Goal: Task Accomplishment & Management: Complete application form

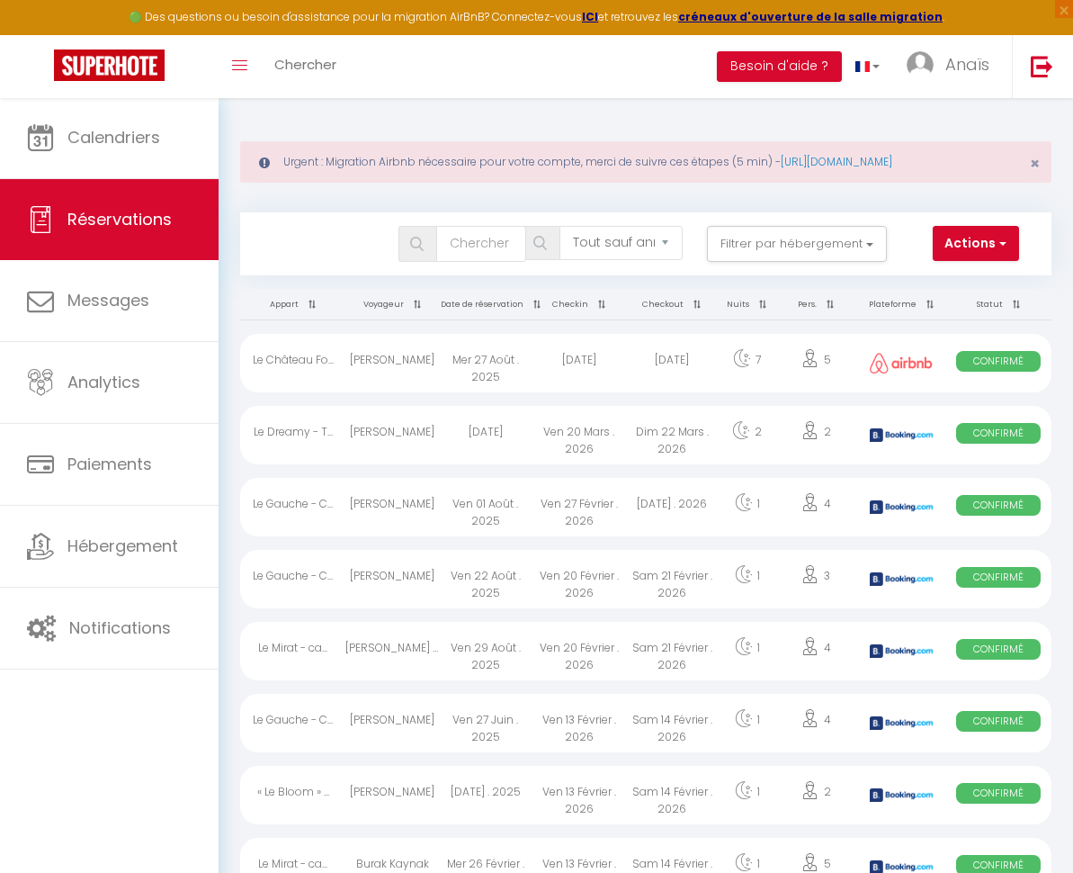
select select "not_cancelled"
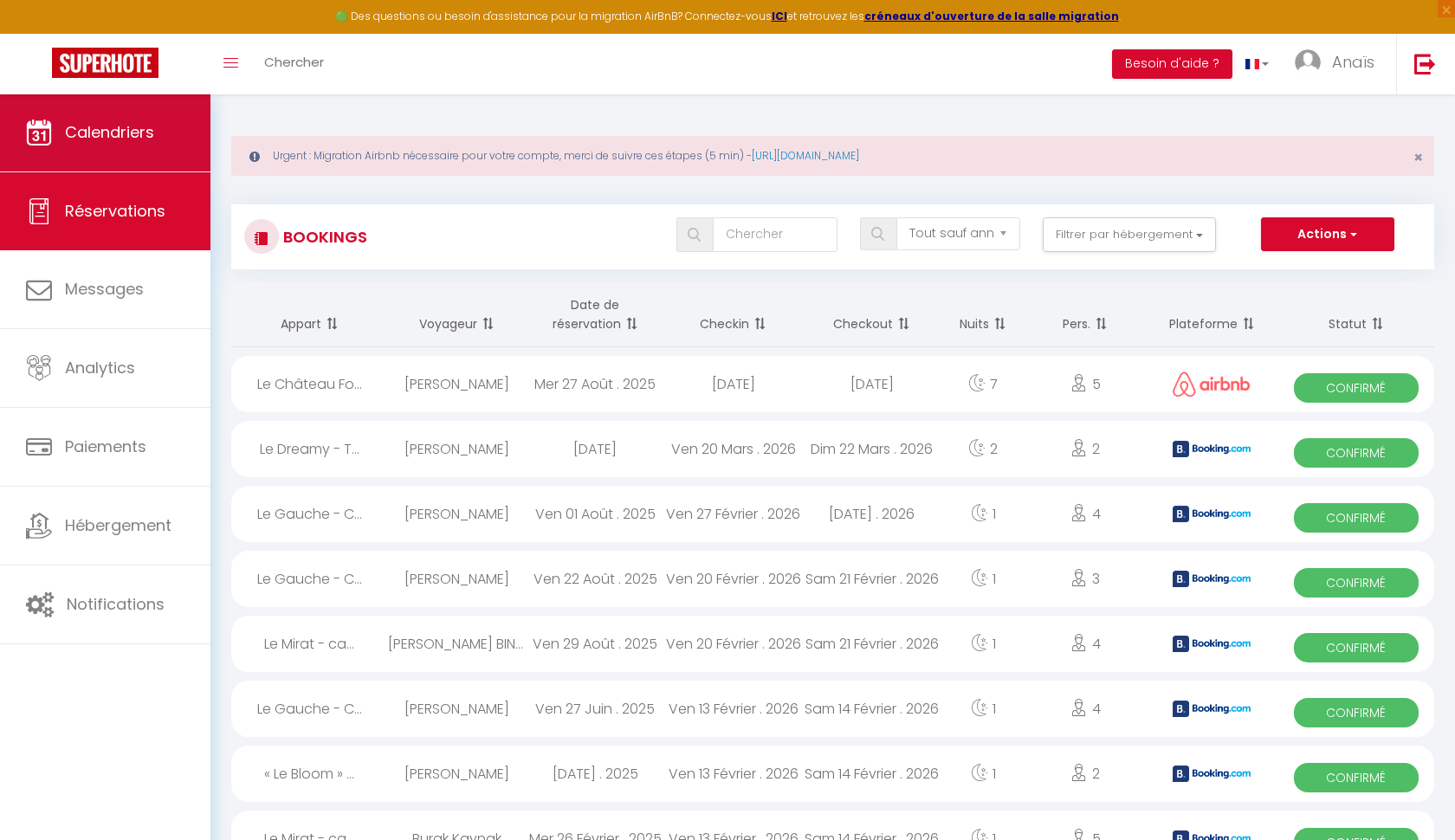
click at [171, 151] on link "Calendriers" at bounding box center [105, 132] width 211 height 78
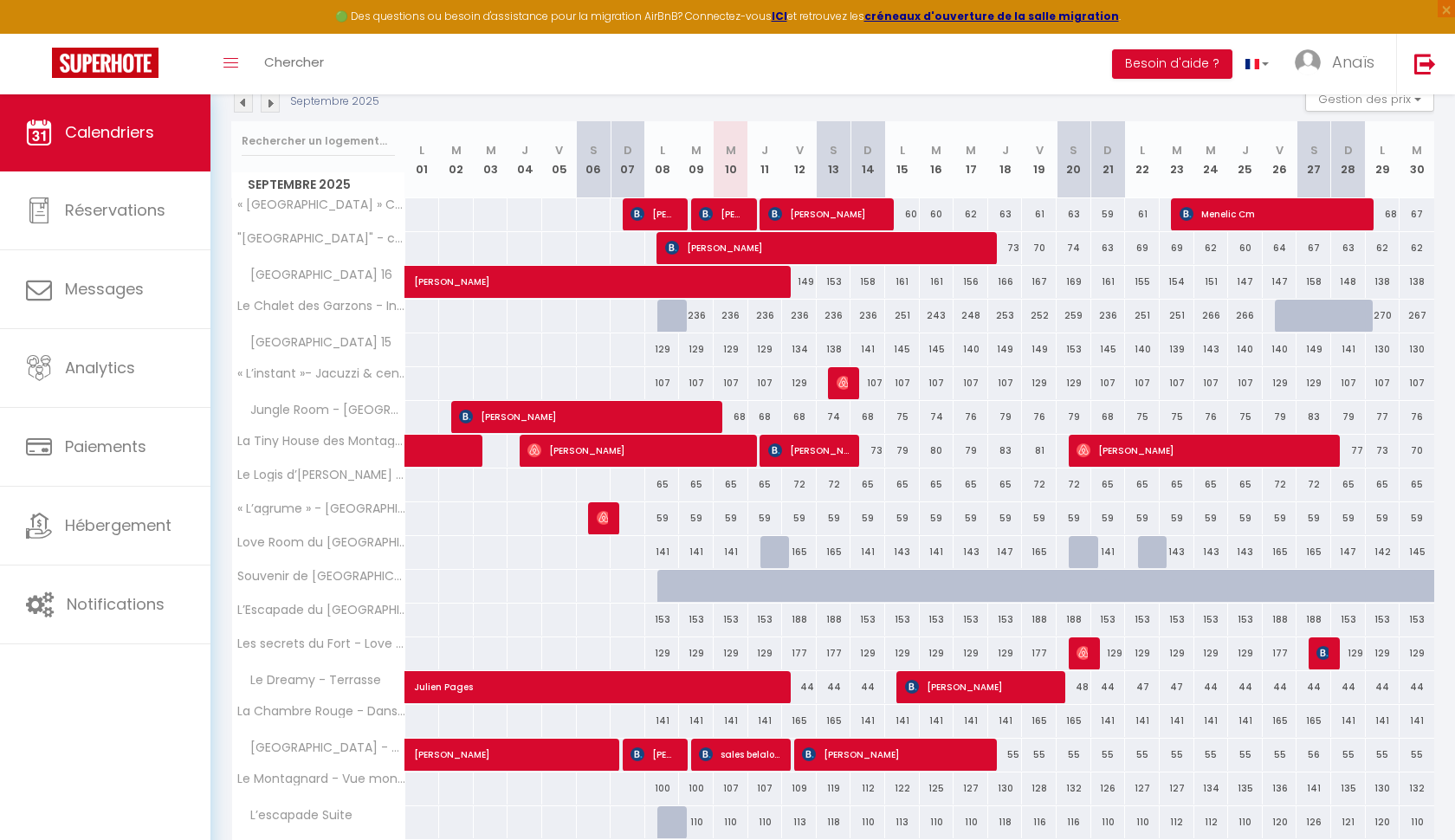
scroll to position [269, 0]
click at [808, 550] on div "165" at bounding box center [800, 551] width 35 height 32
type input "165"
type input "Ven 12 Septembre 2025"
type input "Sam 13 Septembre 2025"
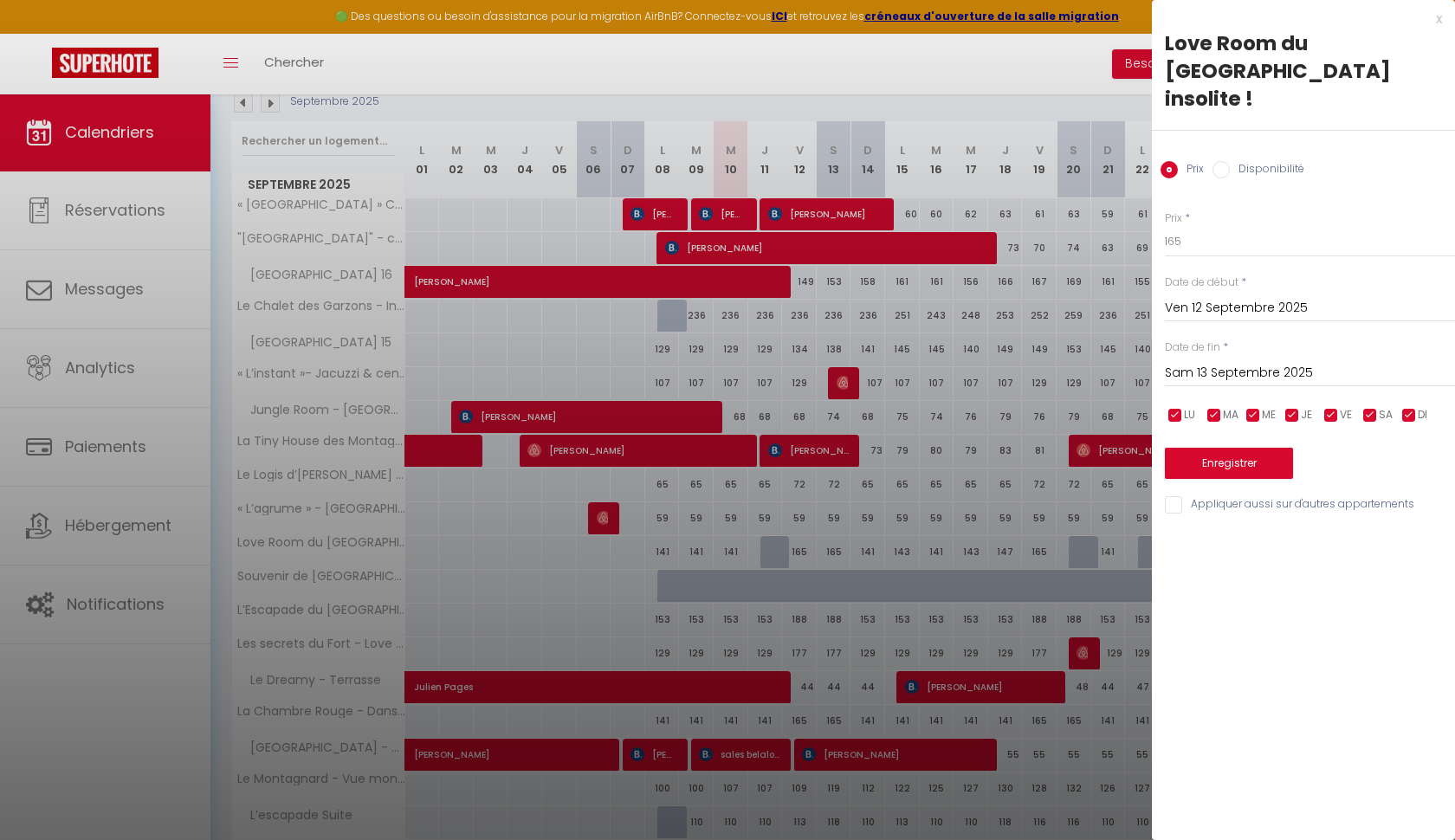
click at [1033, 15] on div "x Love Room du [GEOGRAPHIC_DATA] insolite ! Prix Disponibilité Prix * 165 Statu…" at bounding box center [1303, 266] width 303 height 532
click at [1033, 17] on div "x" at bounding box center [1296, 19] width 290 height 21
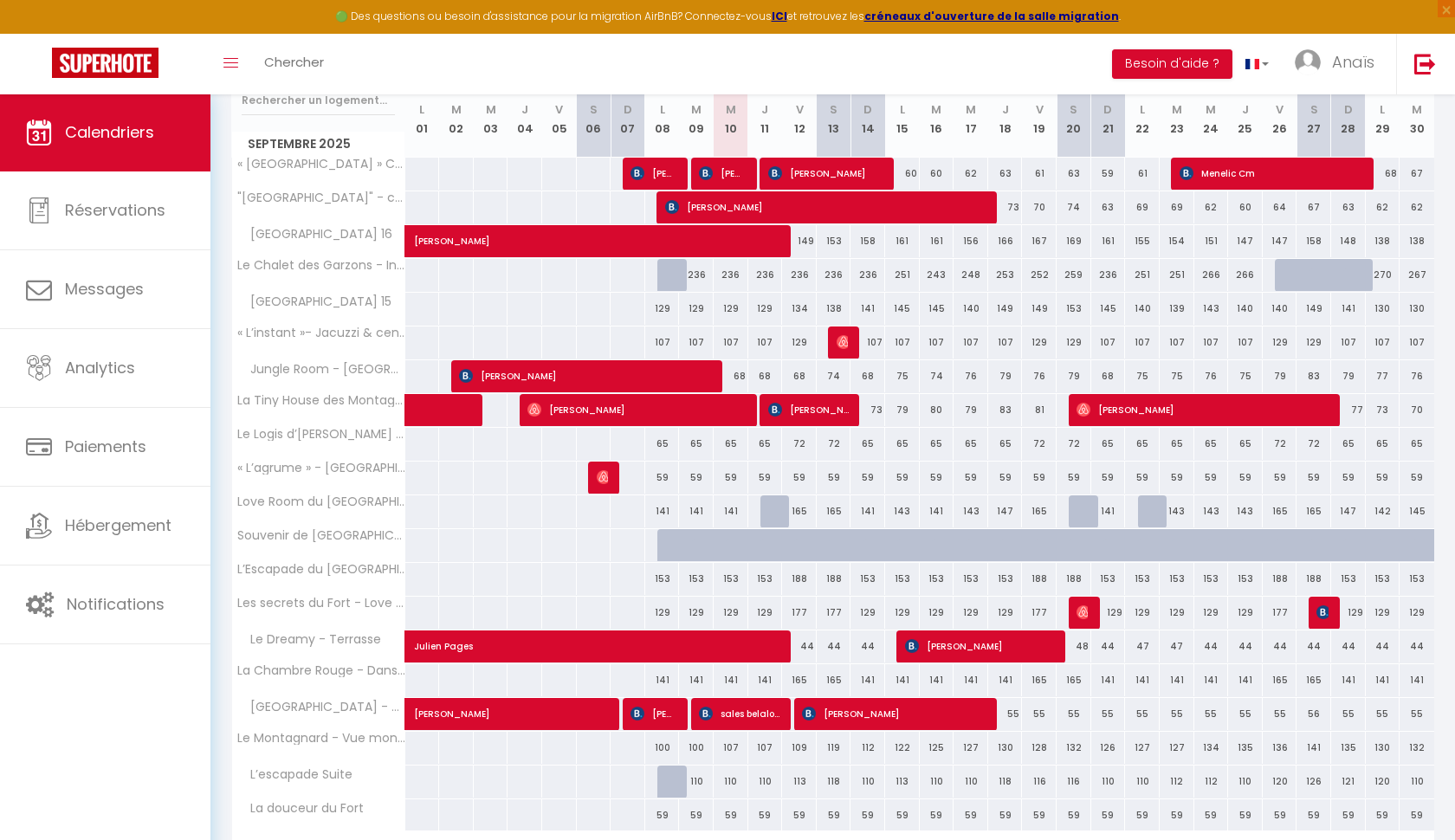
scroll to position [320, 0]
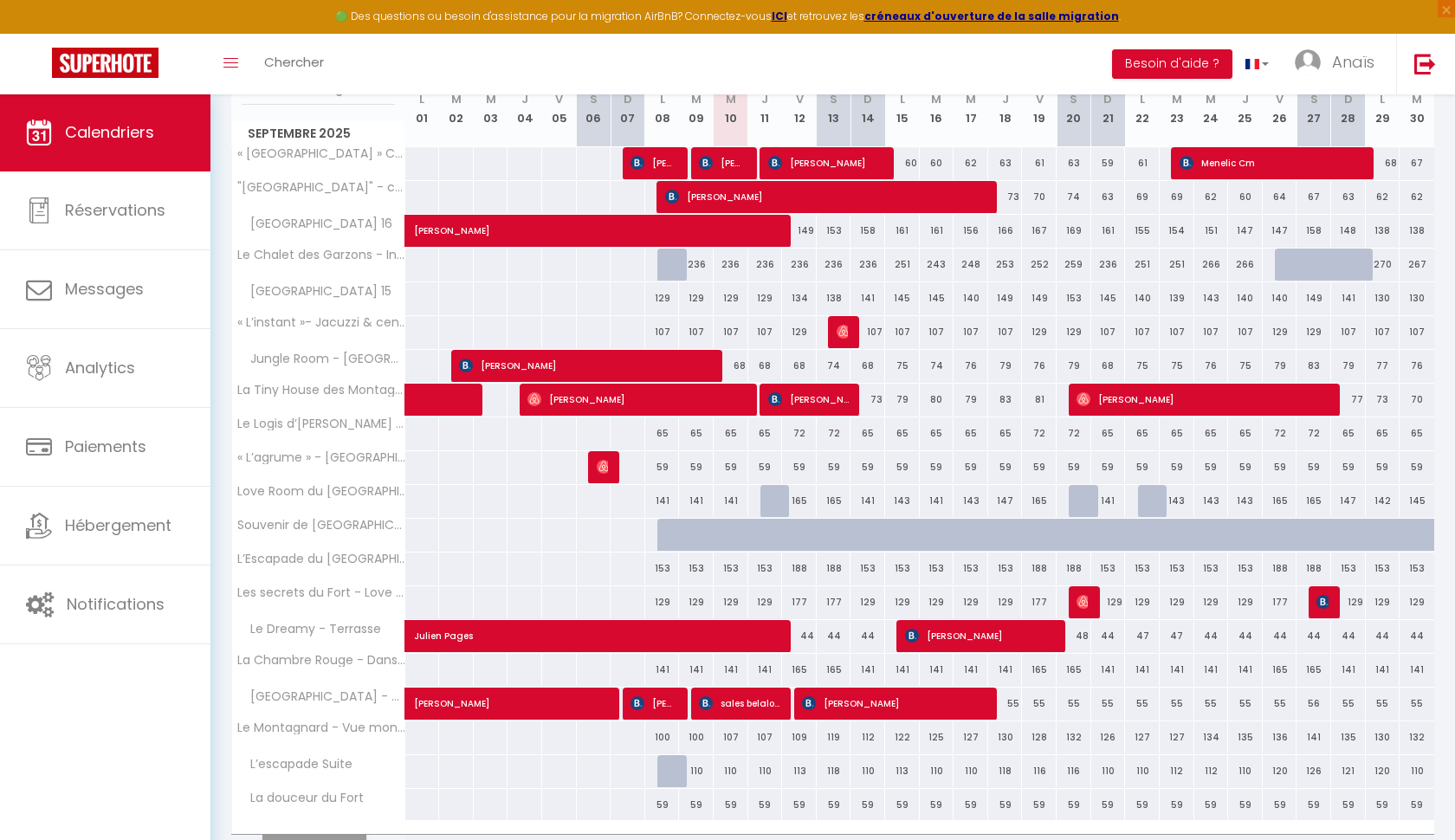
click at [802, 502] on div "165" at bounding box center [800, 500] width 35 height 32
type input "165"
select select "1"
type input "Ven 12 Septembre 2025"
type input "Sam 13 Septembre 2025"
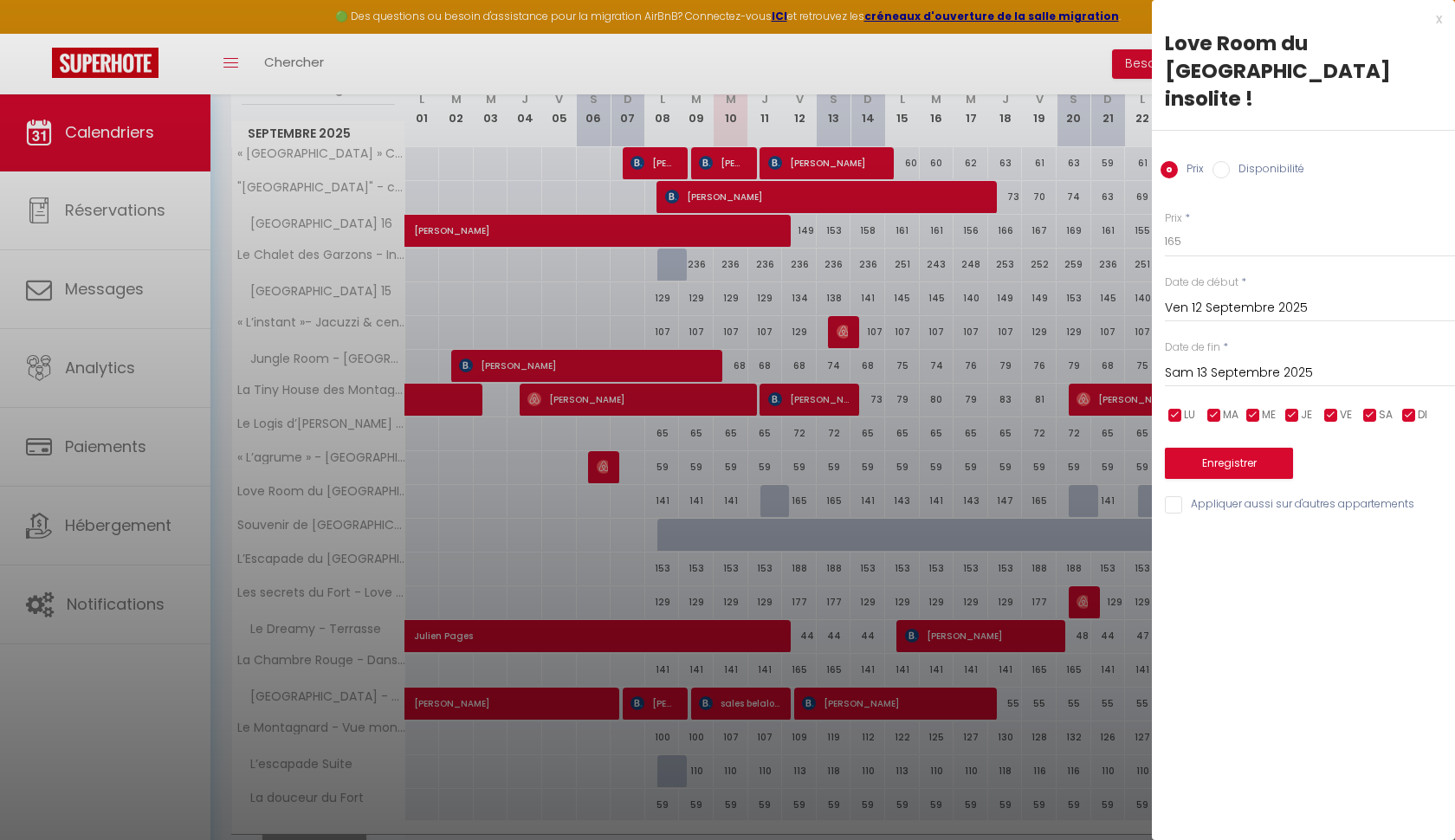
click at [1033, 161] on input "Disponibilité" at bounding box center [1221, 169] width 17 height 17
radio input "true"
radio input "false"
click at [1033, 17] on div "x" at bounding box center [1296, 19] width 290 height 21
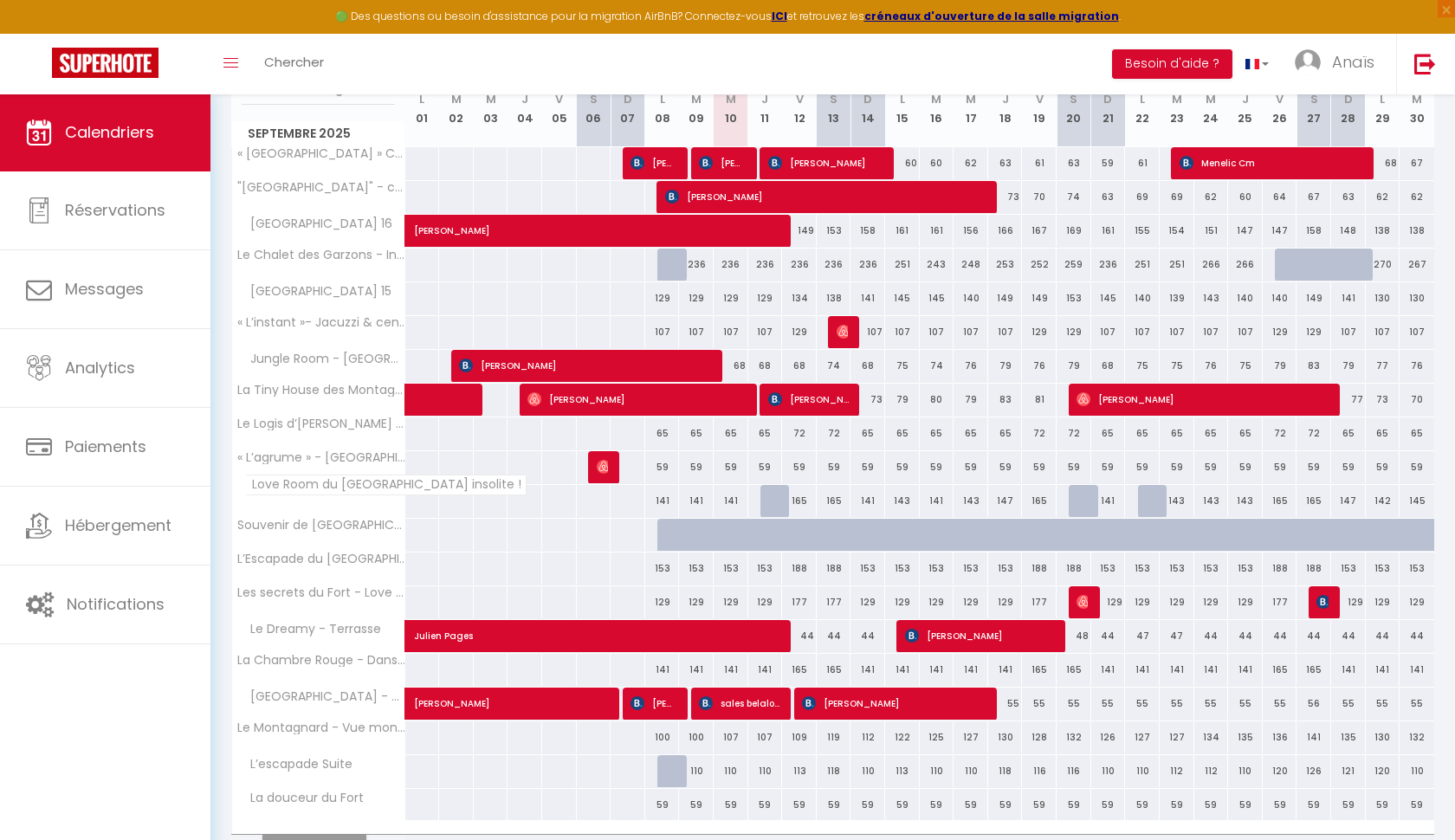
click at [328, 494] on span "Love Room du [GEOGRAPHIC_DATA] insolite !" at bounding box center [386, 485] width 281 height 21
click at [347, 488] on span "Love Room du [GEOGRAPHIC_DATA] insolite !" at bounding box center [386, 485] width 281 height 21
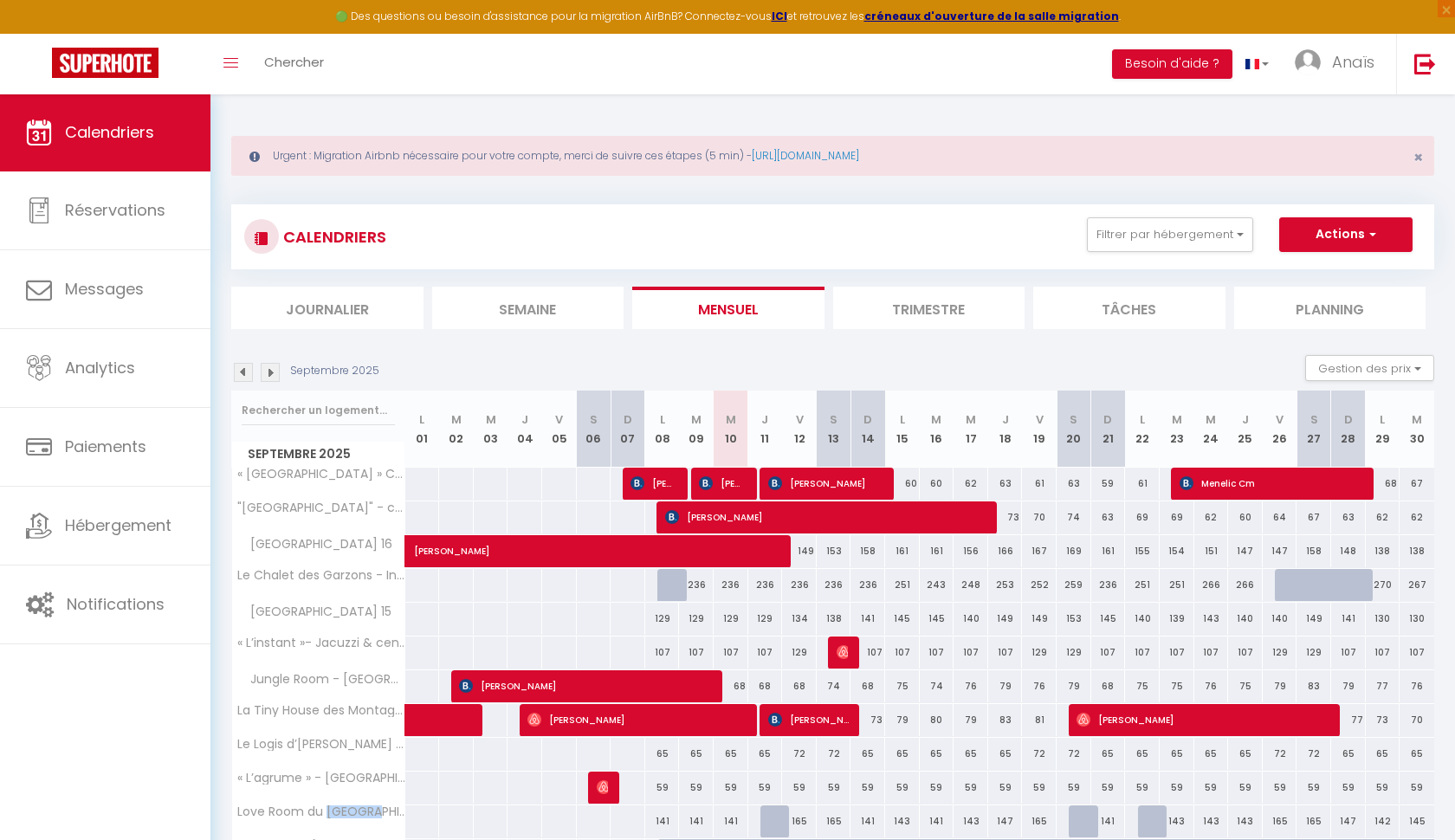
scroll to position [0, 0]
click at [1033, 230] on button "Actions" at bounding box center [1345, 235] width 134 height 35
click at [1033, 267] on link "Nouvelle réservation" at bounding box center [1327, 274] width 151 height 26
select select
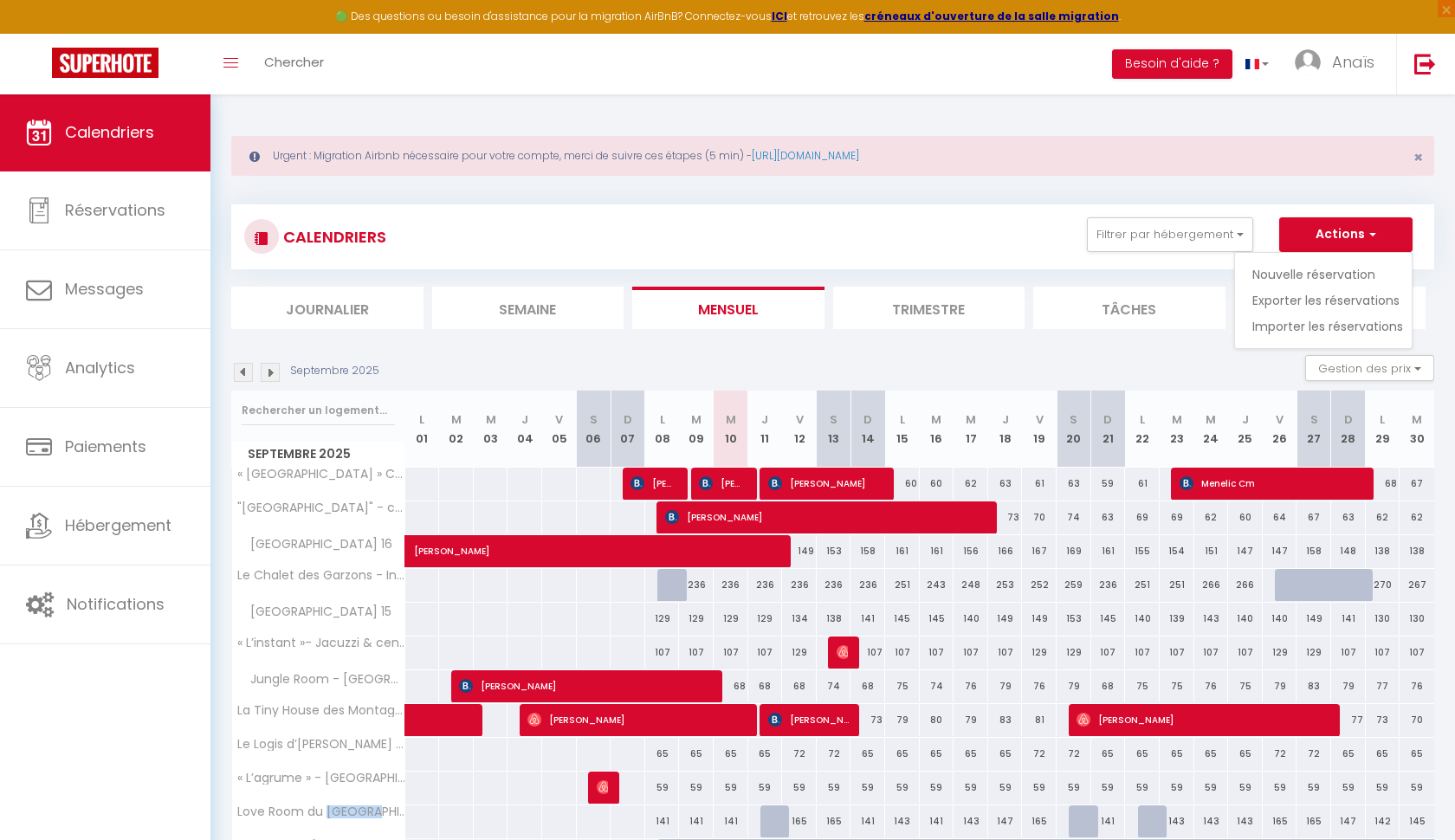
select select
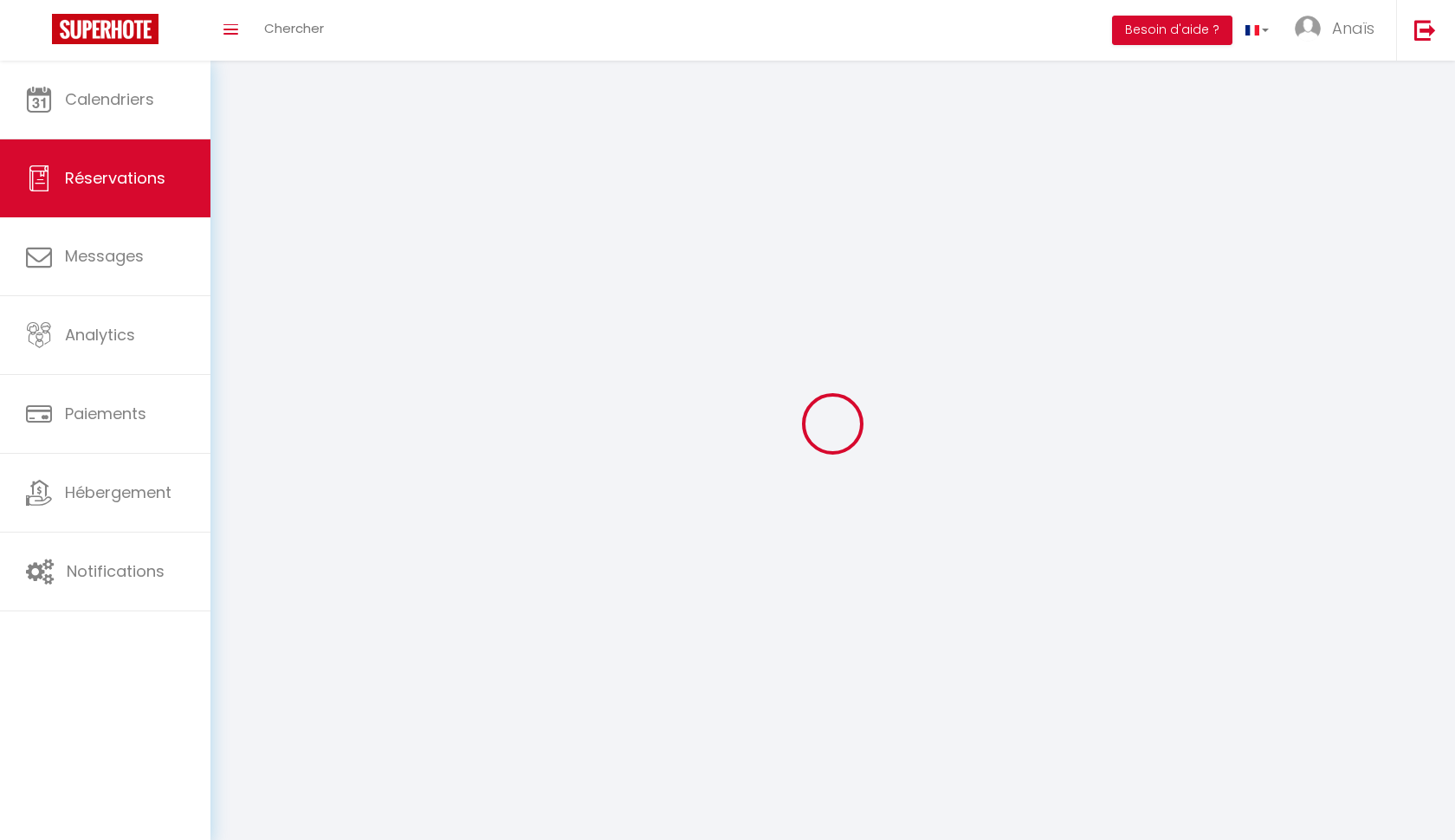
select select
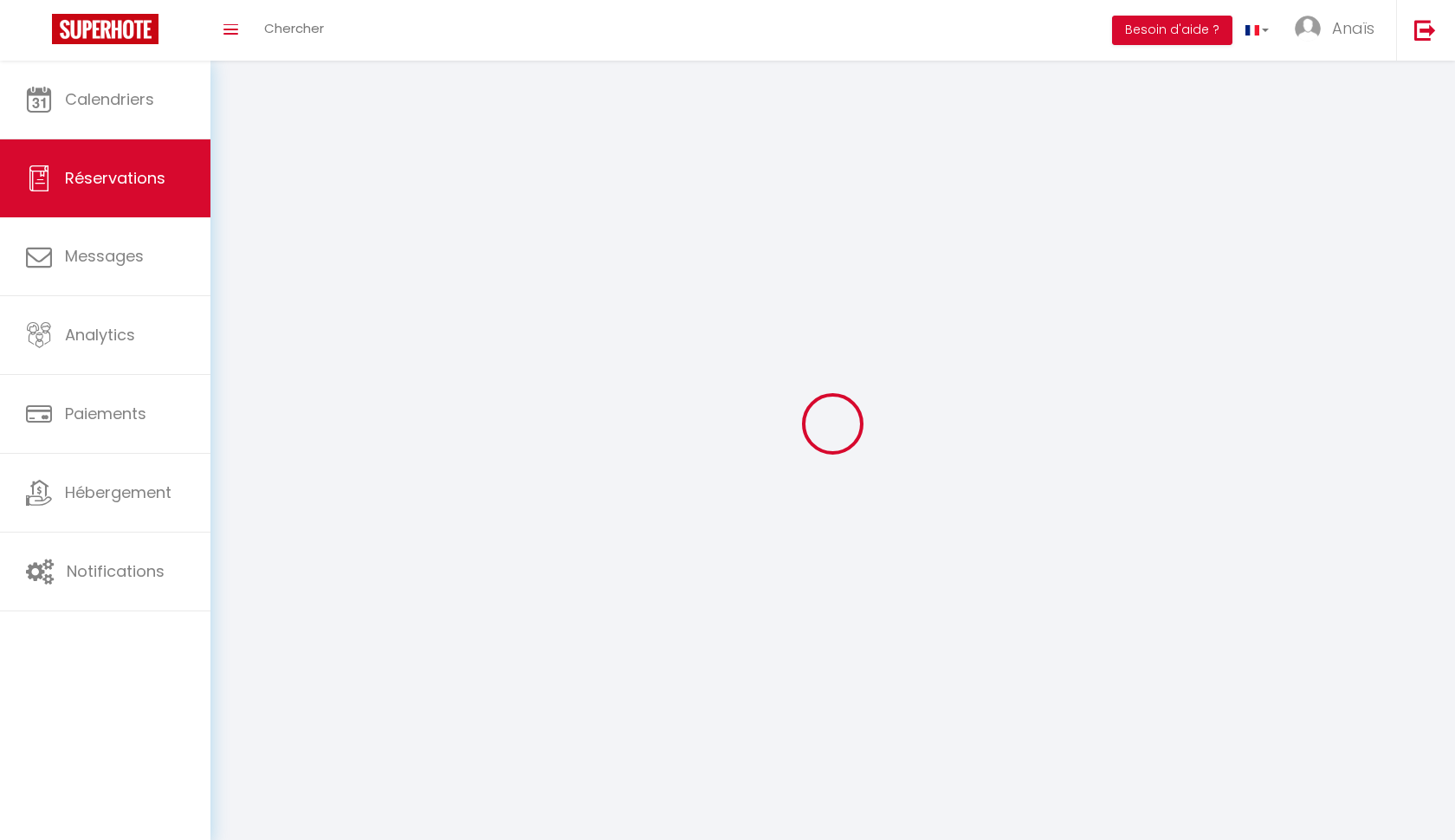
select select
checkbox input "false"
select select
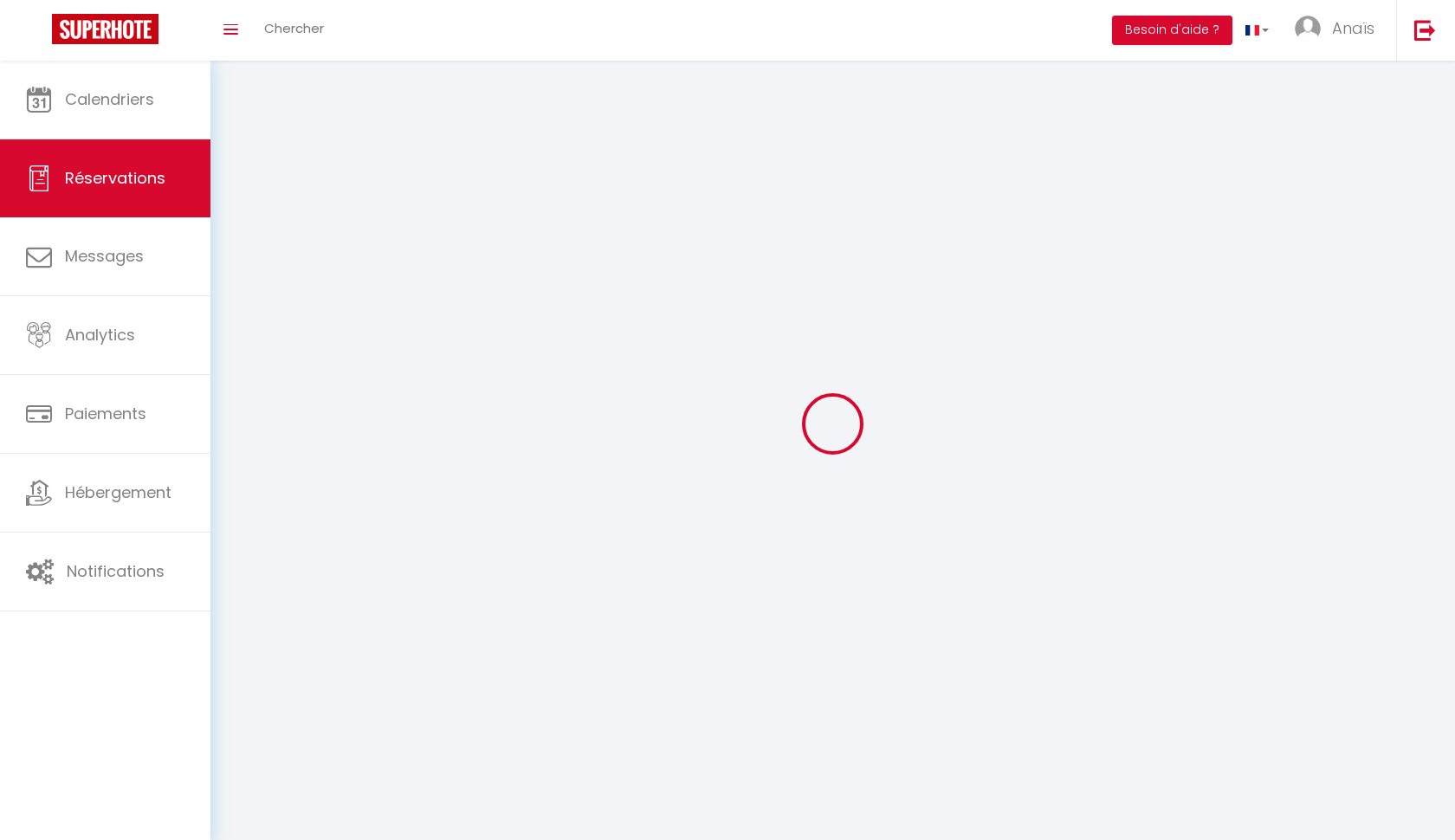
select select
checkbox input "false"
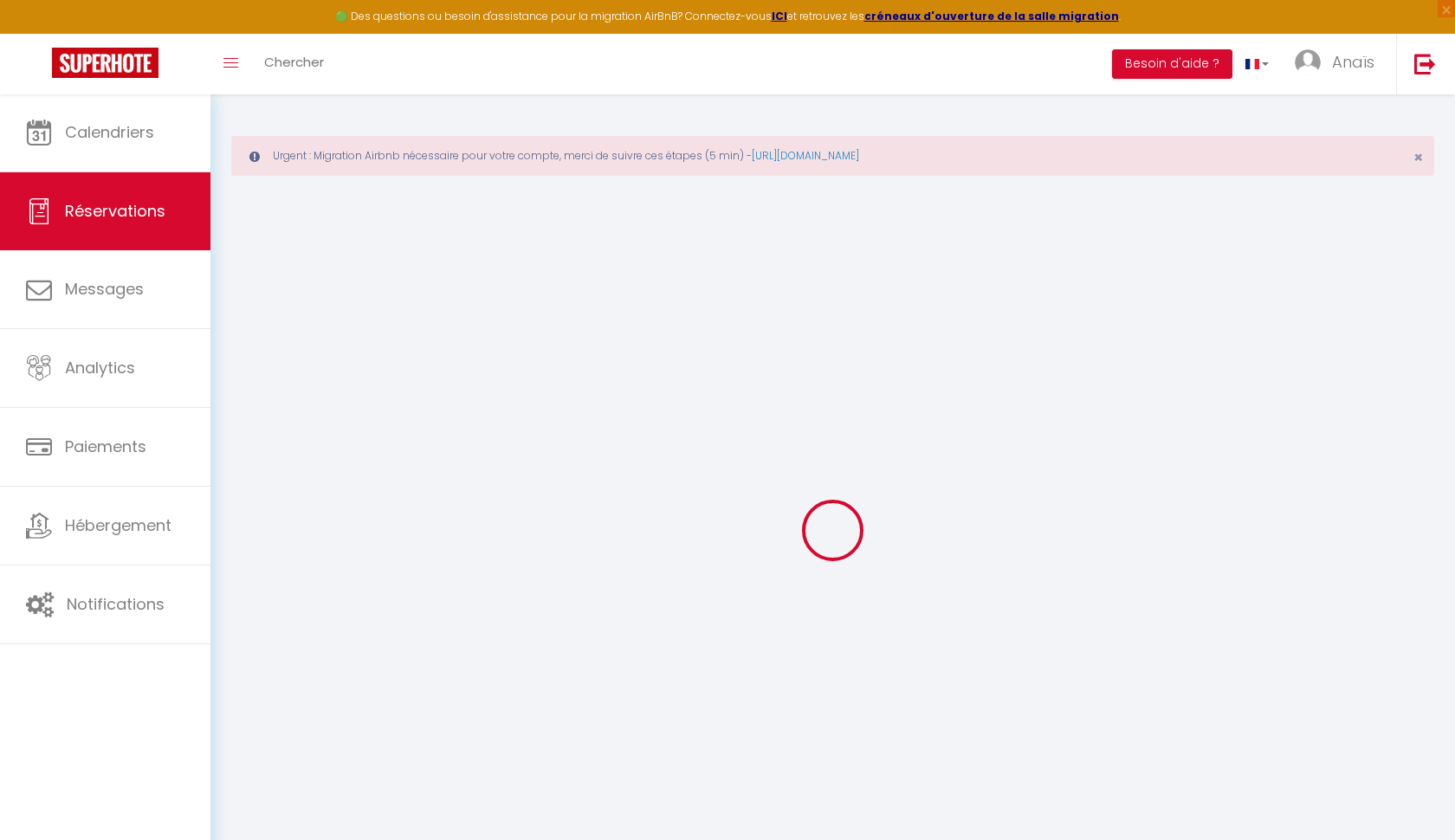
select select
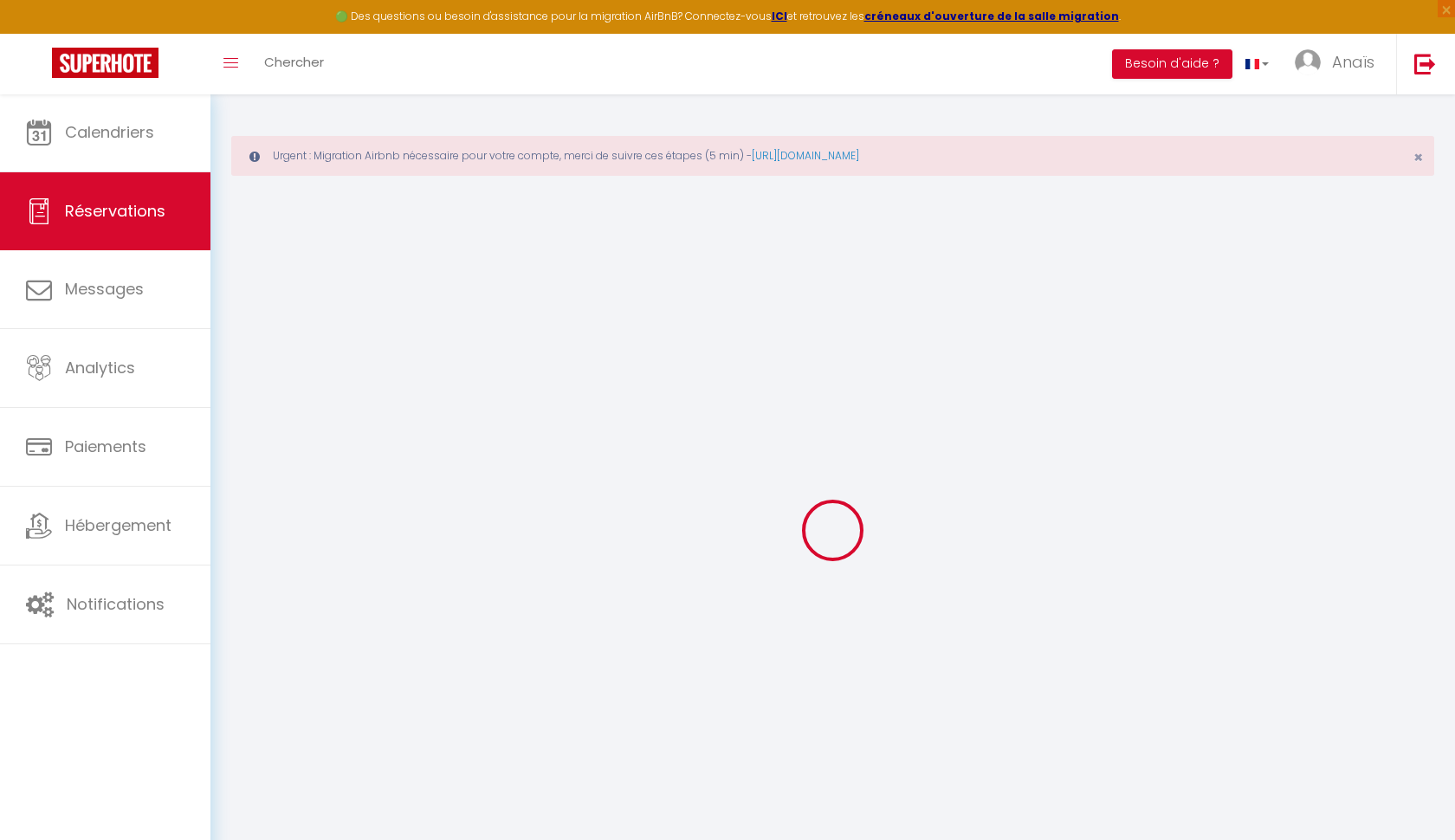
select select
checkbox input "false"
select select
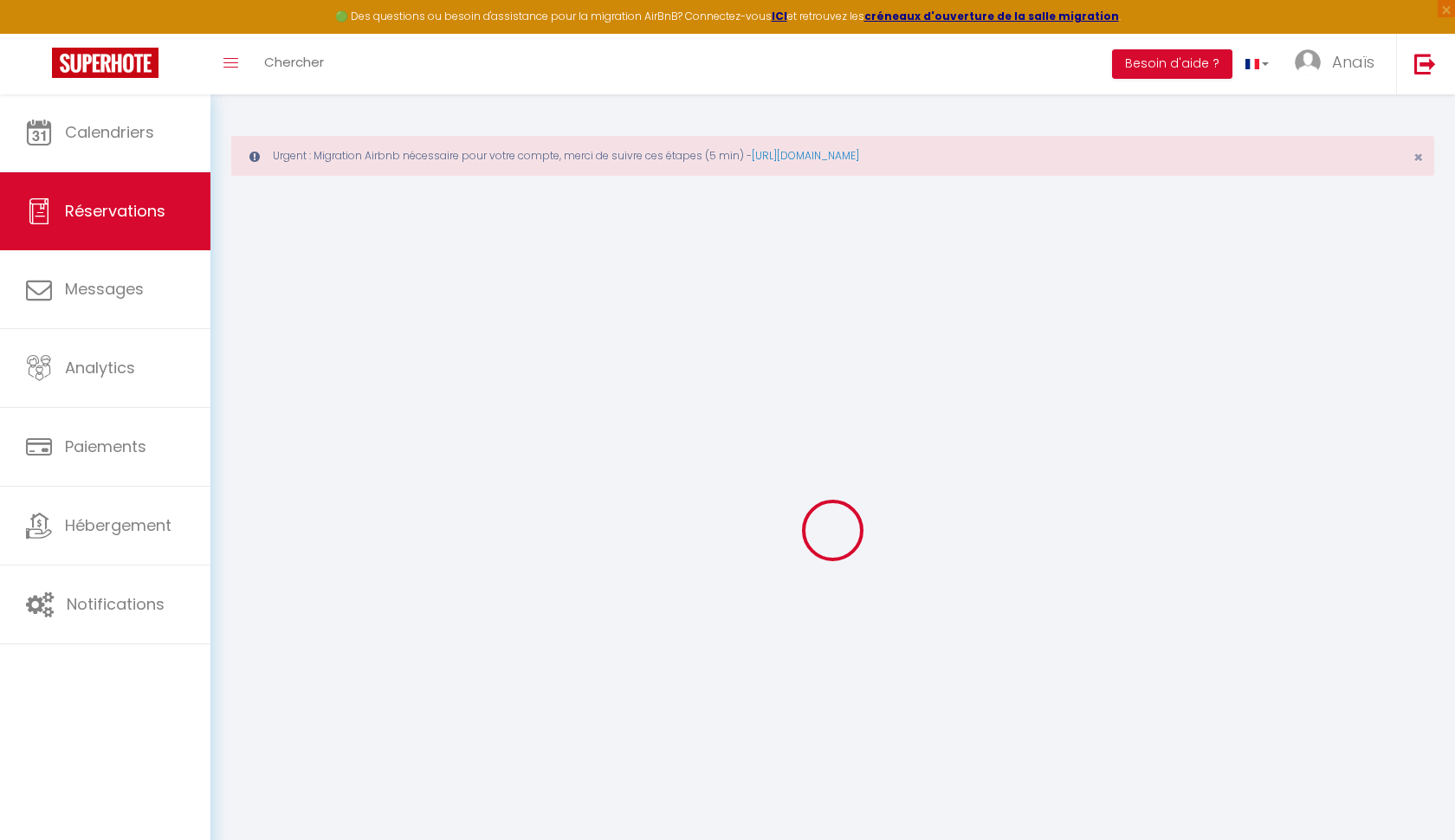
select select
checkbox input "false"
select select
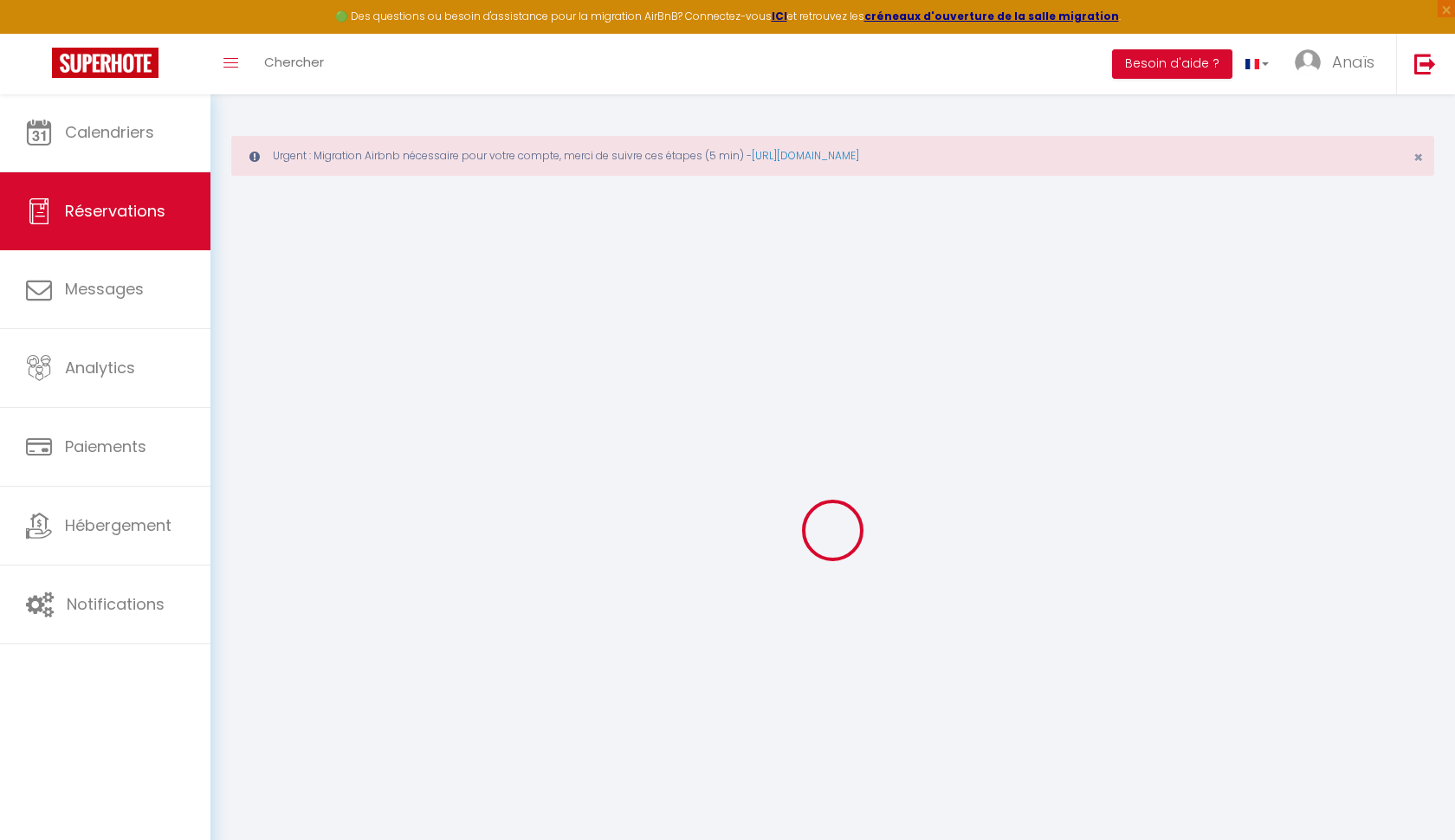
select select
checkbox input "false"
select select
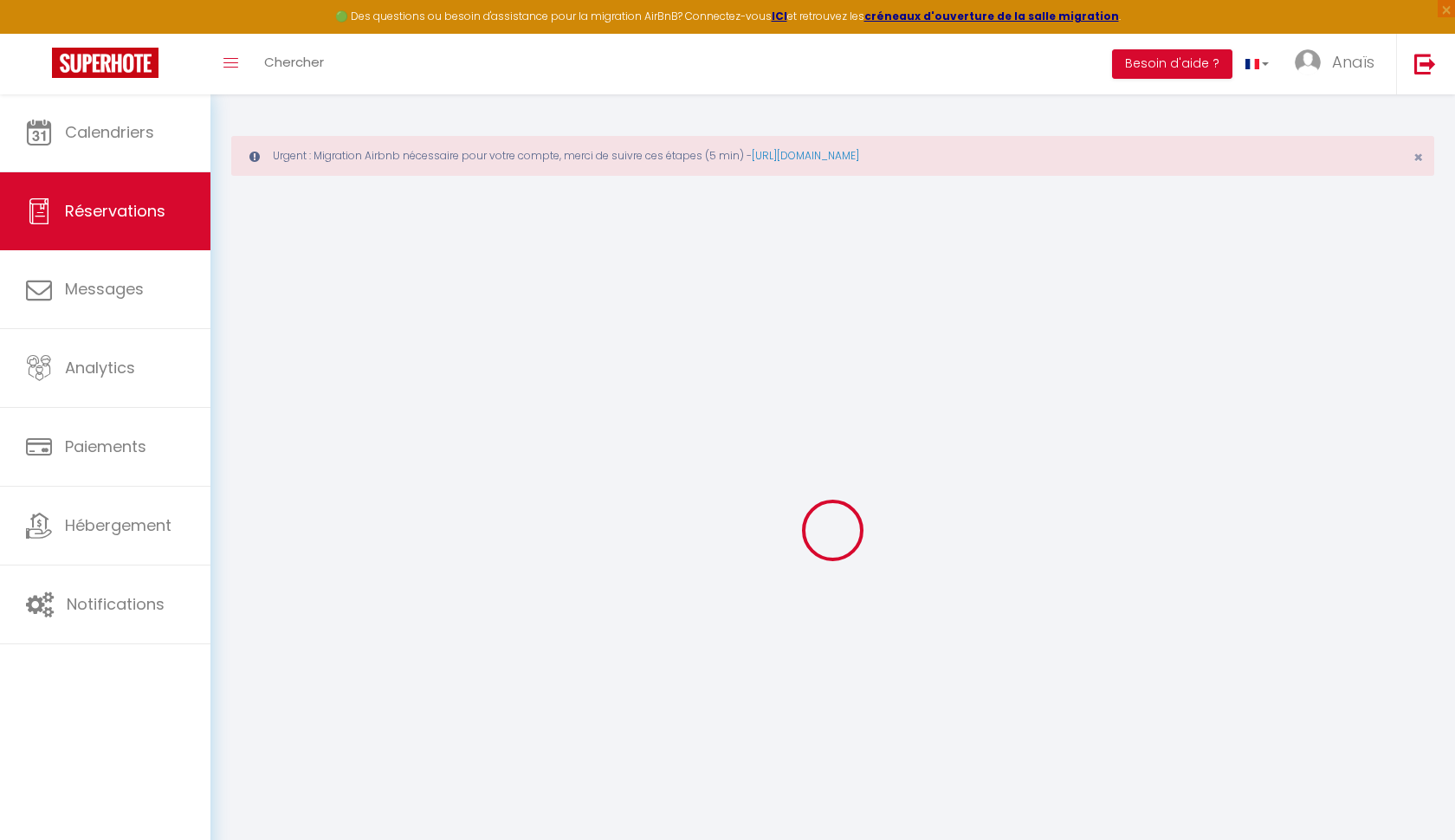
select select
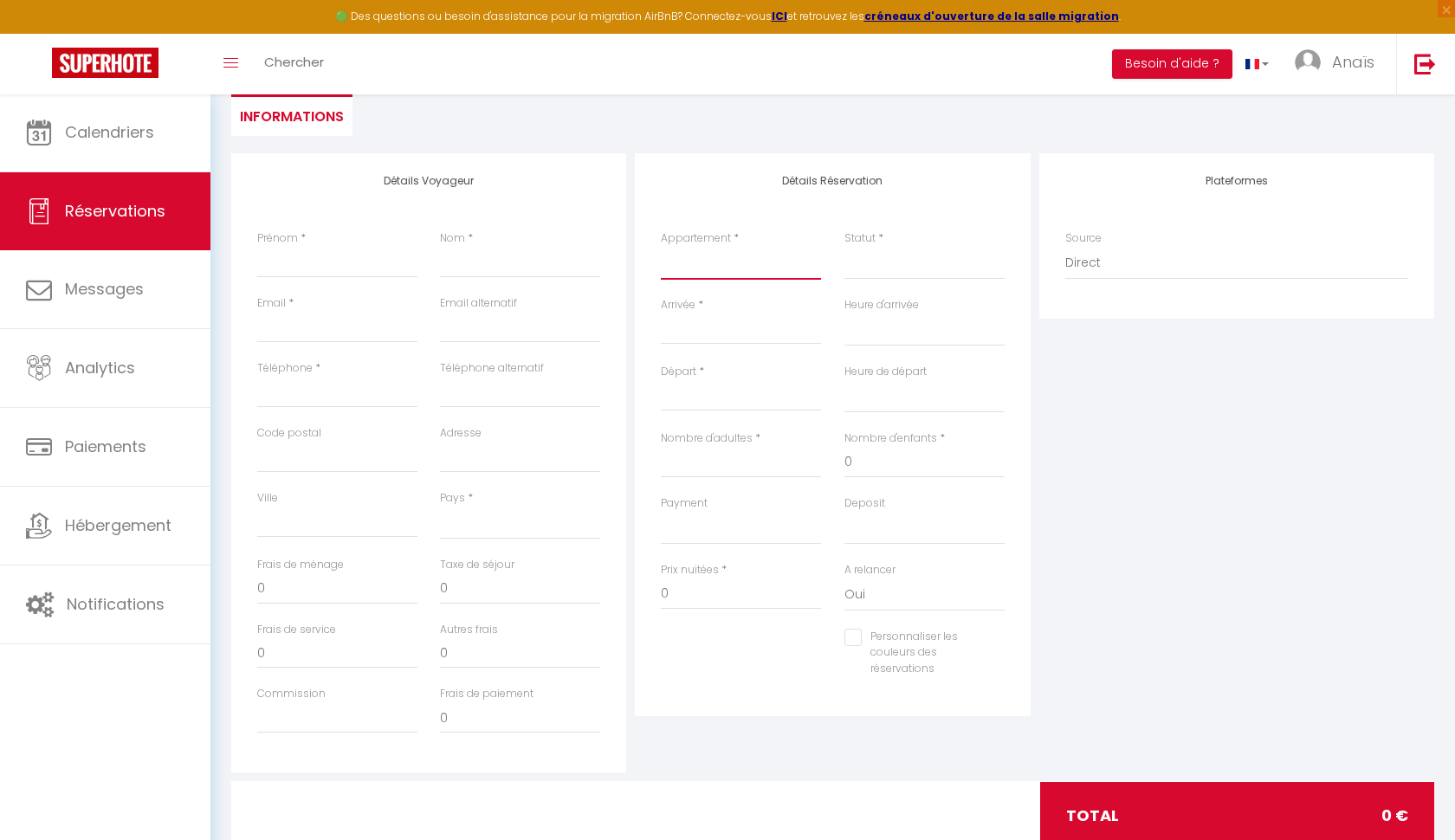
scroll to position [240, 0]
click at [853, 637] on input "Personnaliser les couleurs des réservations" at bounding box center [913, 637] width 139 height 17
checkbox input "true"
select select
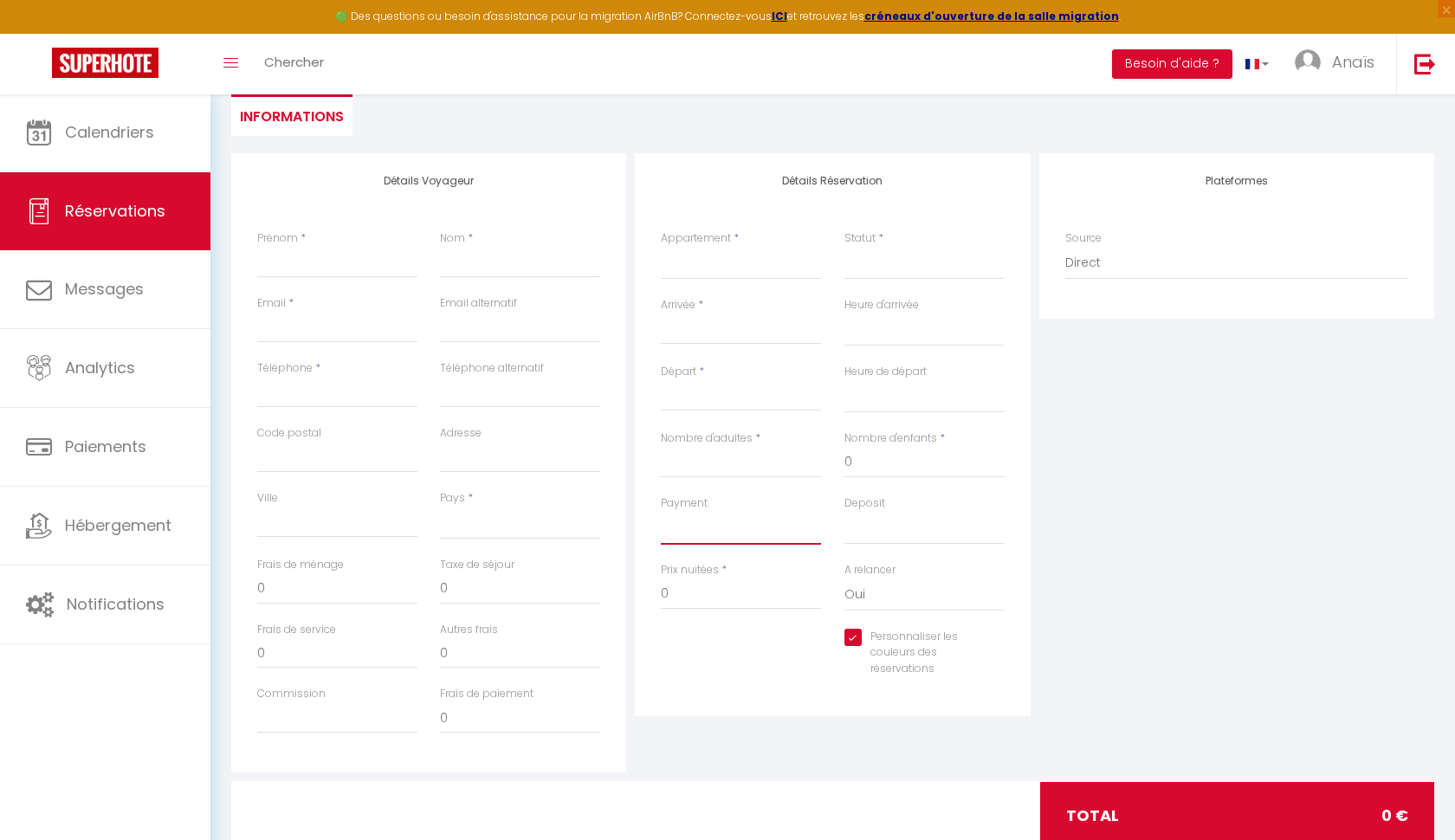
select select
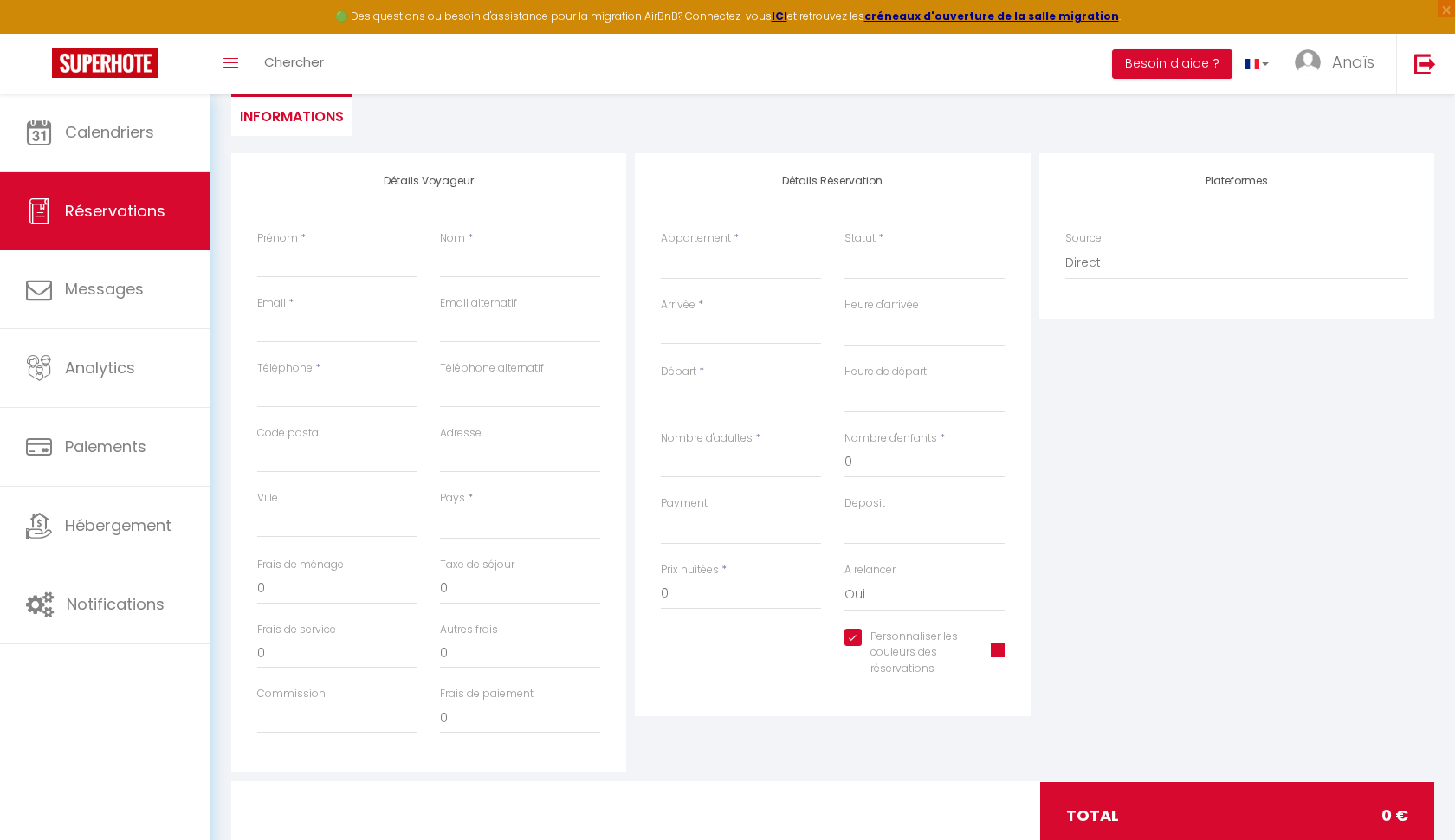
click at [857, 637] on input "Personnaliser les couleurs des réservations" at bounding box center [906, 637] width 125 height 17
checkbox input "false"
select select
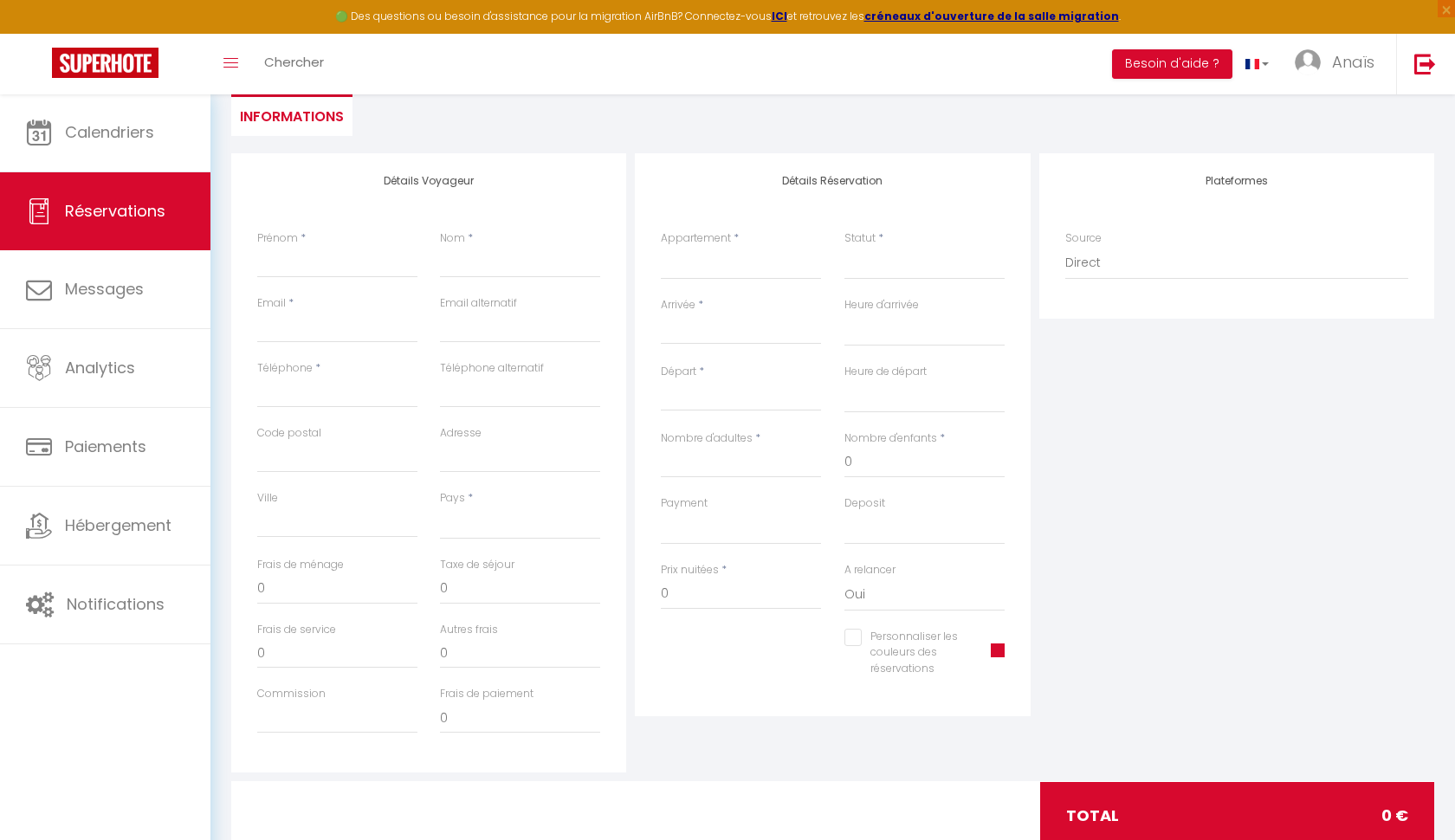
select select
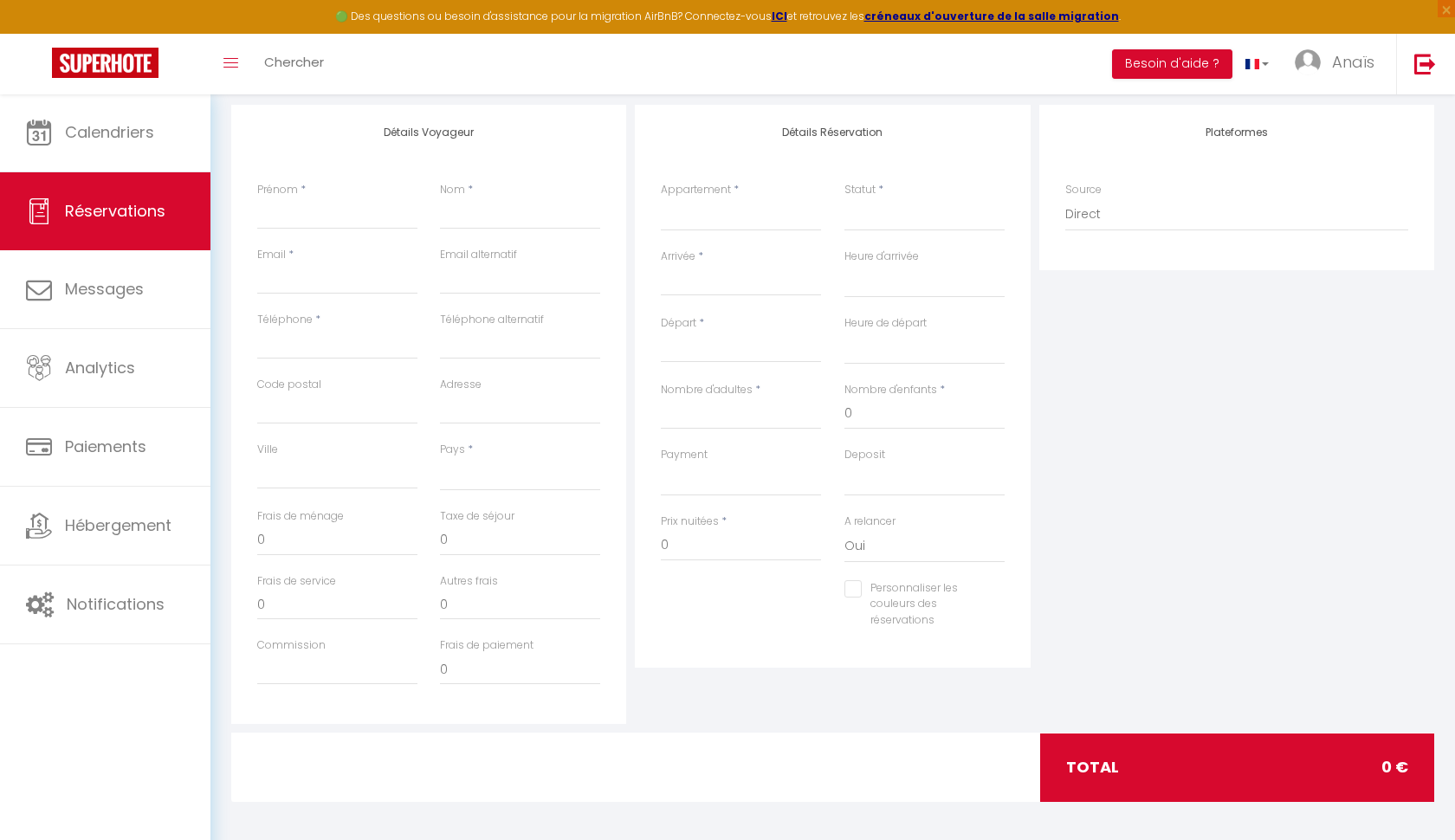
scroll to position [287, 0]
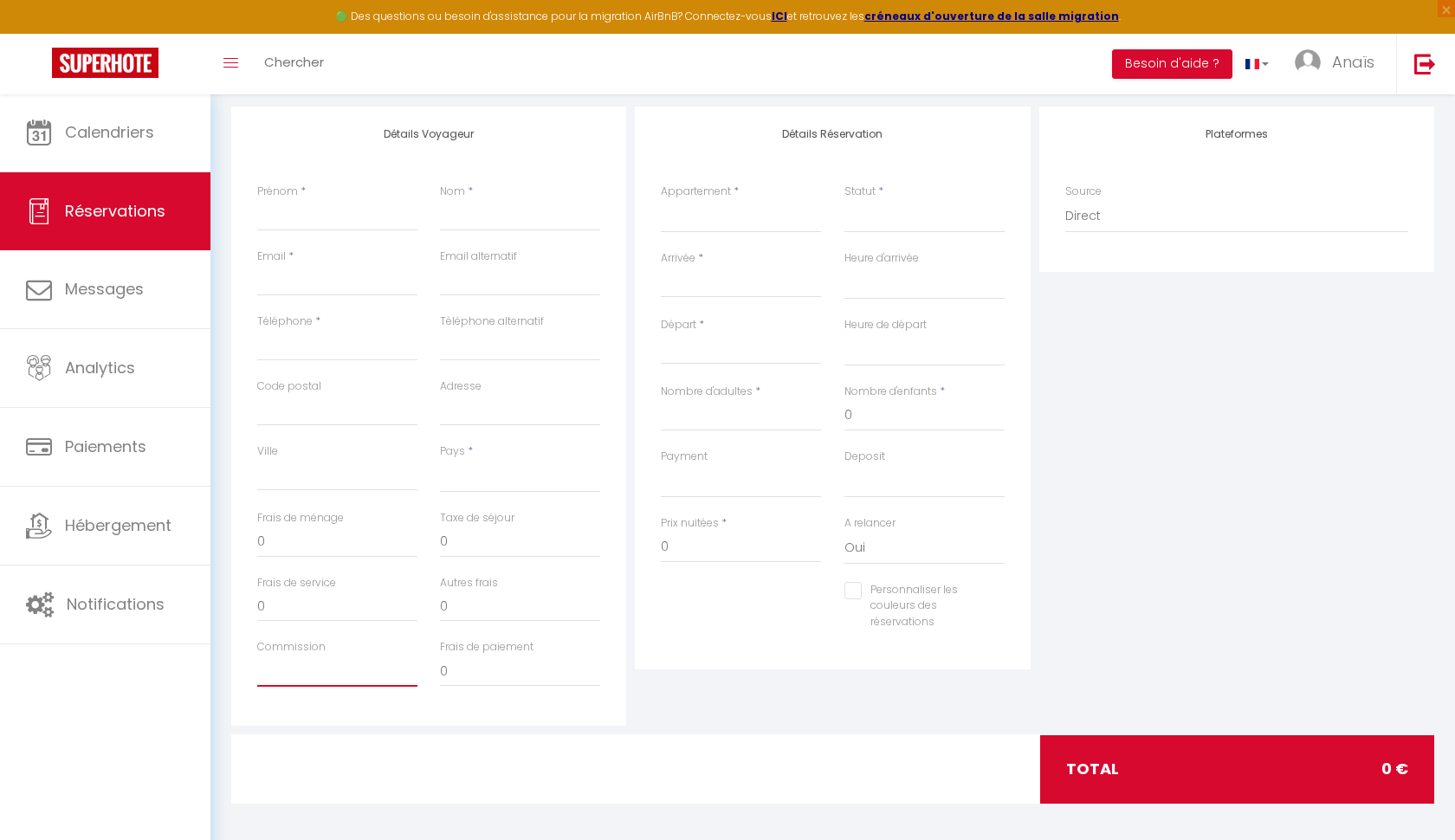
click at [315, 678] on input "Commission" at bounding box center [337, 671] width 160 height 31
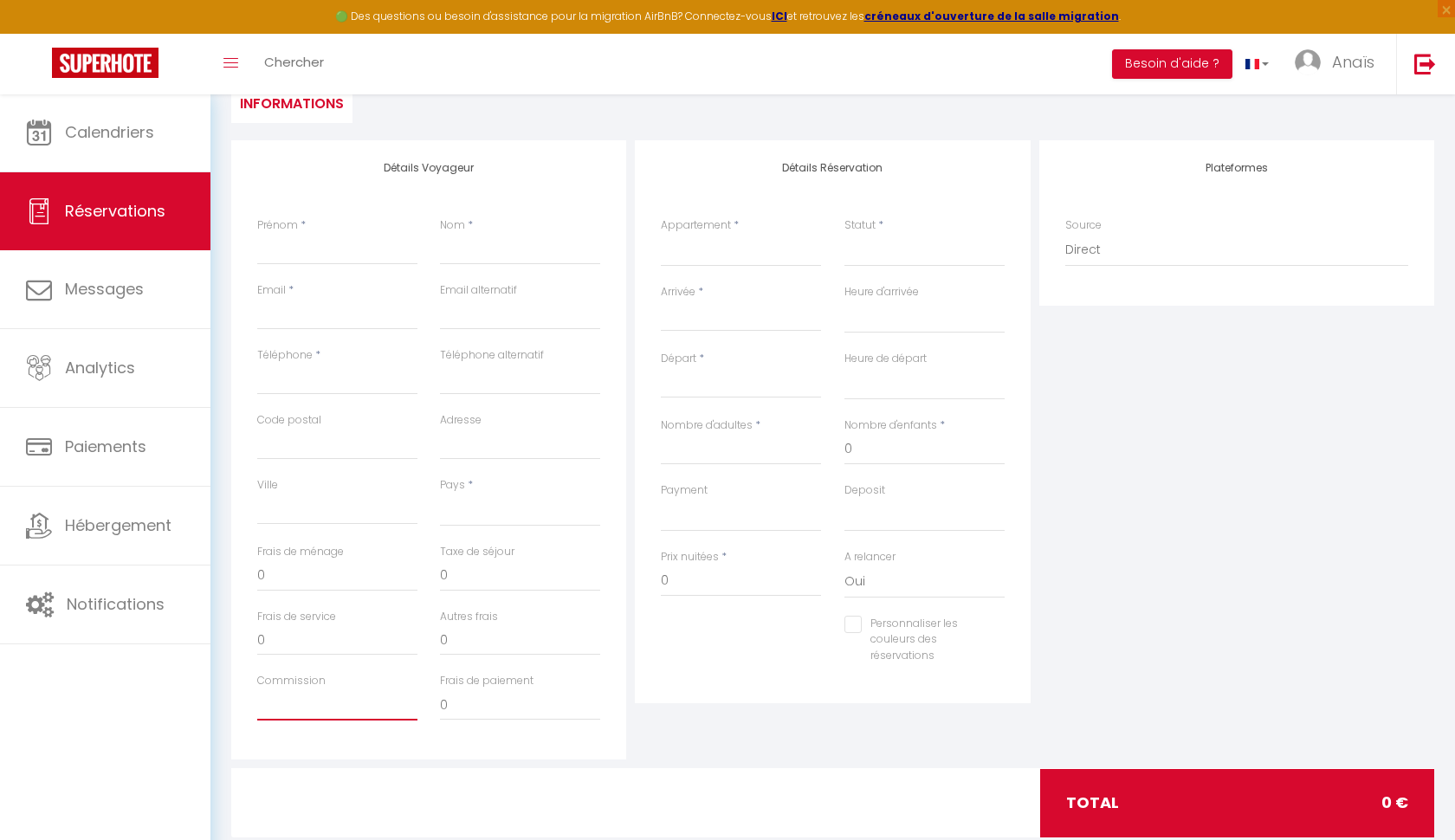
scroll to position [249, 0]
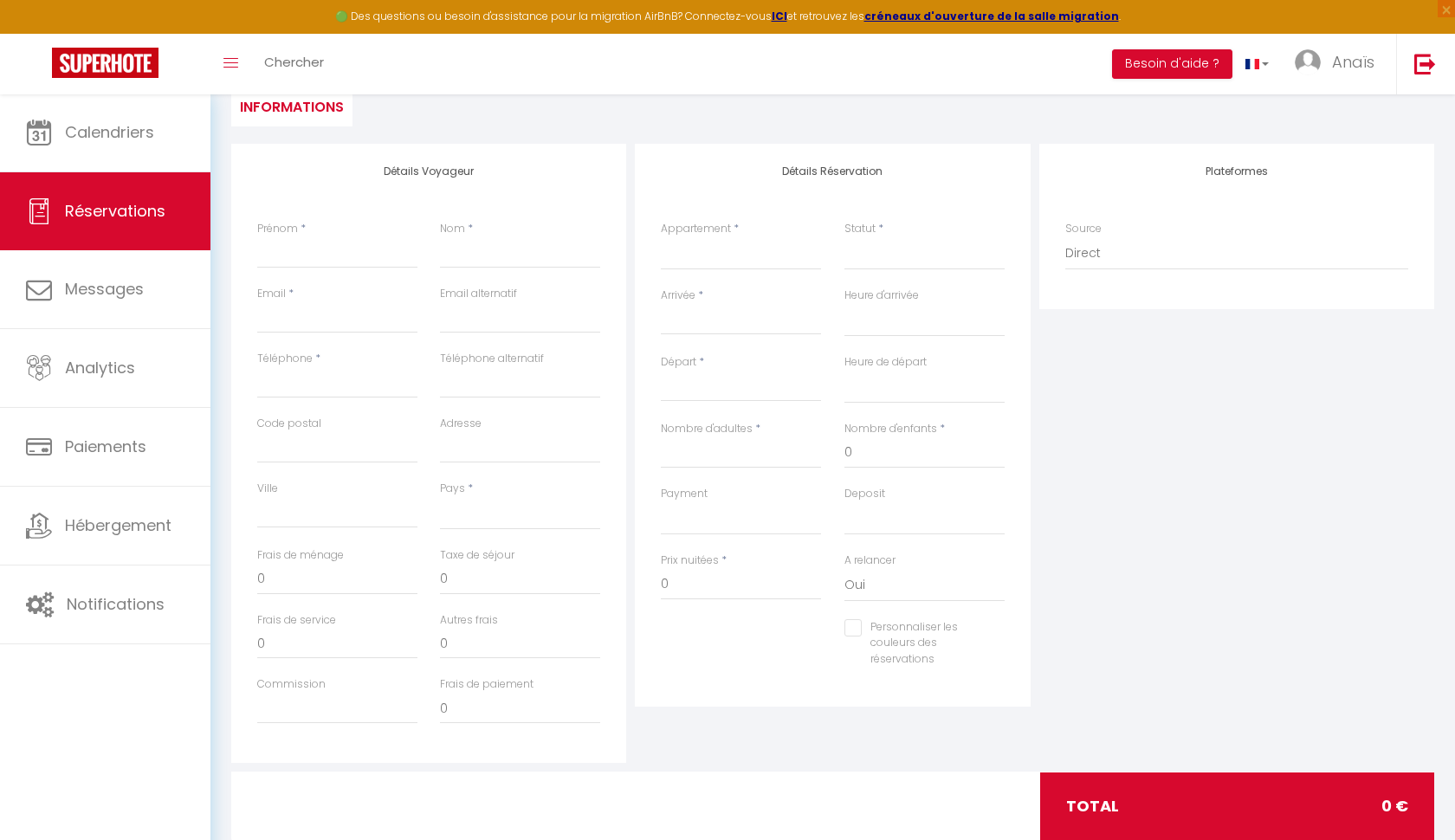
click at [305, 620] on label "Frais de service" at bounding box center [296, 620] width 79 height 16
click at [305, 627] on input "0" at bounding box center [337, 643] width 160 height 31
click at [299, 578] on input "0" at bounding box center [337, 579] width 160 height 31
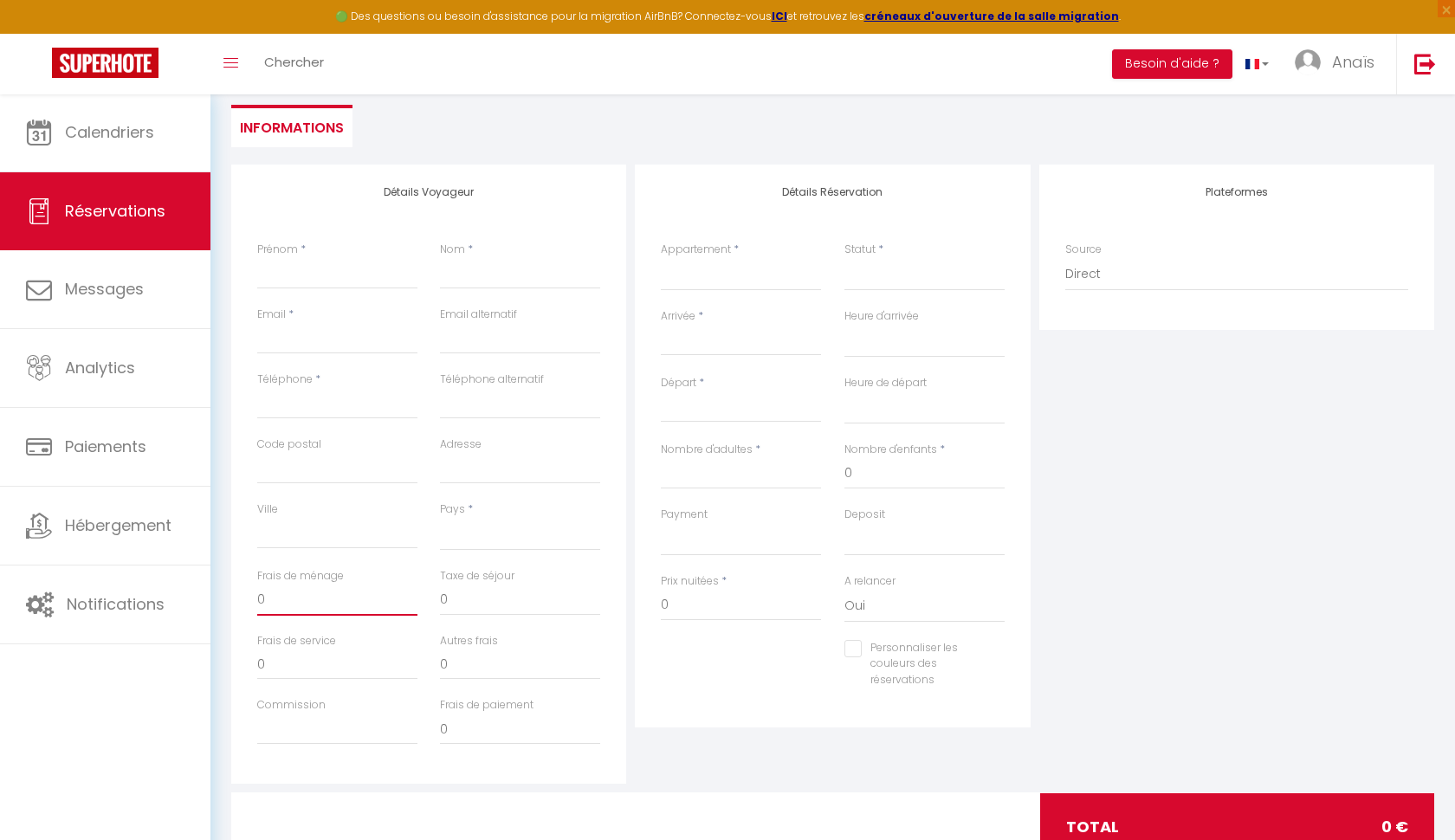
scroll to position [221, 0]
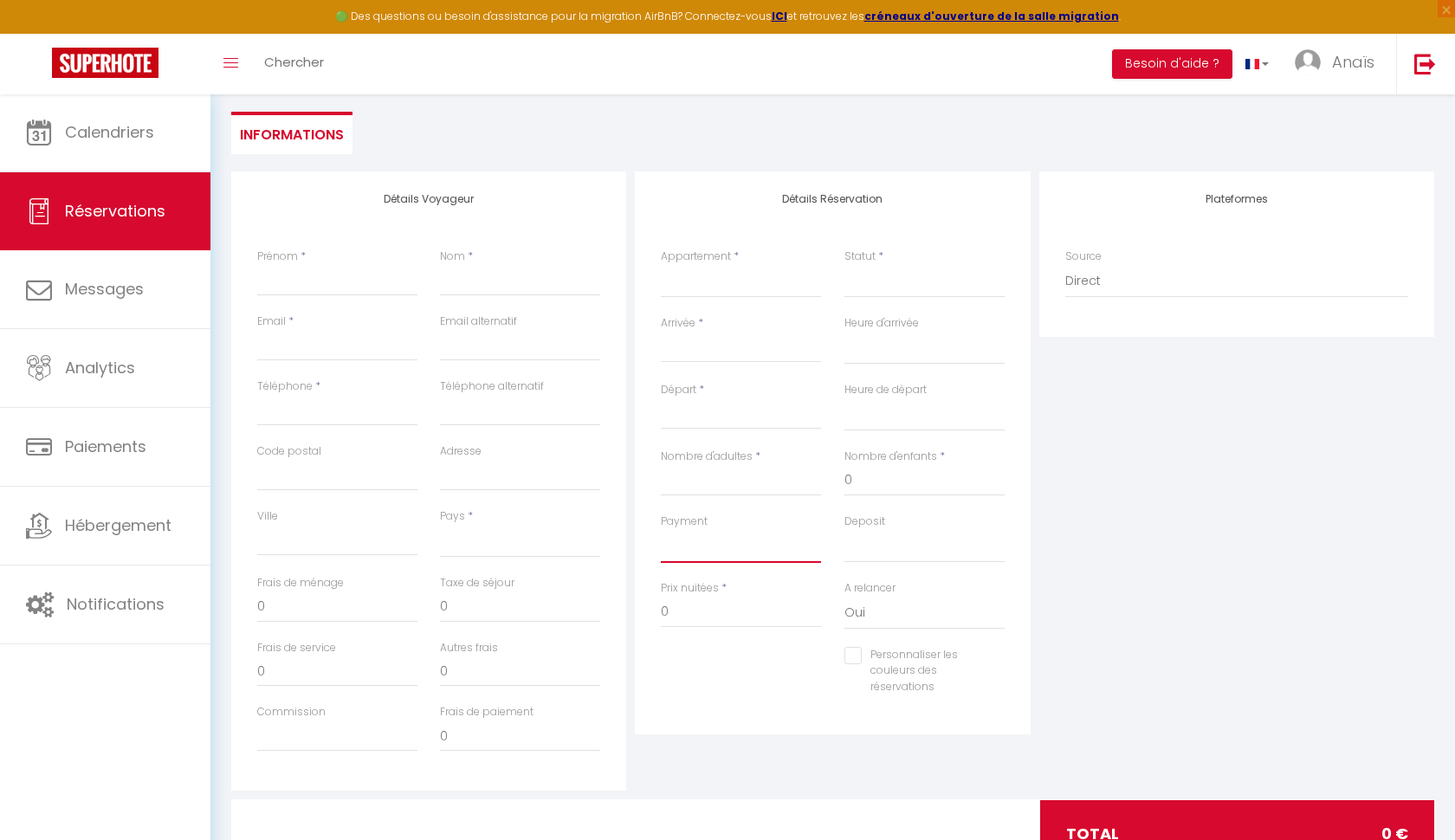
select select "10"
select select
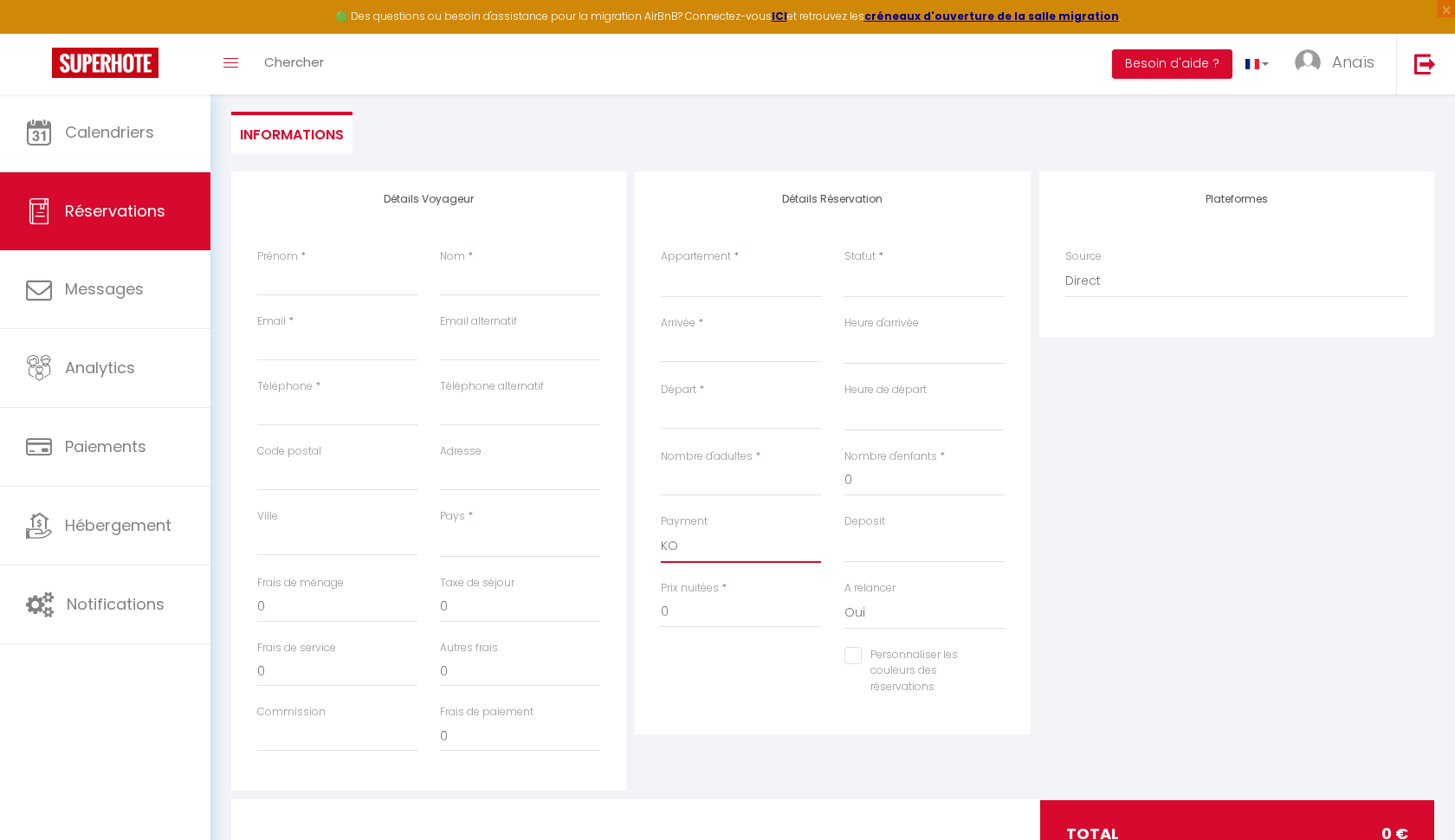
select select
select select "12"
select select
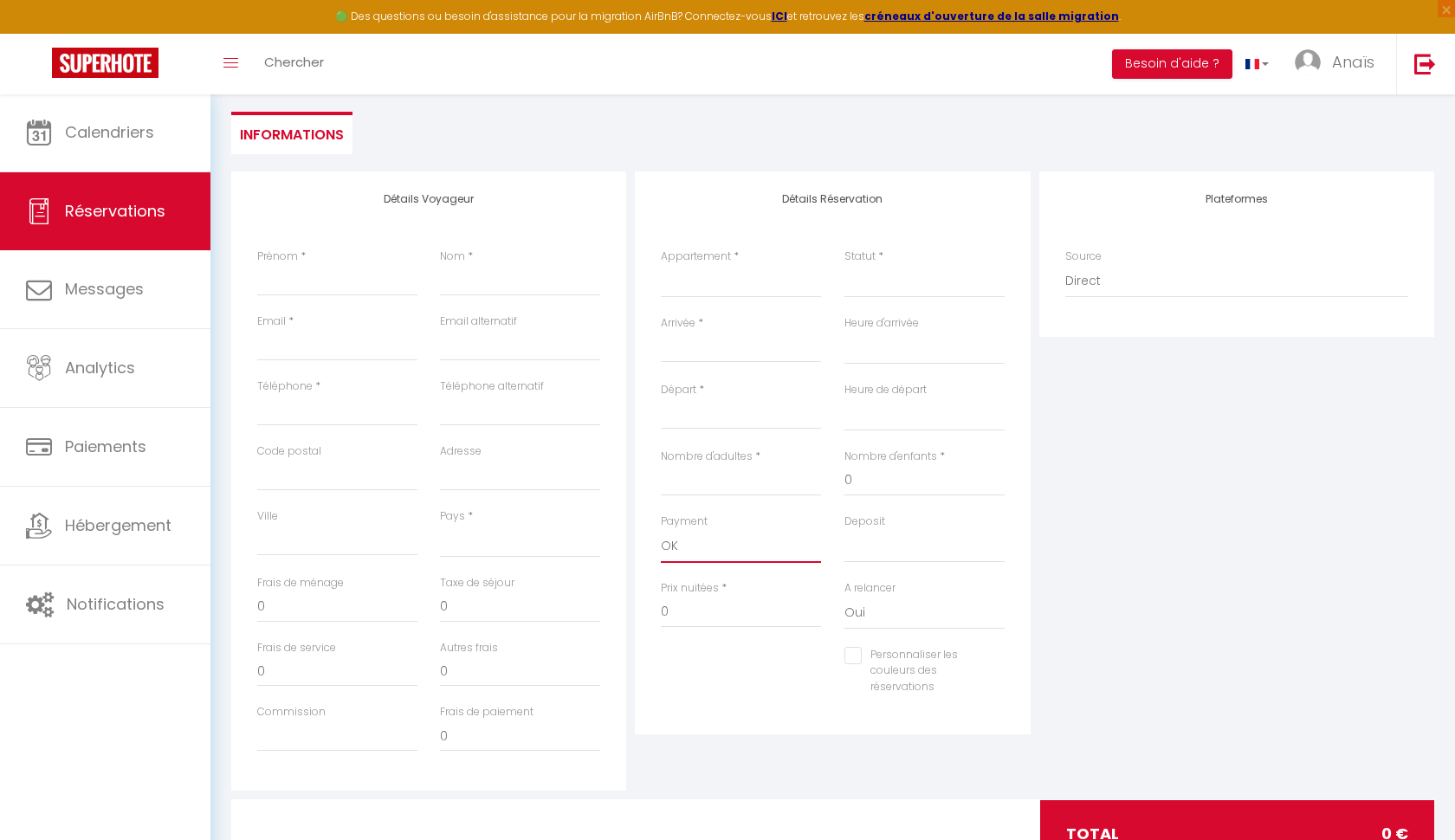
select select
drag, startPoint x: 843, startPoint y: 517, endPoint x: 835, endPoint y: 523, distance: 10.0
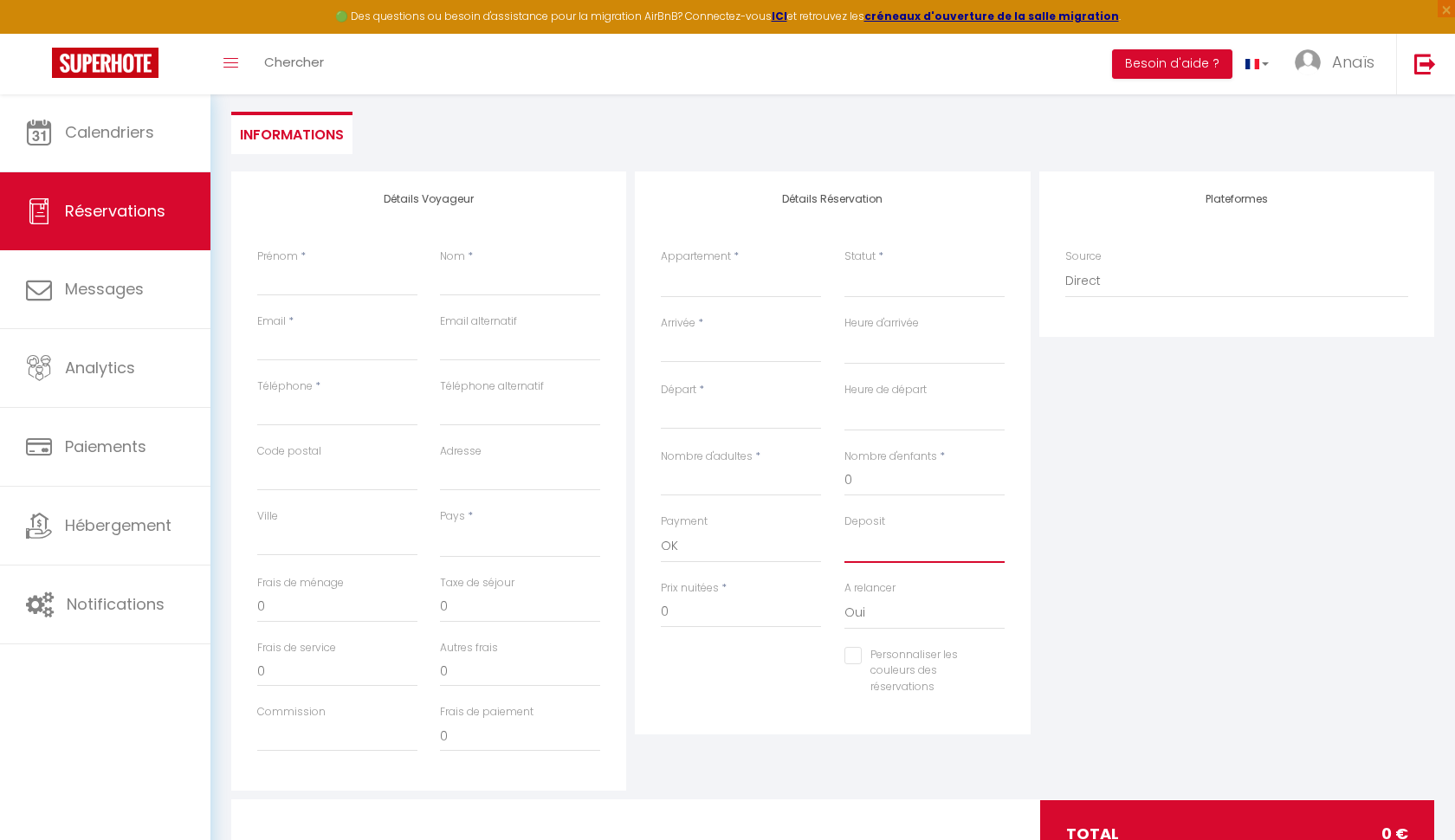
click at [835, 523] on div "Deposit OK KO" at bounding box center [924, 547] width 183 height 66
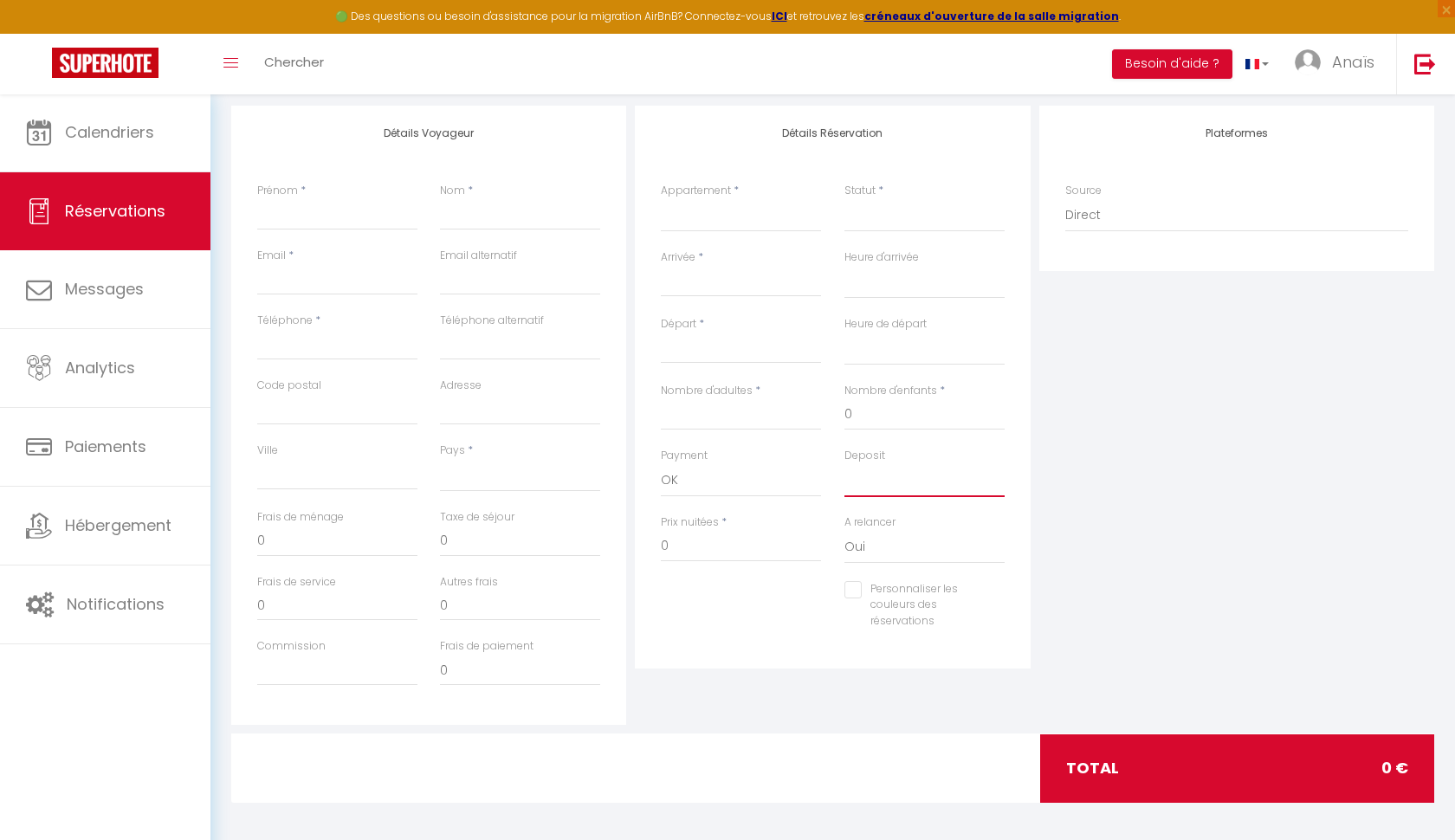
scroll to position [287, 0]
type input "B"
select select
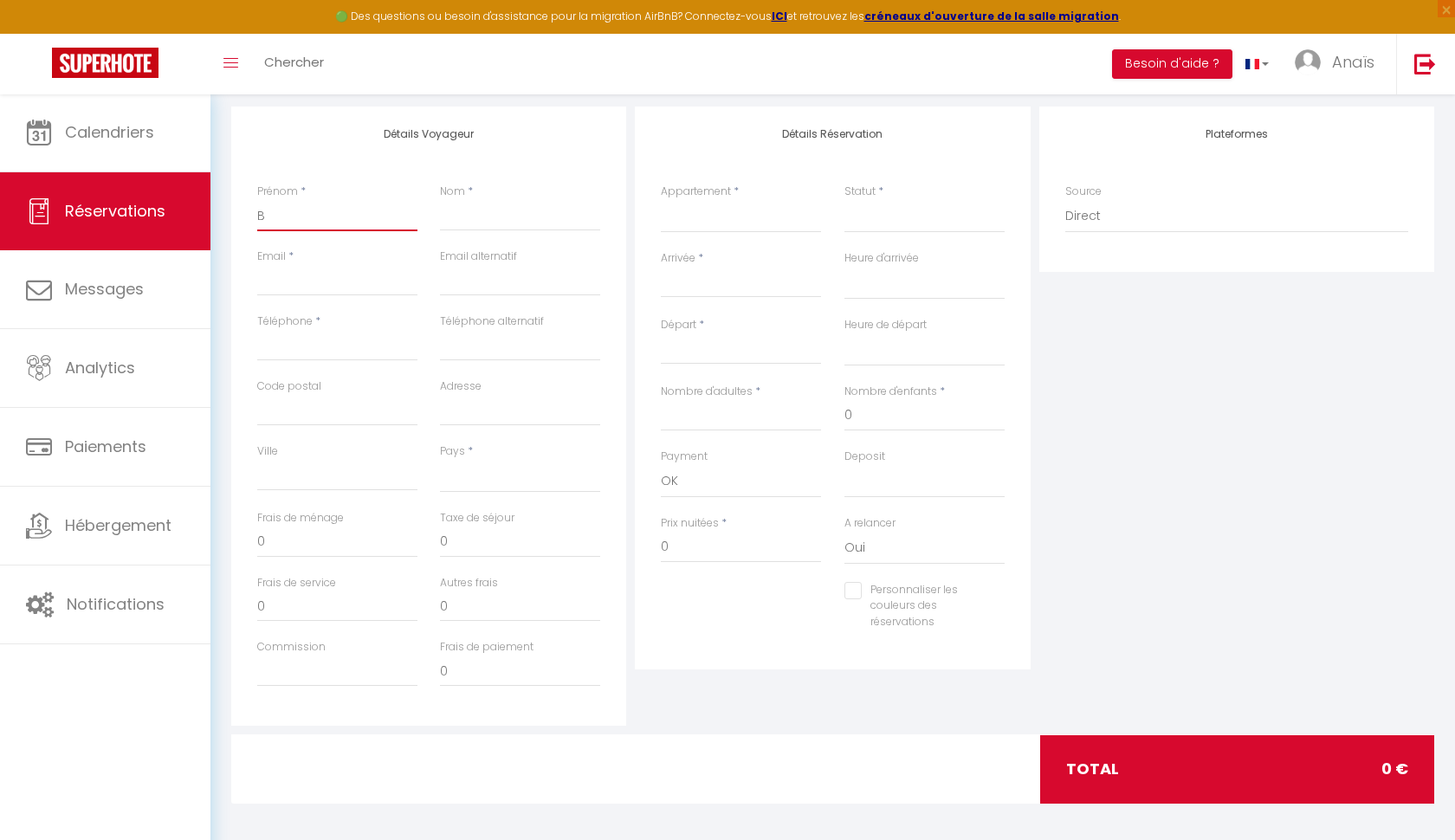
select select
type input "Ba"
select select
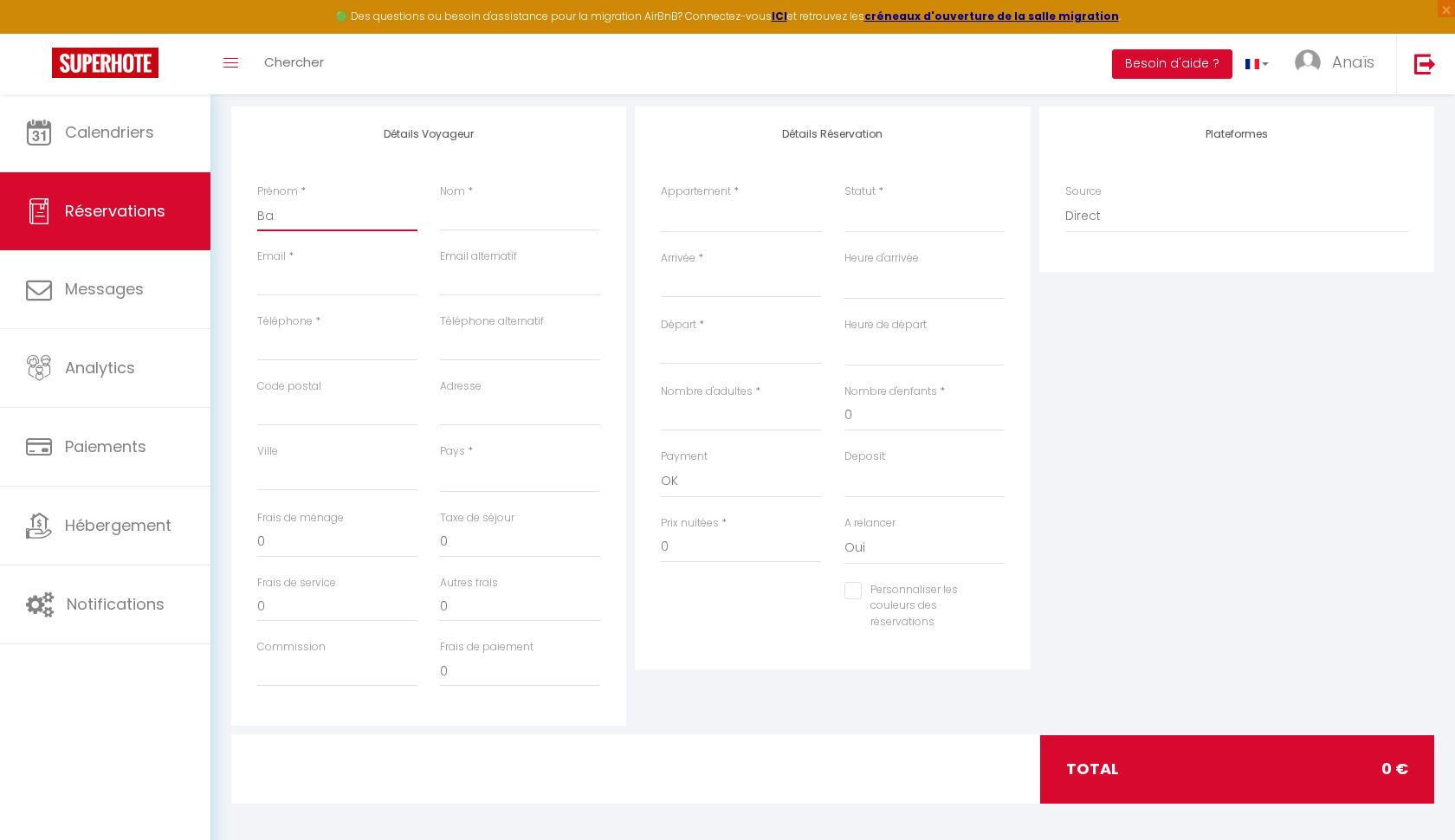
select select
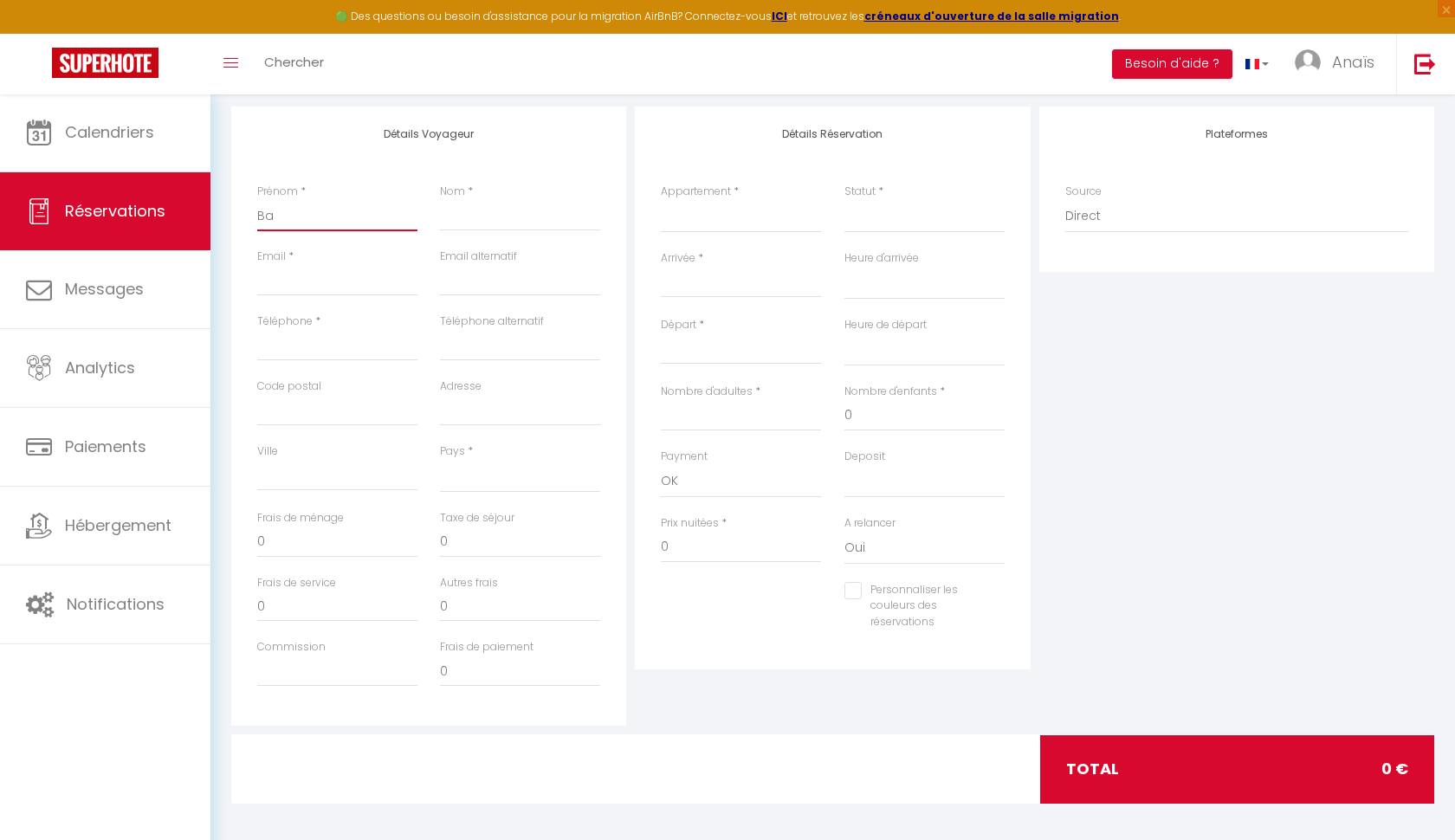
type input "Bas"
select select
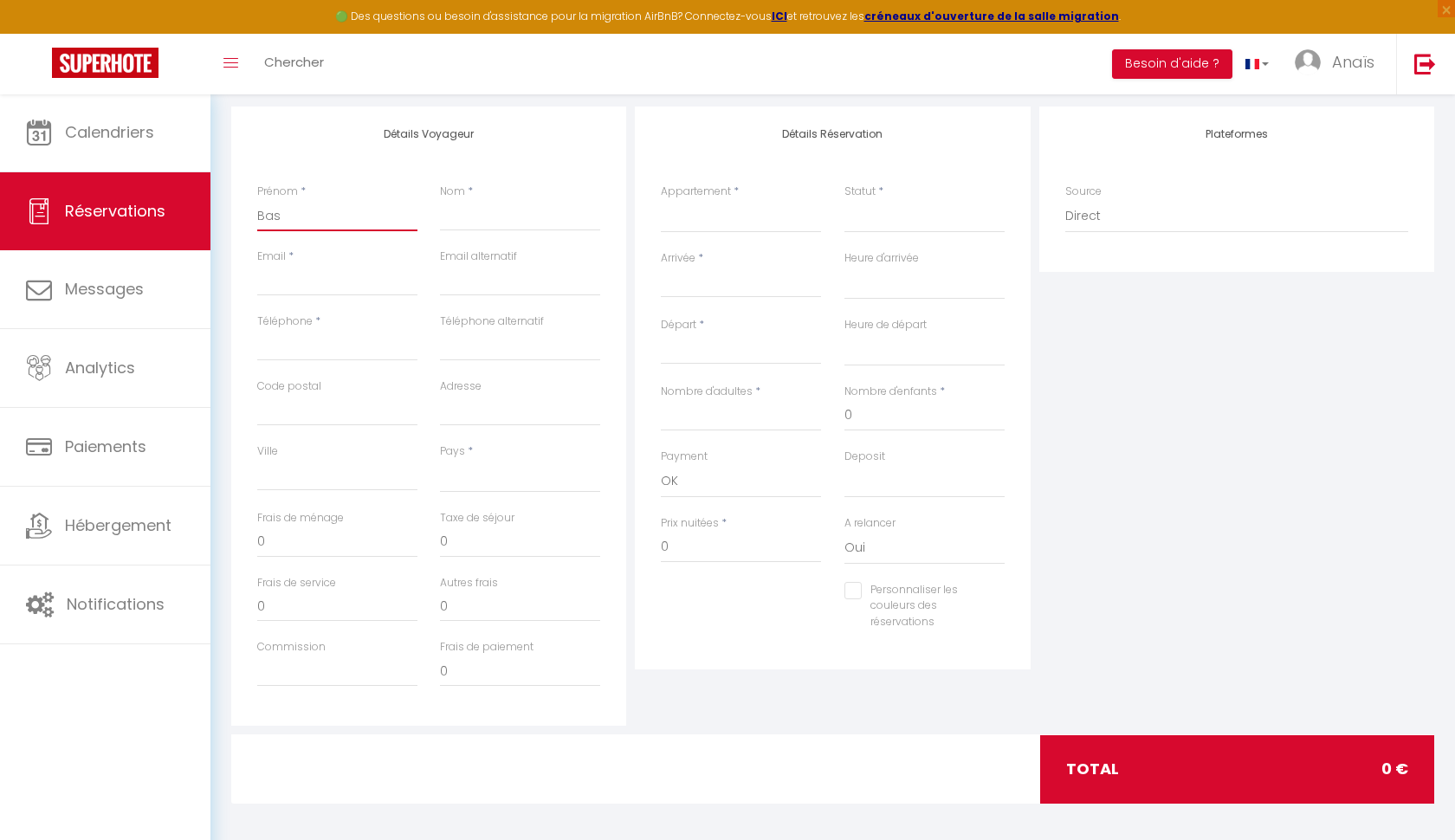
select select
type input "Bast"
select select
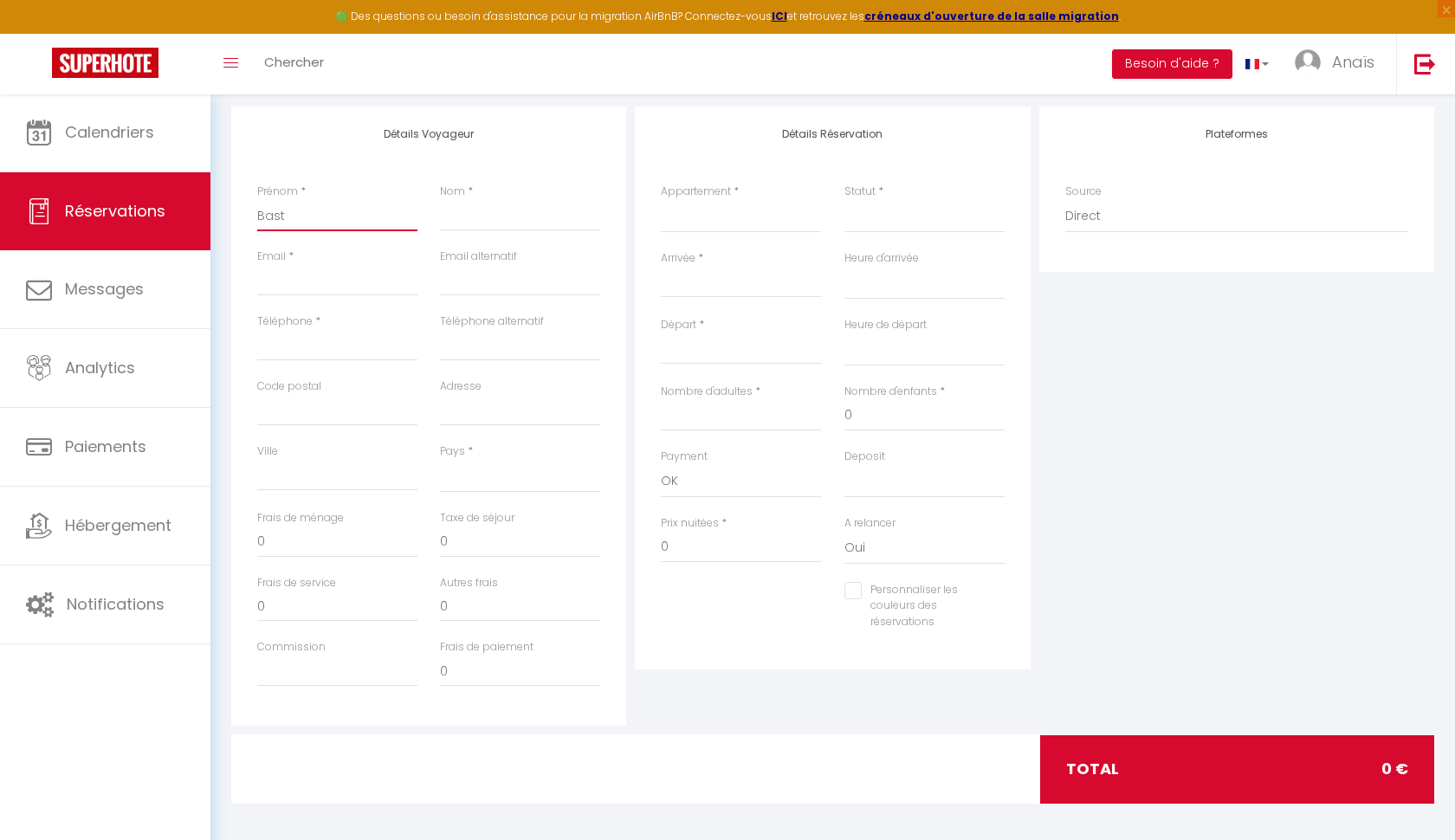
select select
type input "Basti"
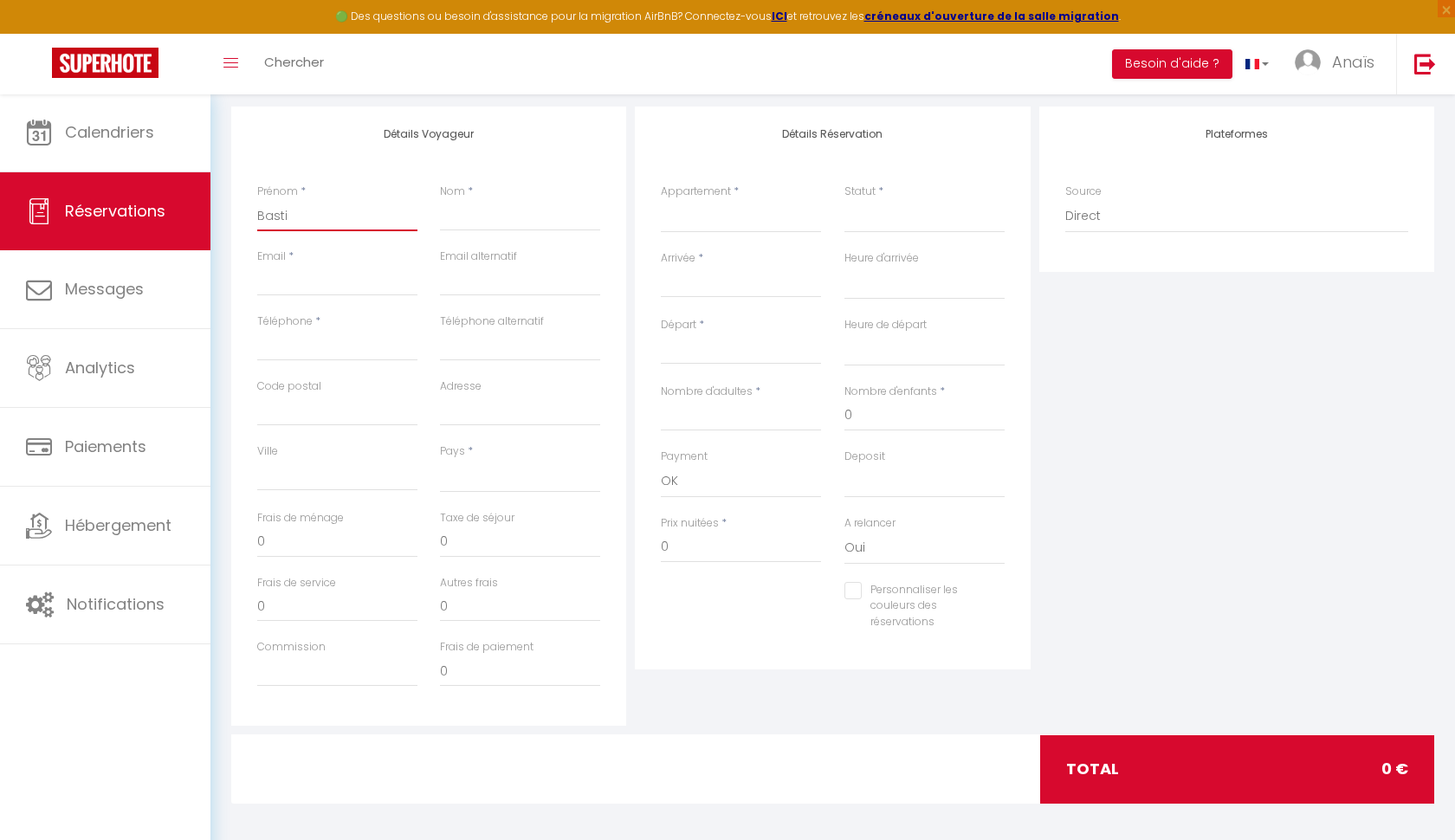
select select
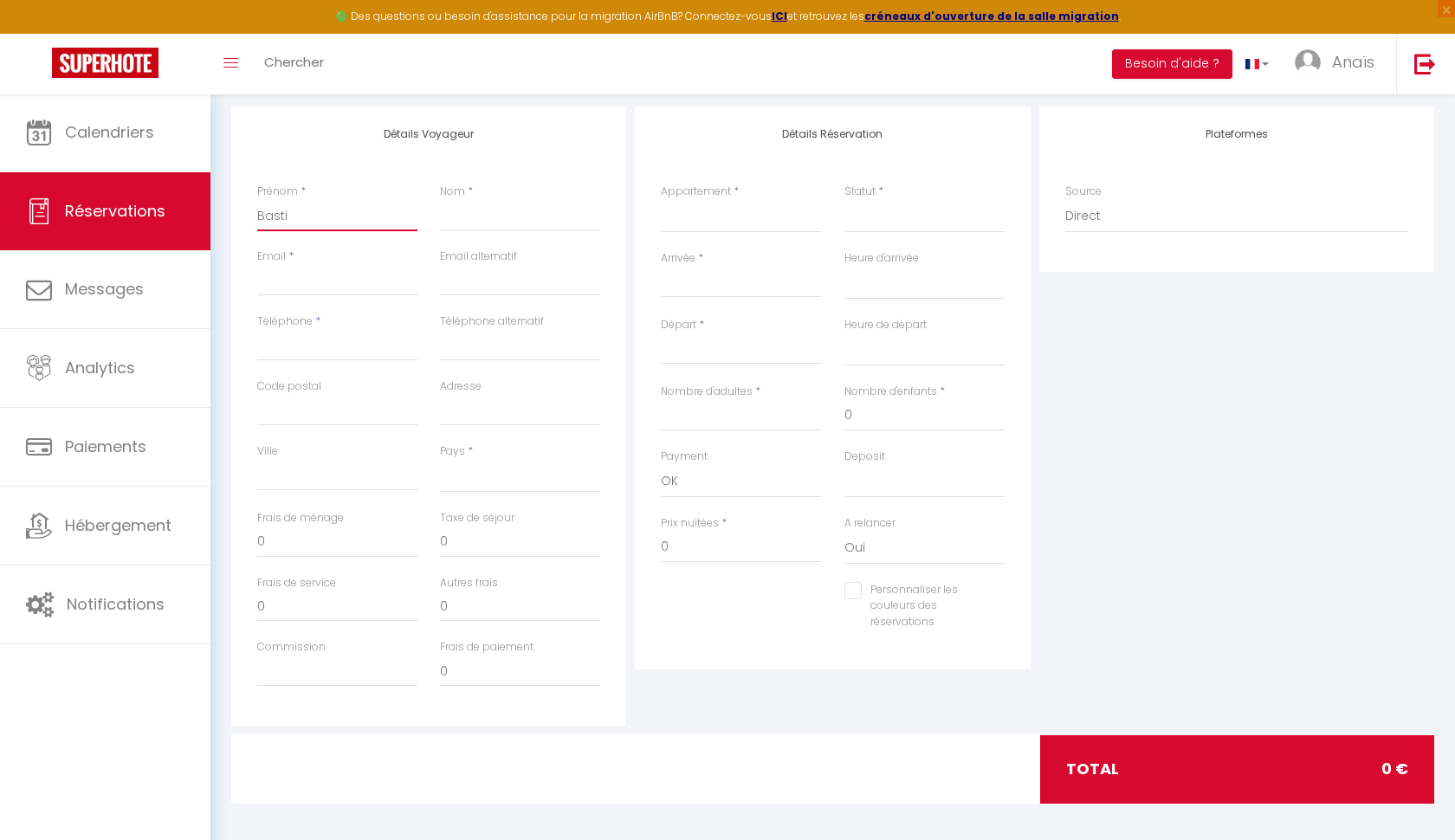
select select
type input "Bastie"
select select
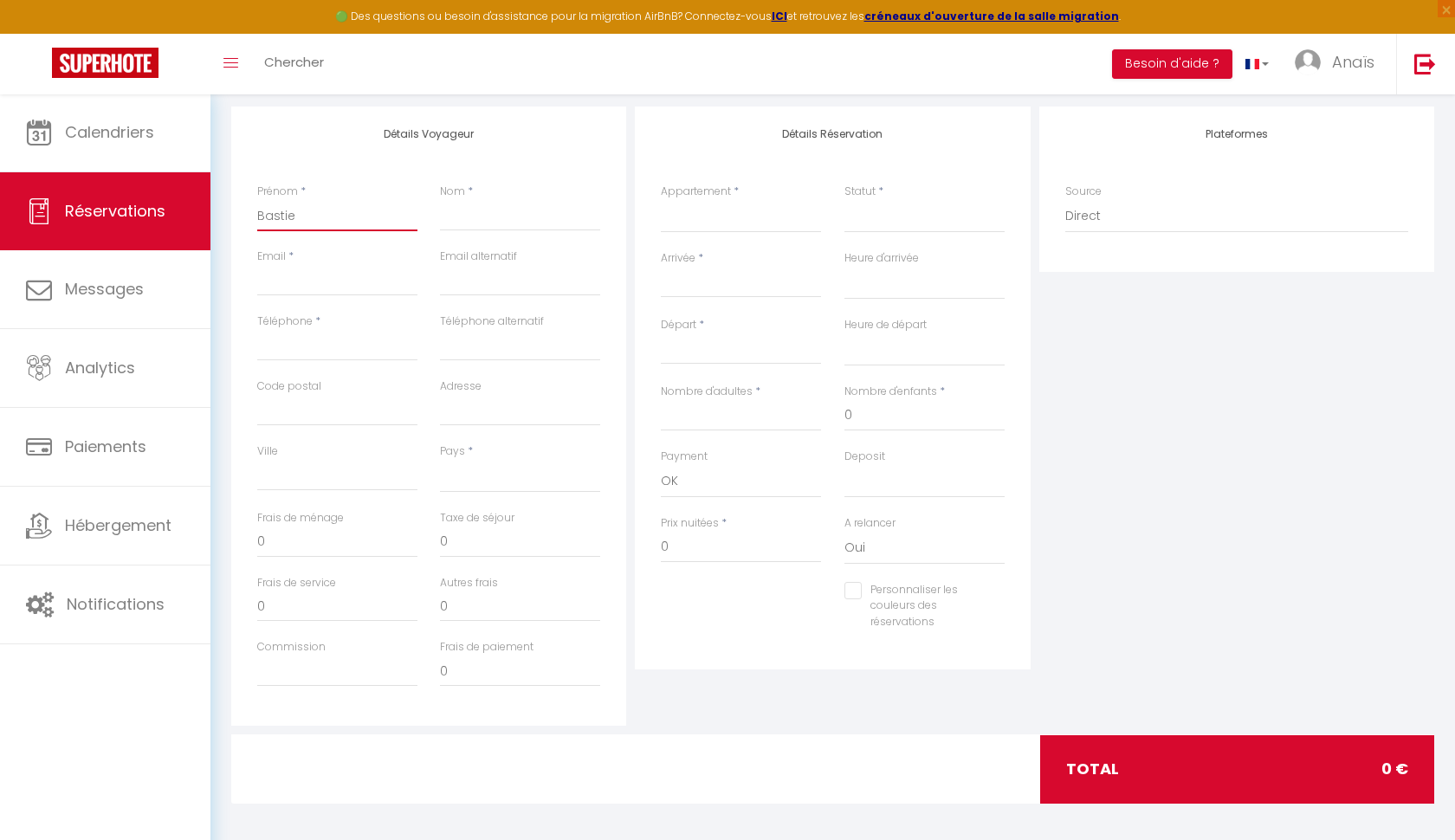
select select
type input "Bastien"
select select
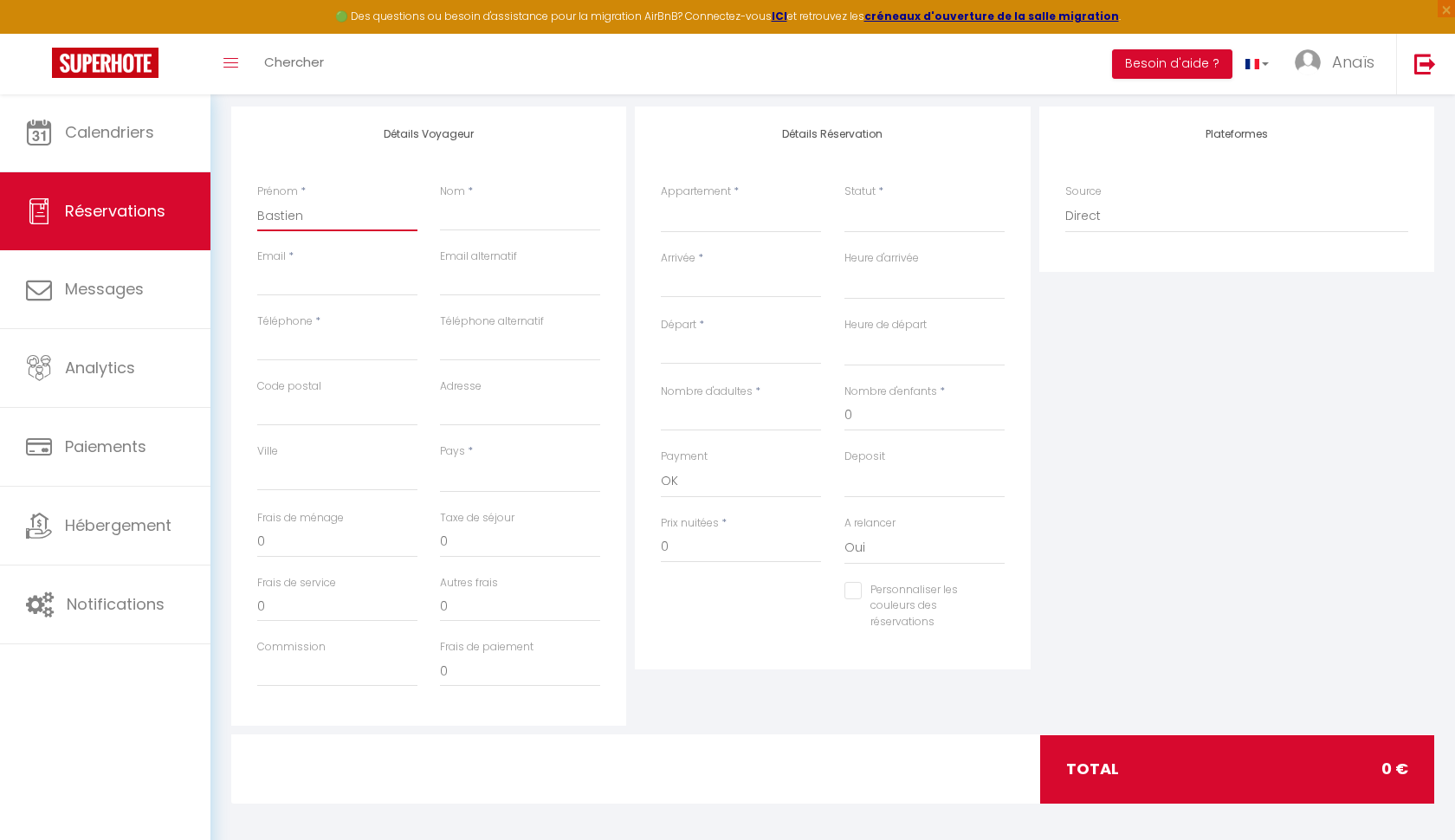
select select
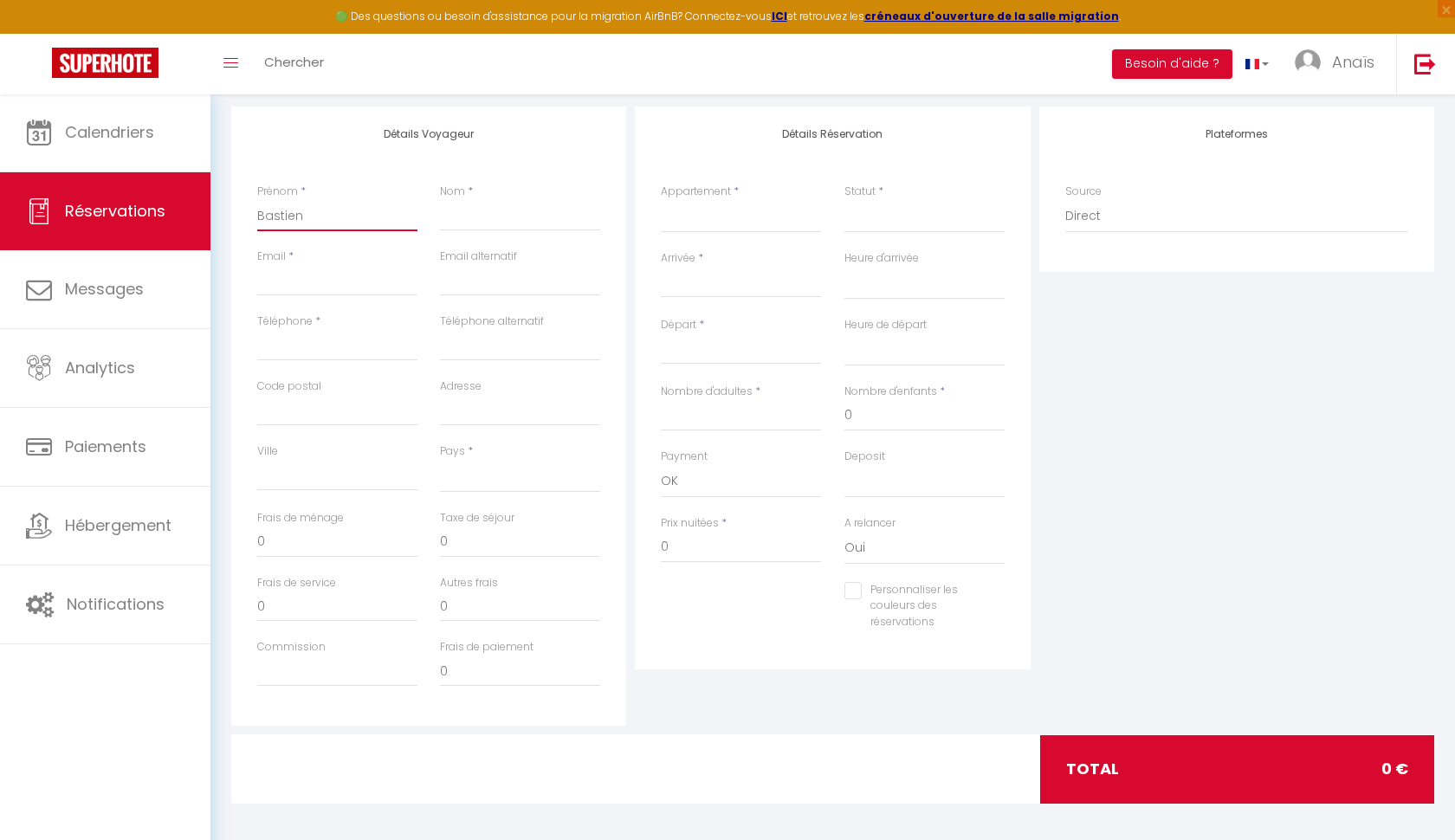
type input "Bastien"
type input "R"
select select
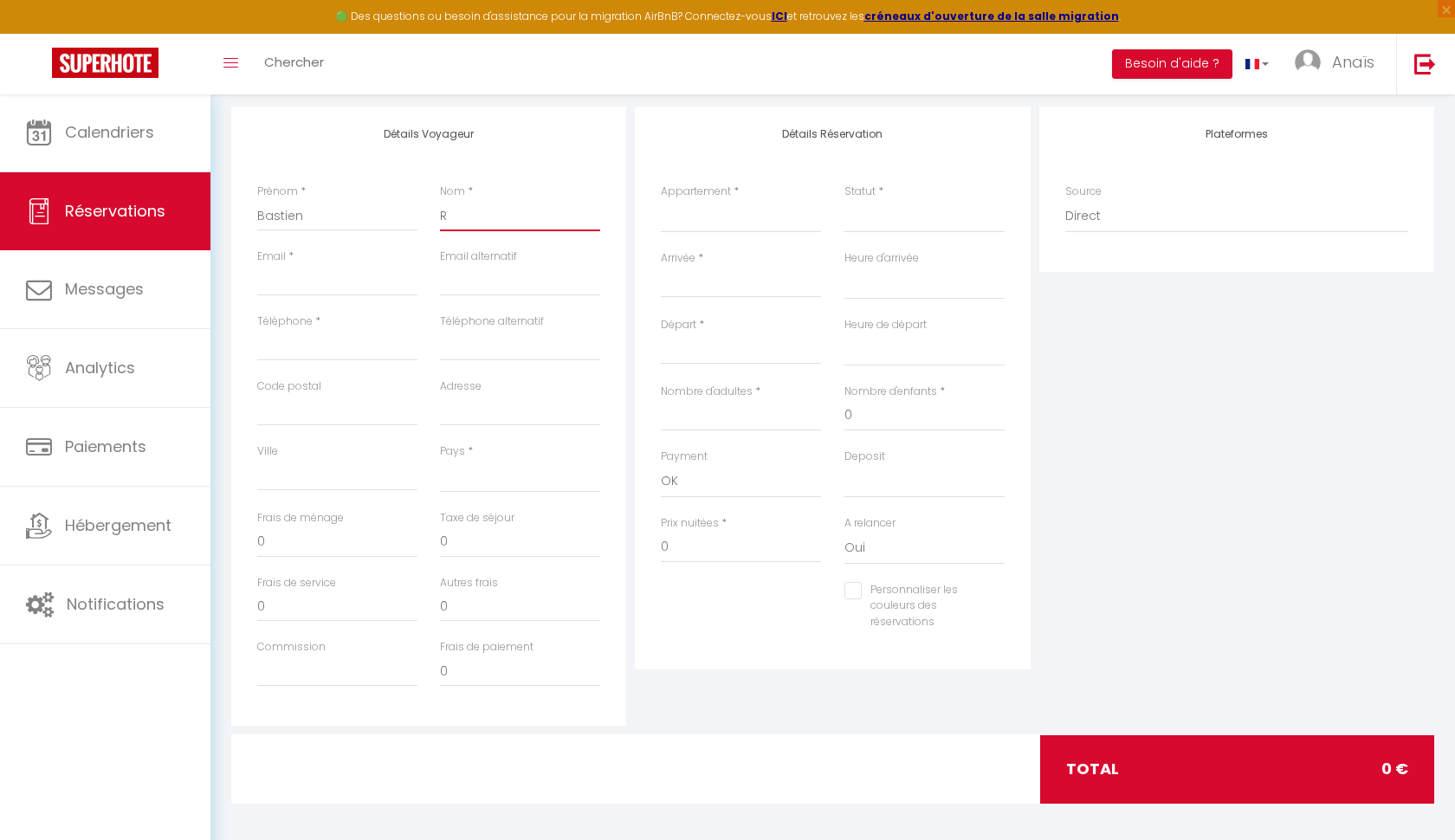
select select
type input "Re"
select select
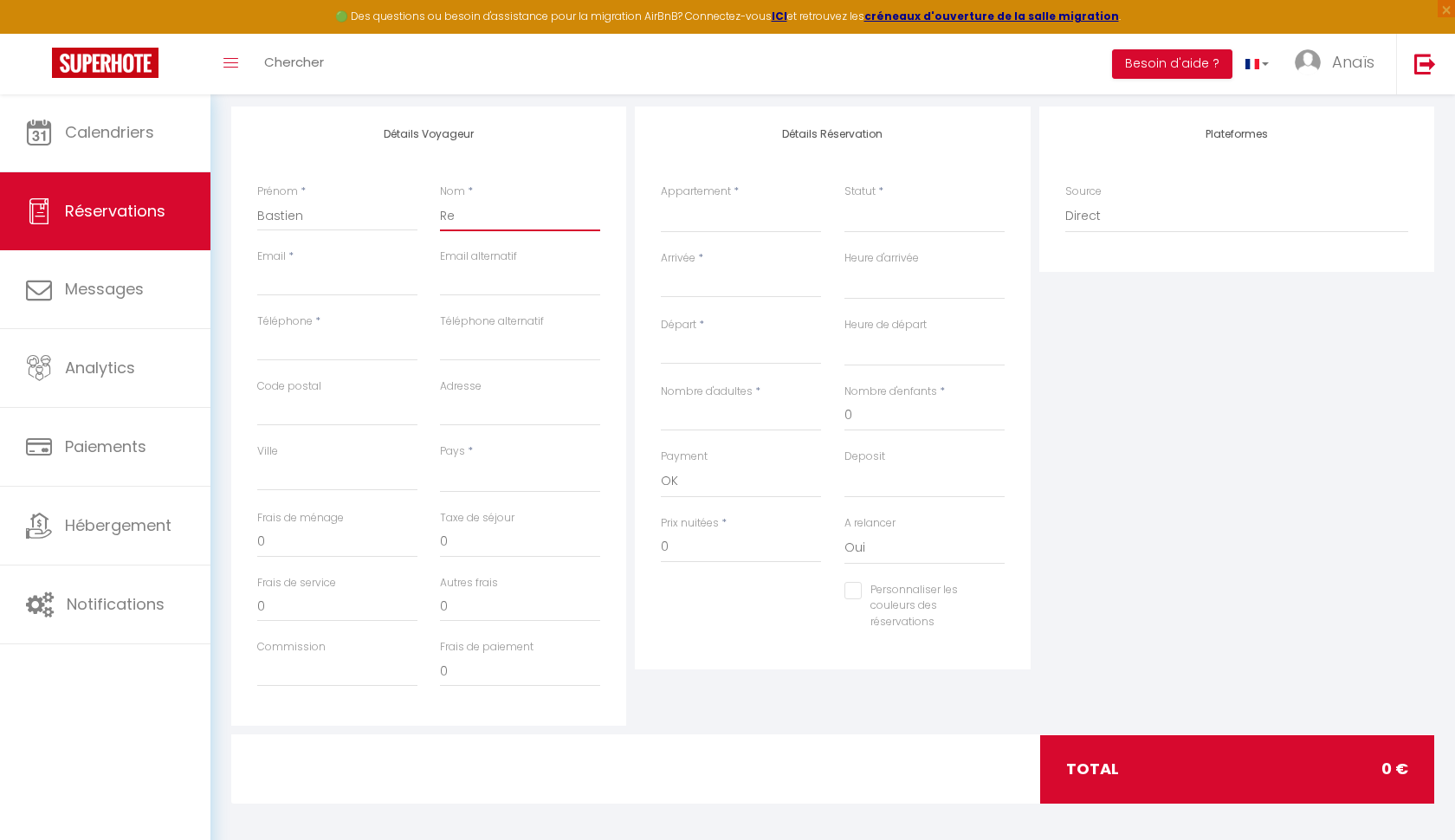
select select
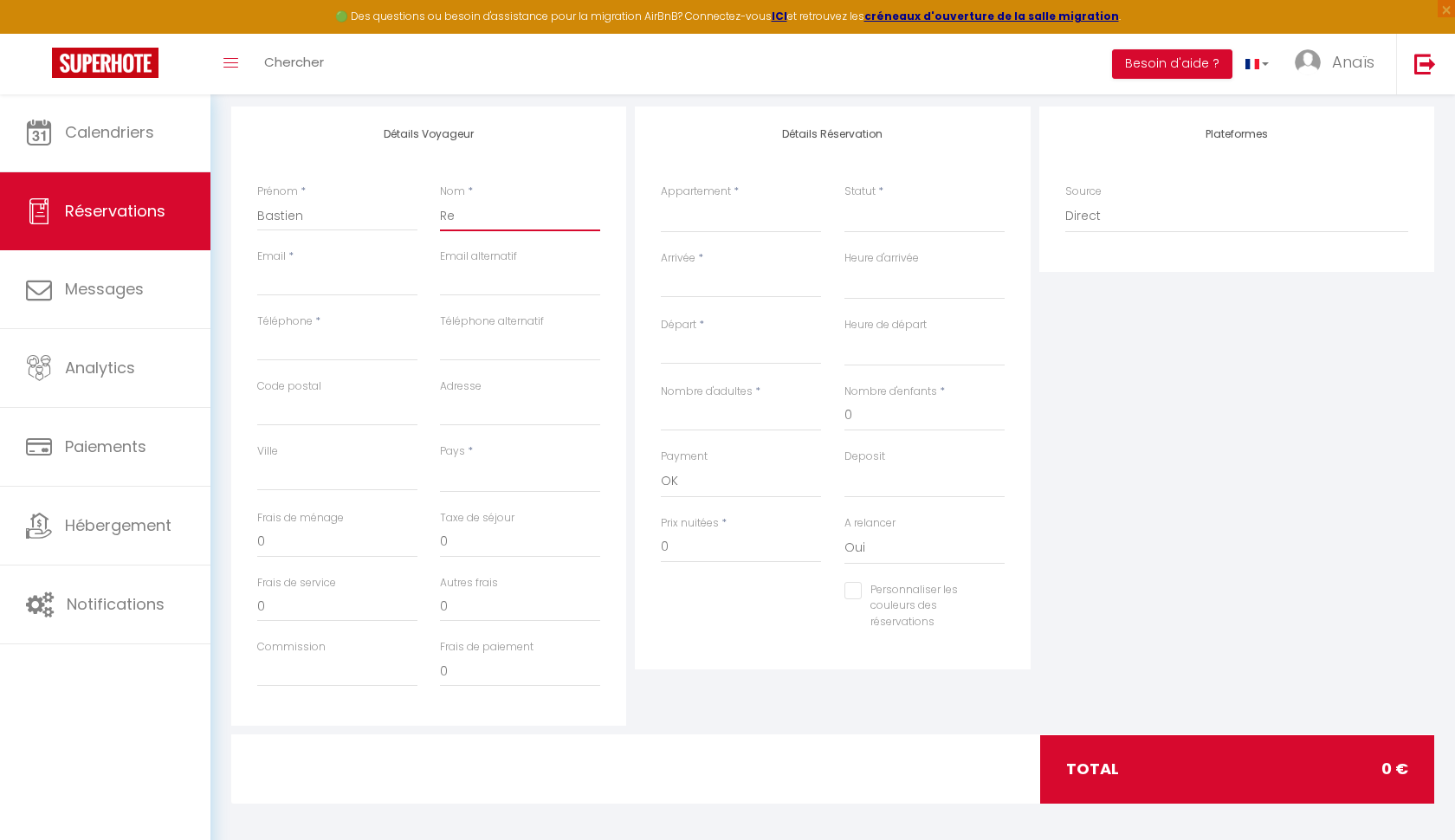
type input "Reg"
select select
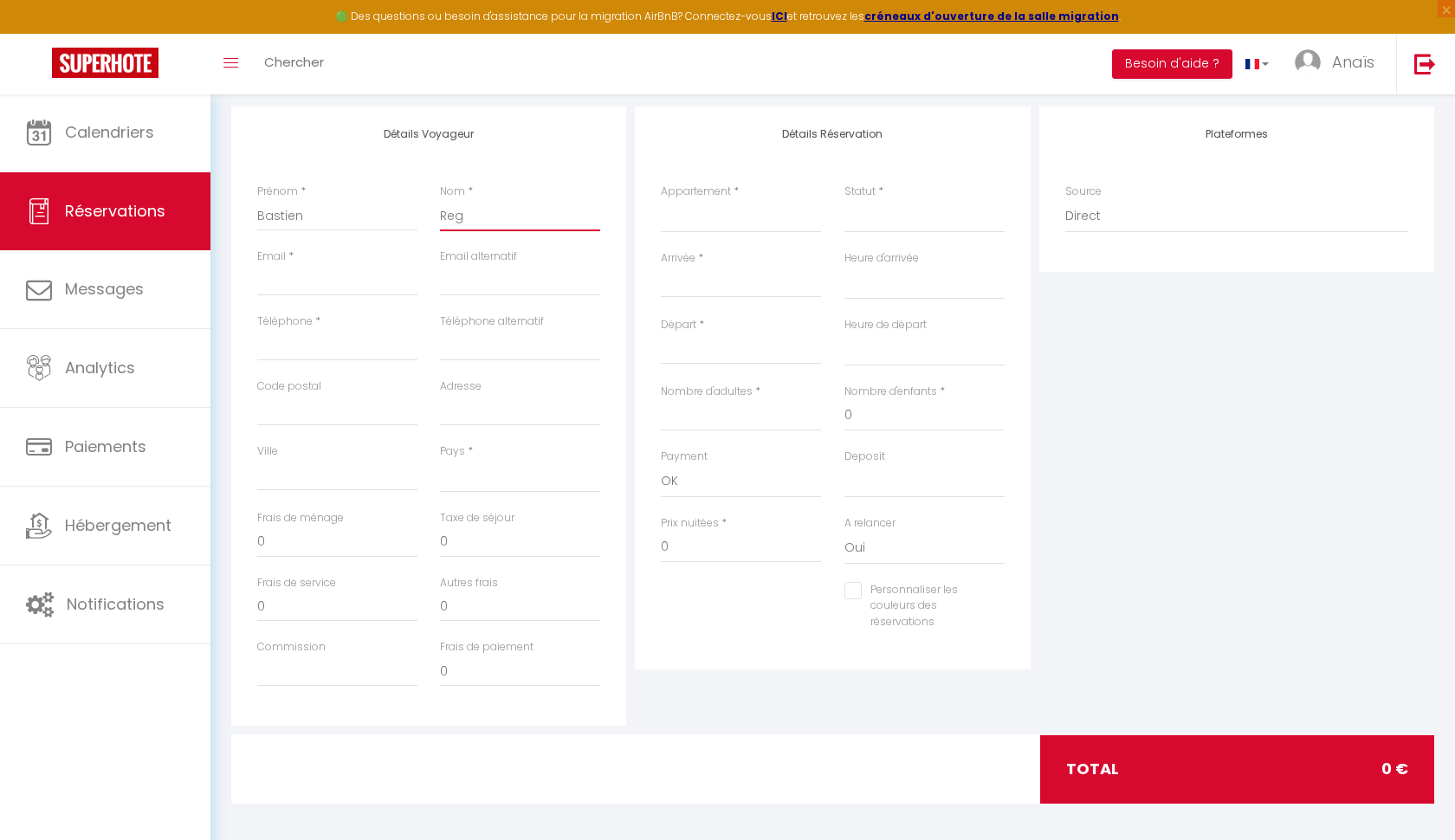
select select
type input "Rega"
select select
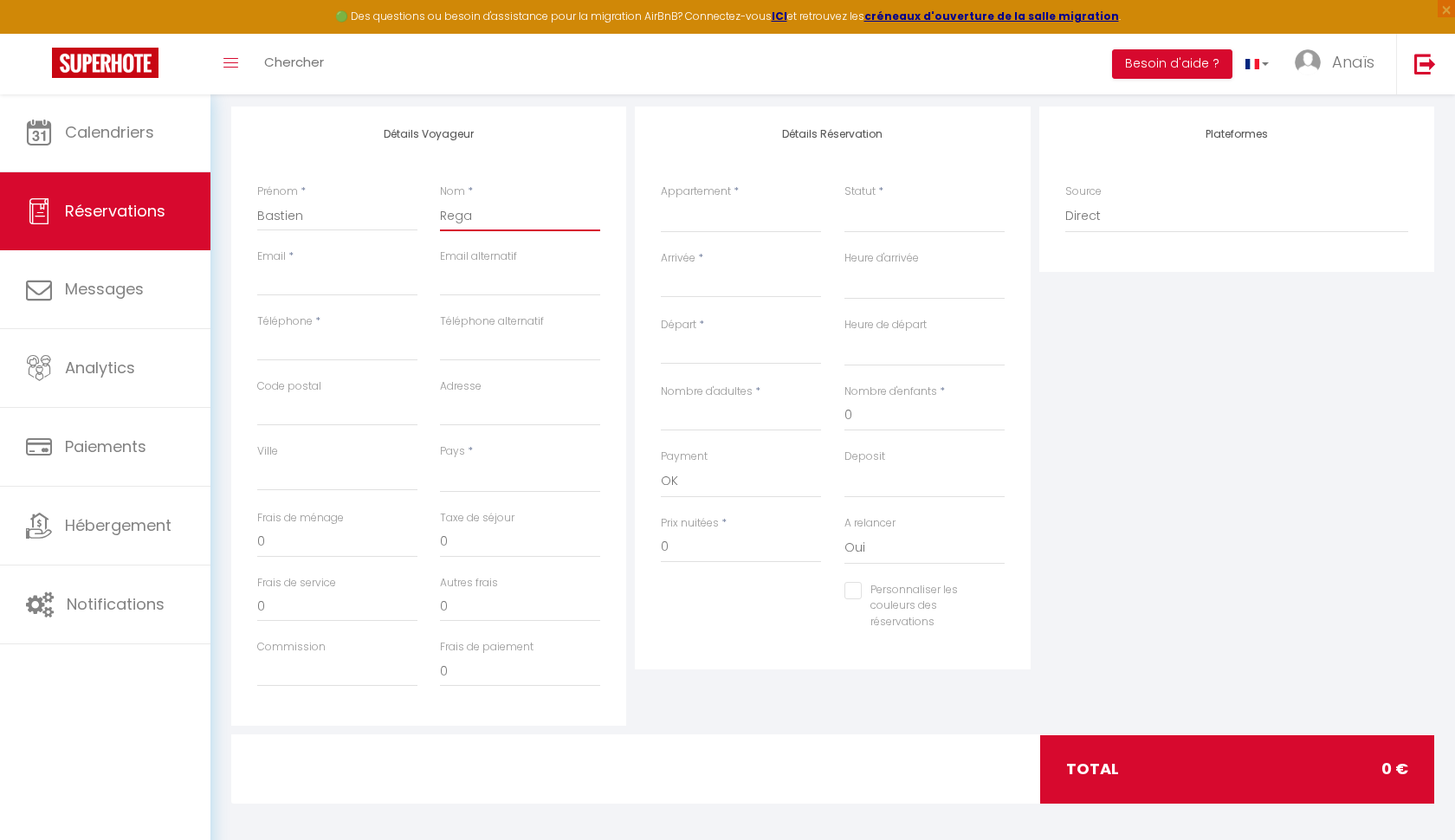
select select
type input "Regac"
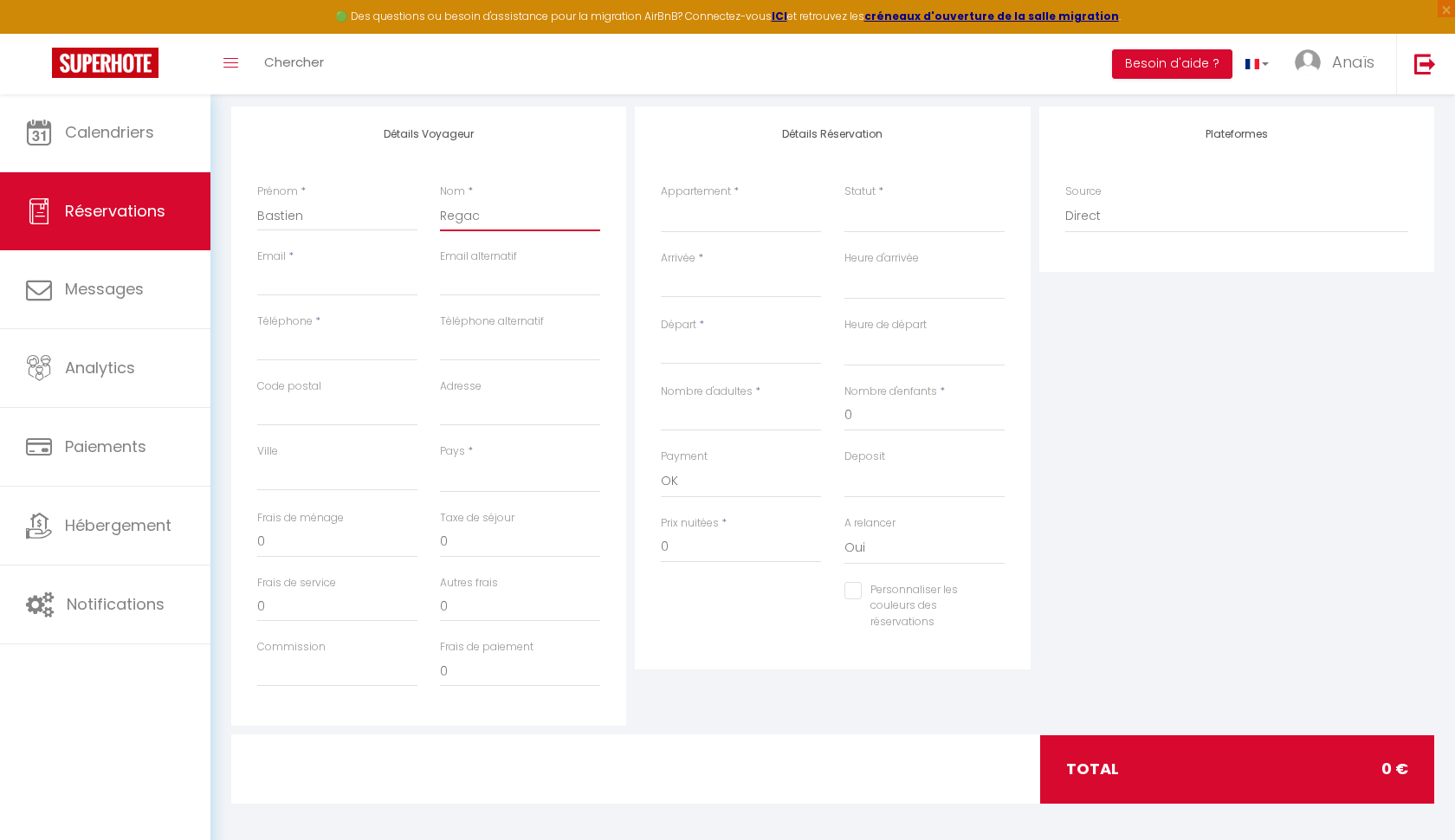
select select
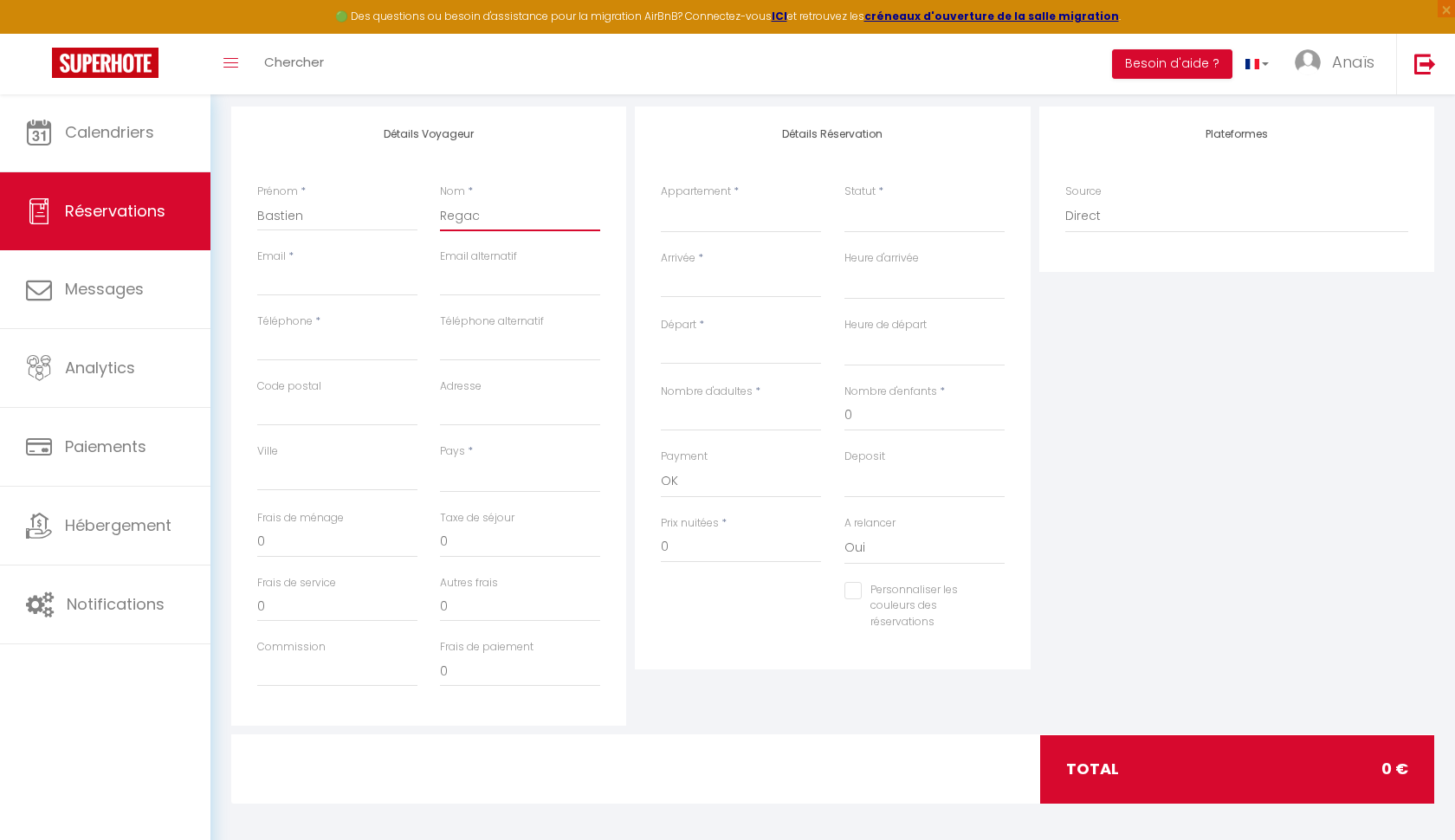
select select
type input "Regach"
select select
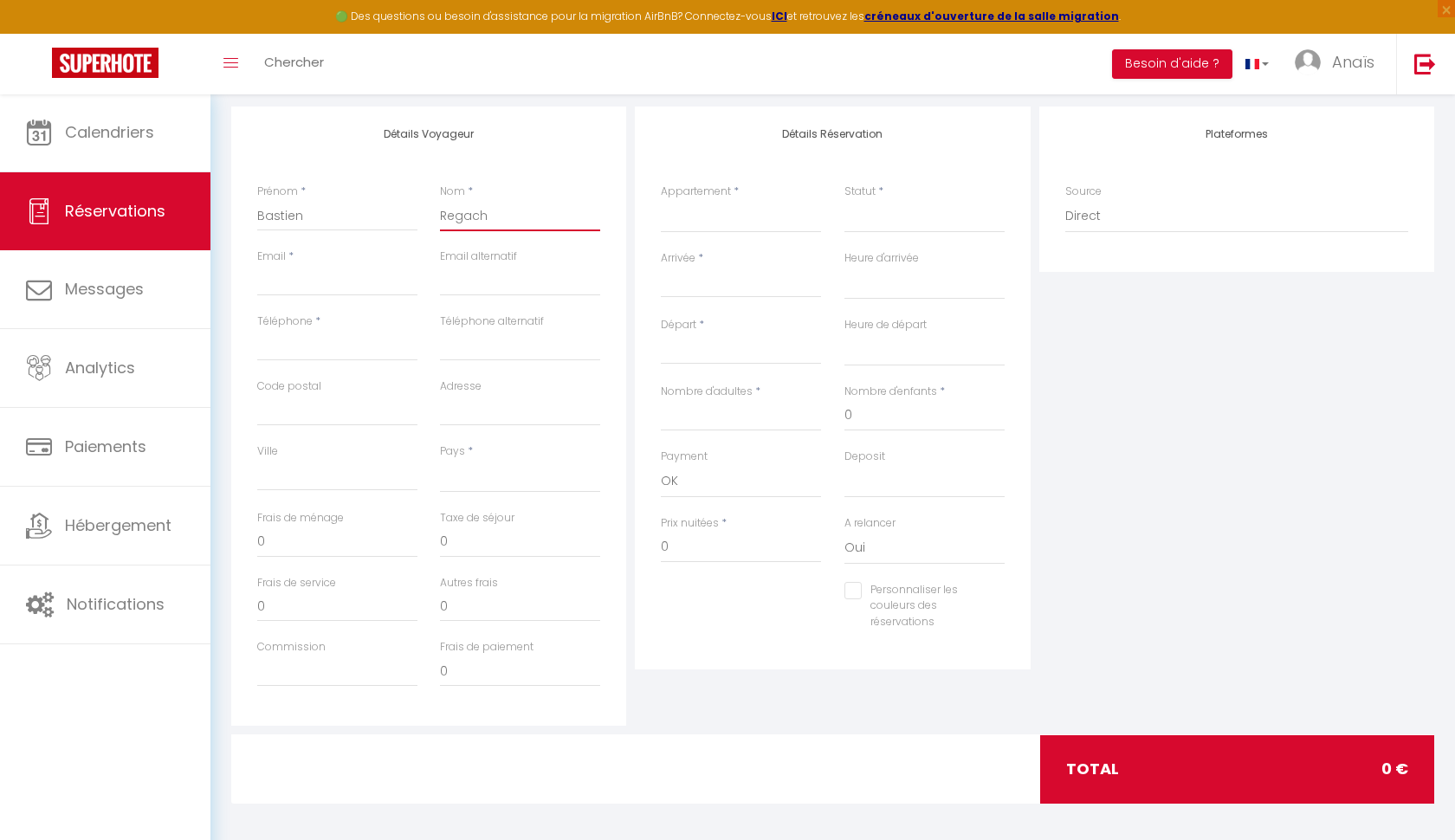
select select
type input "Regache"
select select
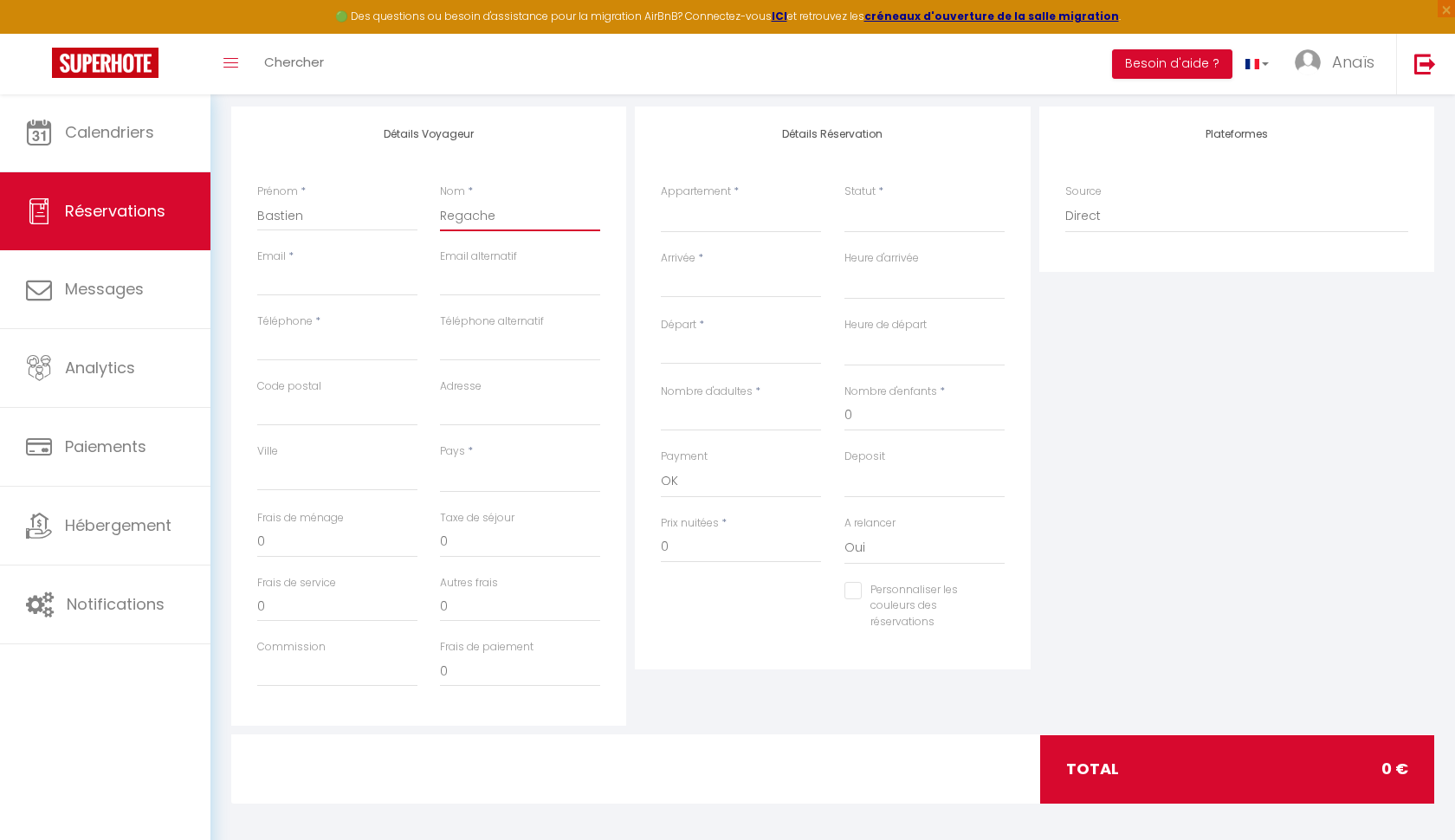
select select
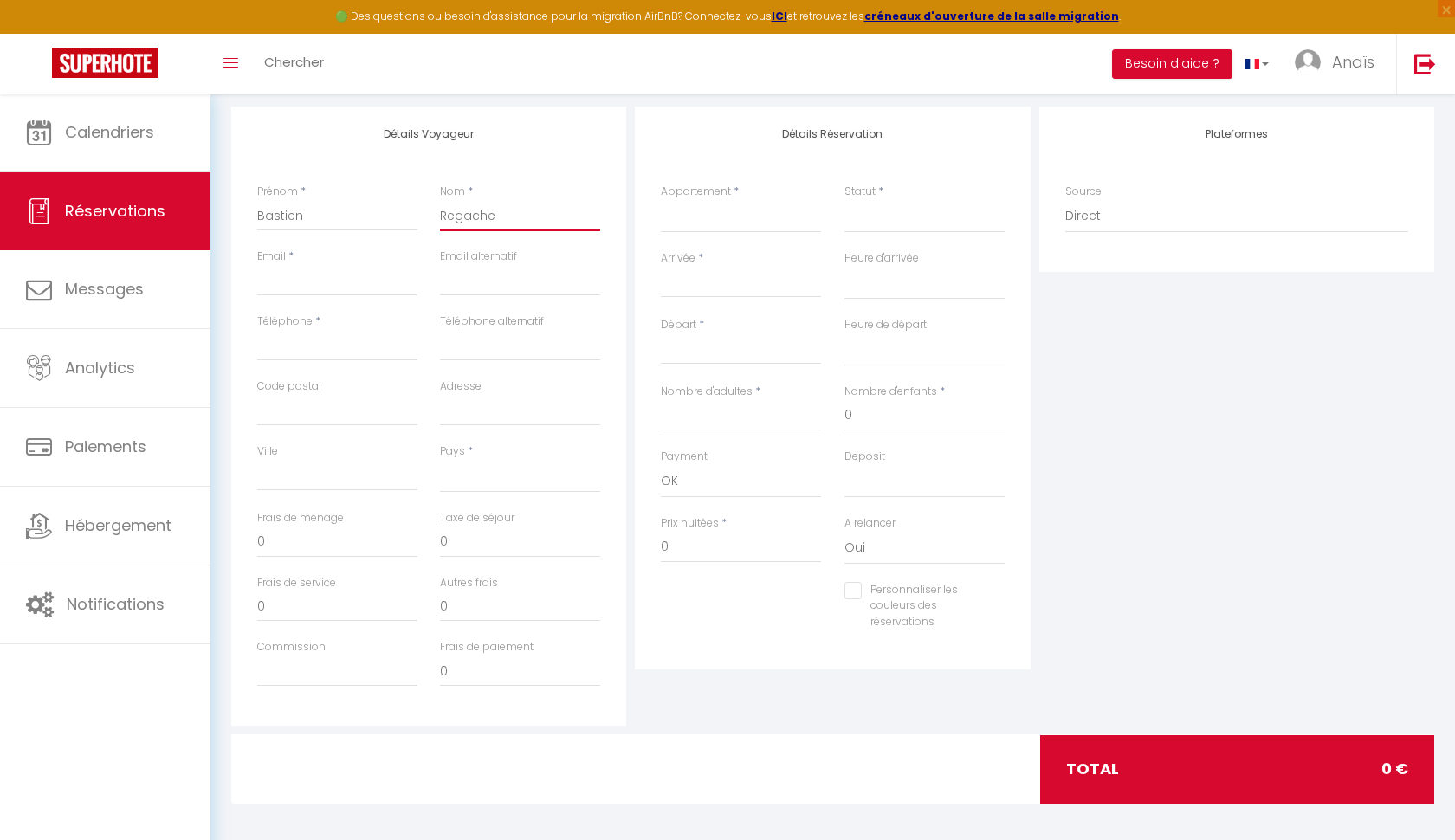
type input "Regache"
click at [134, 2] on div "🟢 Des questions ou besoin d'assistance pour la migration AirBnB? Connectez-vous…" at bounding box center [728, 16] width 1455 height 34
click at [301, 286] on input "Email client" at bounding box center [337, 280] width 160 height 31
paste input "Nous sommes à la recherche d’une salle de réception pour organiser notre mariag…"
type input "Nous sommes à la recherche d’une salle de réception pour organiser notre mariag…"
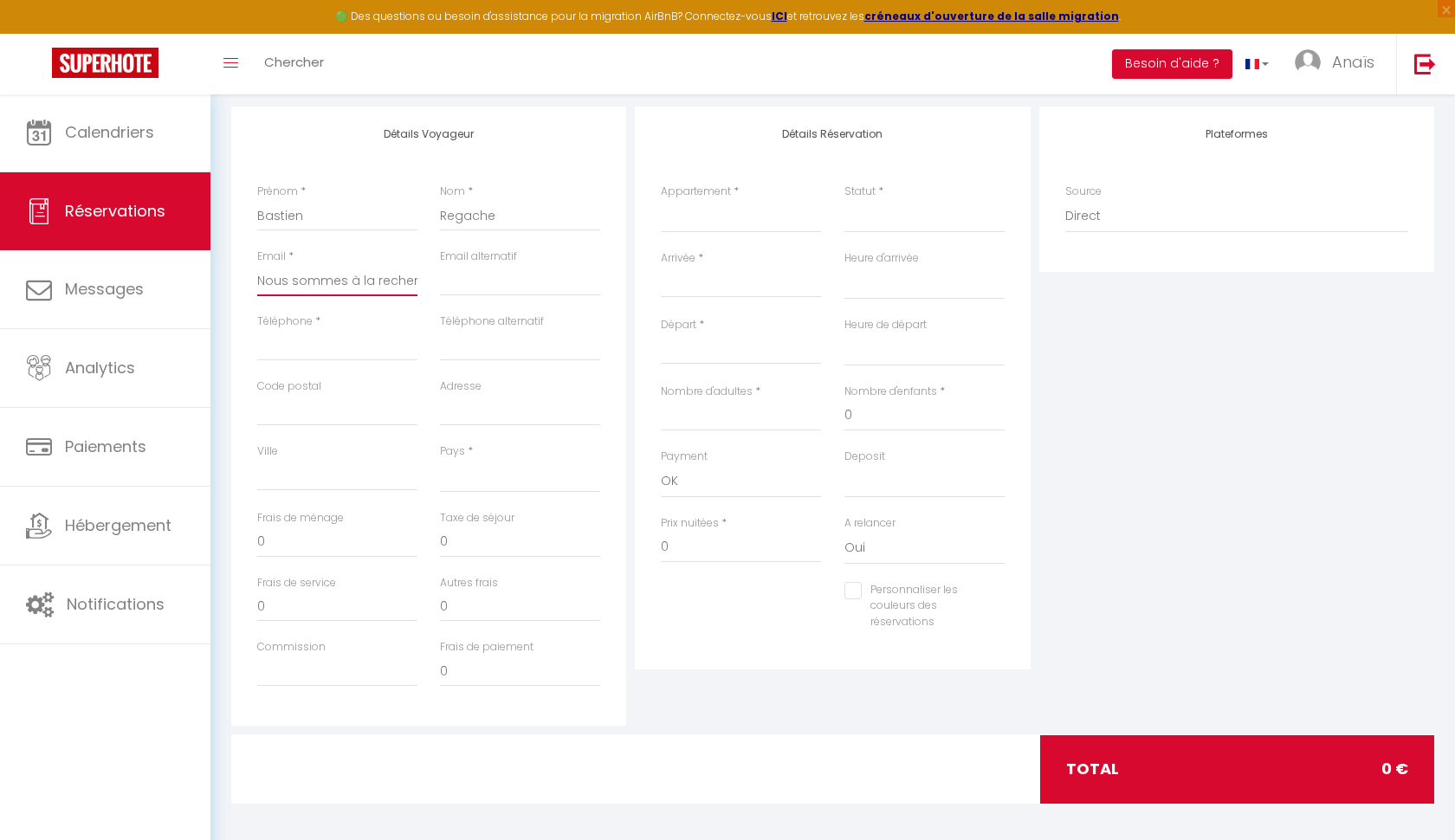
select select
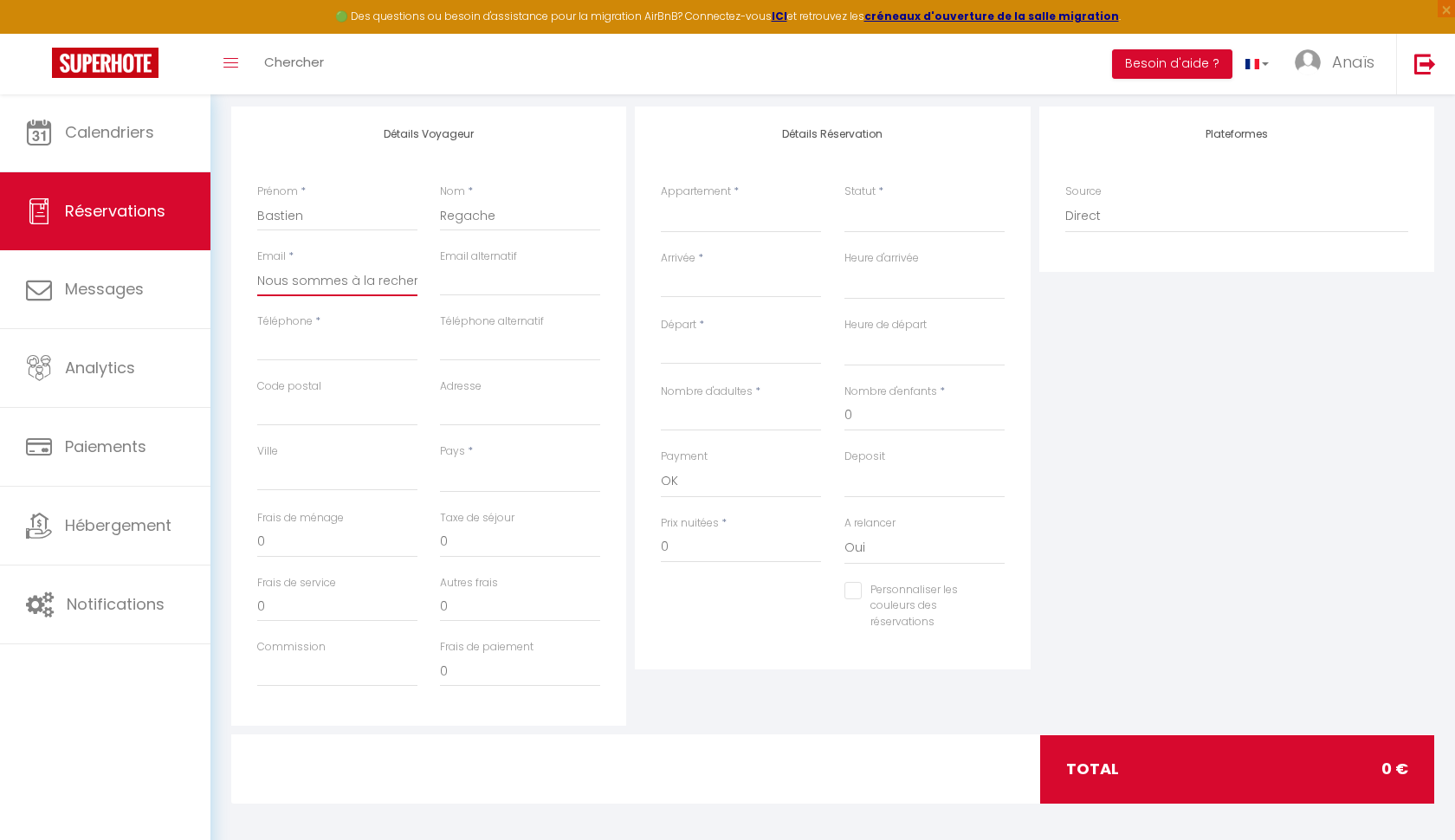
select select
click at [254, 281] on div "Email * Nous sommes à la recherche d’une salle de réception pour organiser notr…" at bounding box center [338, 280] width 183 height 64
click at [255, 281] on div "Email * Nous sommes à la recherche d’une salle de réception pour organiser notr…" at bounding box center [338, 280] width 183 height 64
click at [259, 281] on input "Nous sommes à la recherche d’une salle de réception pour organiser notre mariag…" at bounding box center [337, 280] width 160 height 31
drag, startPoint x: 259, startPoint y: 281, endPoint x: 478, endPoint y: 275, distance: 219.1
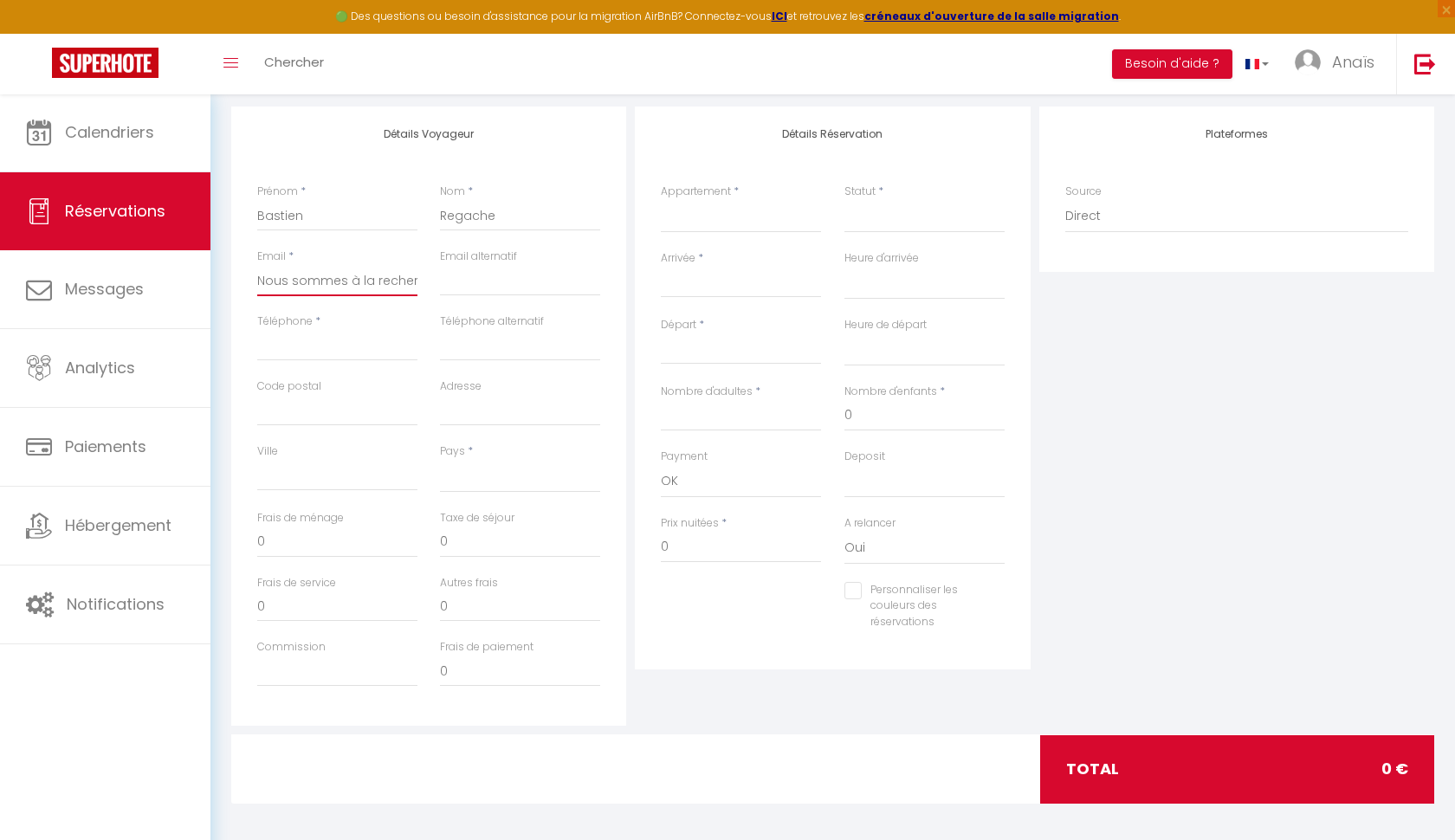
click at [478, 275] on div "Email * Nous sommes à la recherche d’une salle de réception pour organiser notr…" at bounding box center [429, 280] width 367 height 64
type input "sommes à la recherche d’une salle de réception pour organiser notre mariage, pr…"
select select
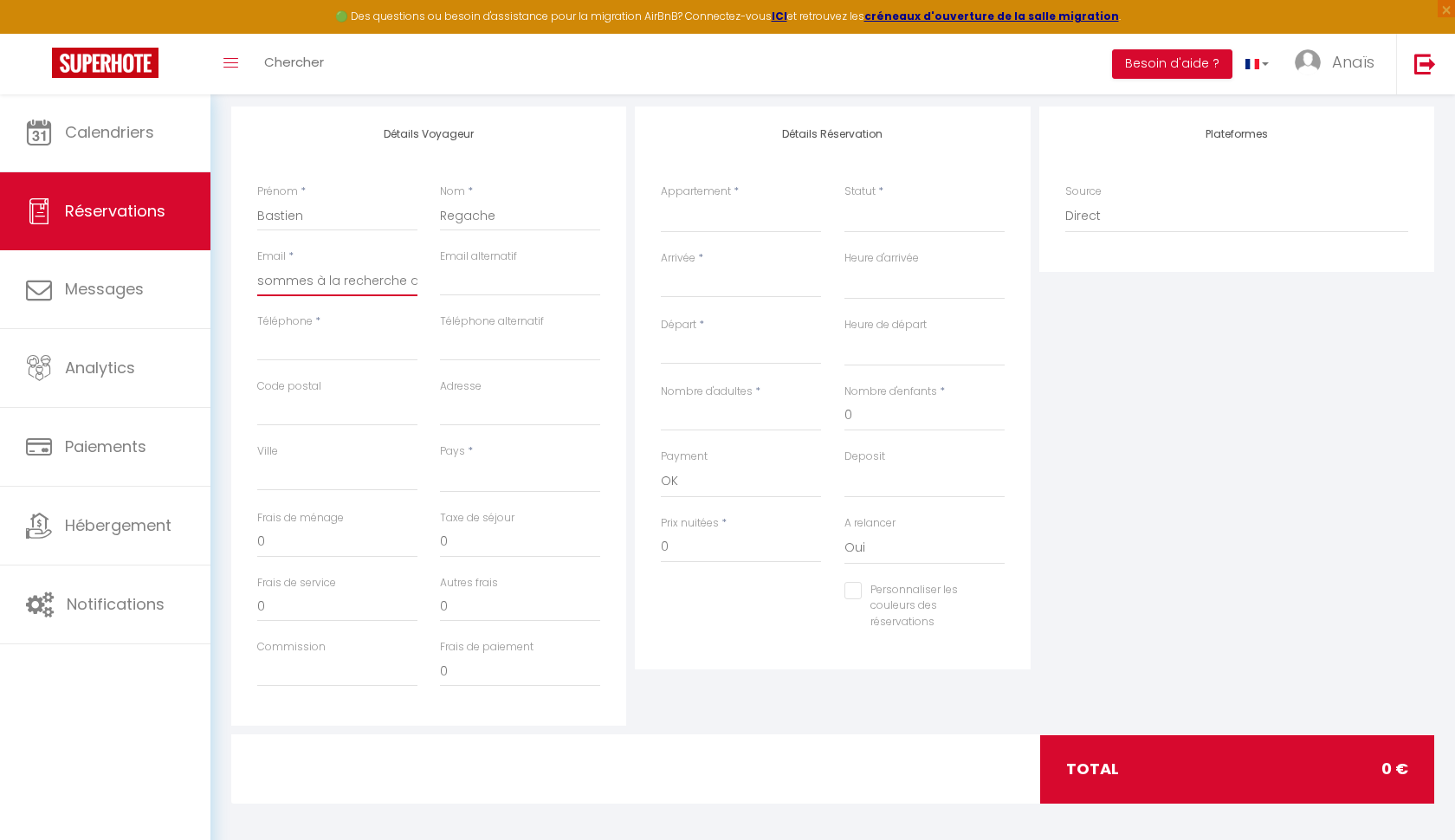
select select
click at [342, 282] on input "sommes à la recherche d’une salle de réception pour organiser notre mariage, pr…" at bounding box center [337, 280] width 160 height 31
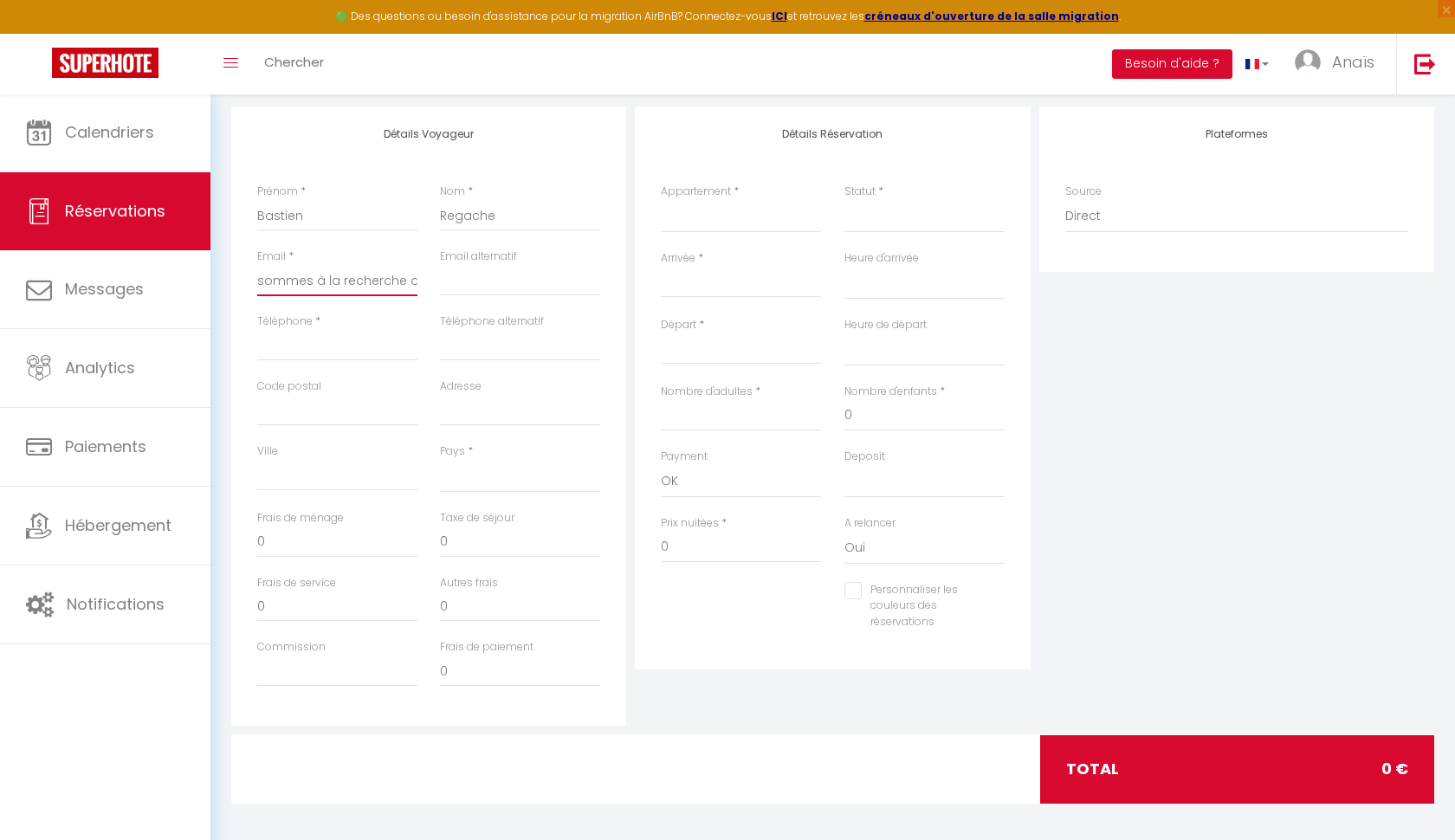
click at [342, 282] on input "sommes à la recherche d’une salle de réception pour organiser notre mariage, pr…" at bounding box center [337, 280] width 160 height 31
select select
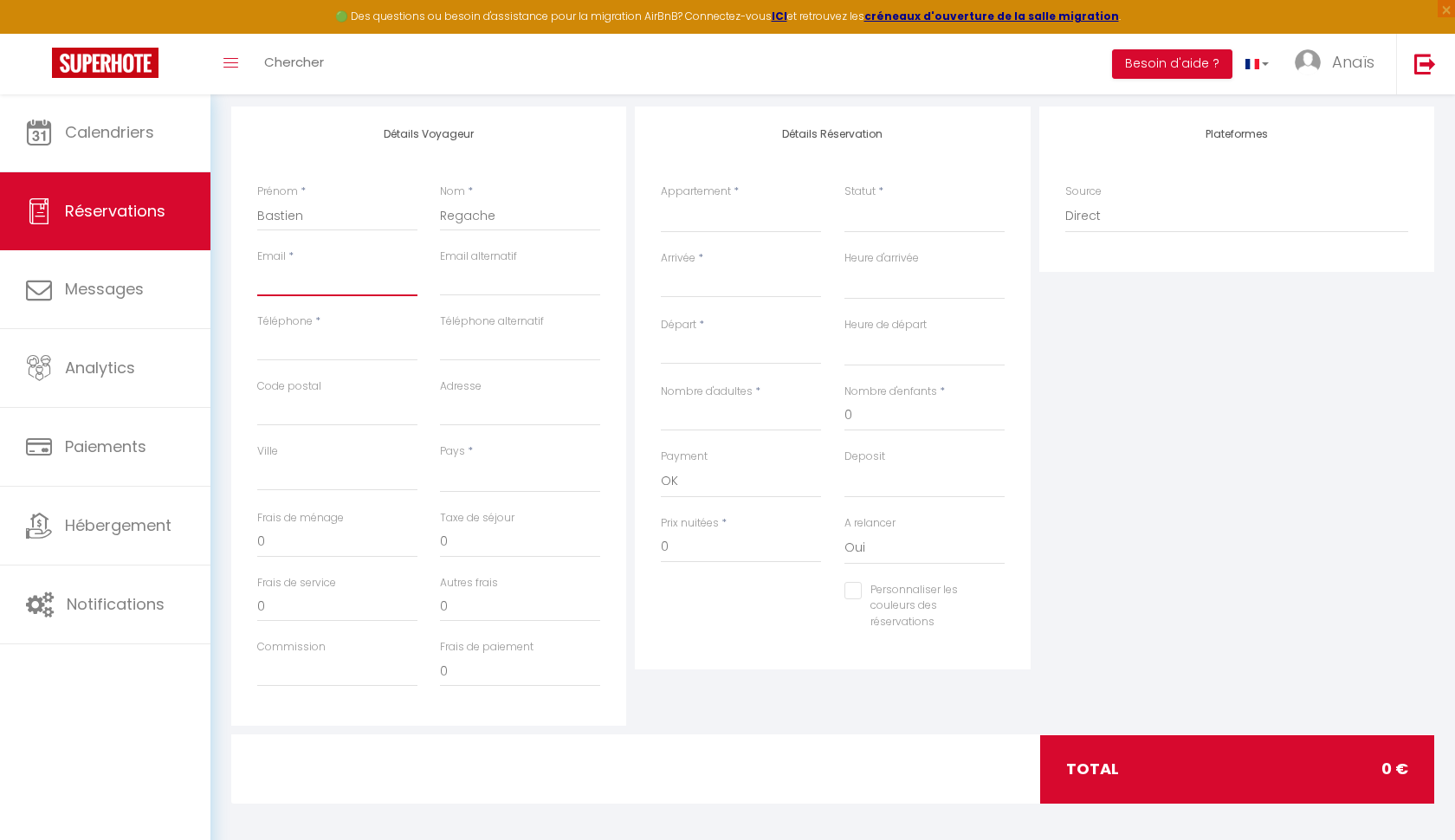
select select
paste input "[EMAIL_ADDRESS][DOMAIN_NAME]"
click at [357, 340] on input "Téléphone" at bounding box center [337, 345] width 160 height 31
click at [709, 280] on input "Arrivée" at bounding box center [741, 283] width 160 height 22
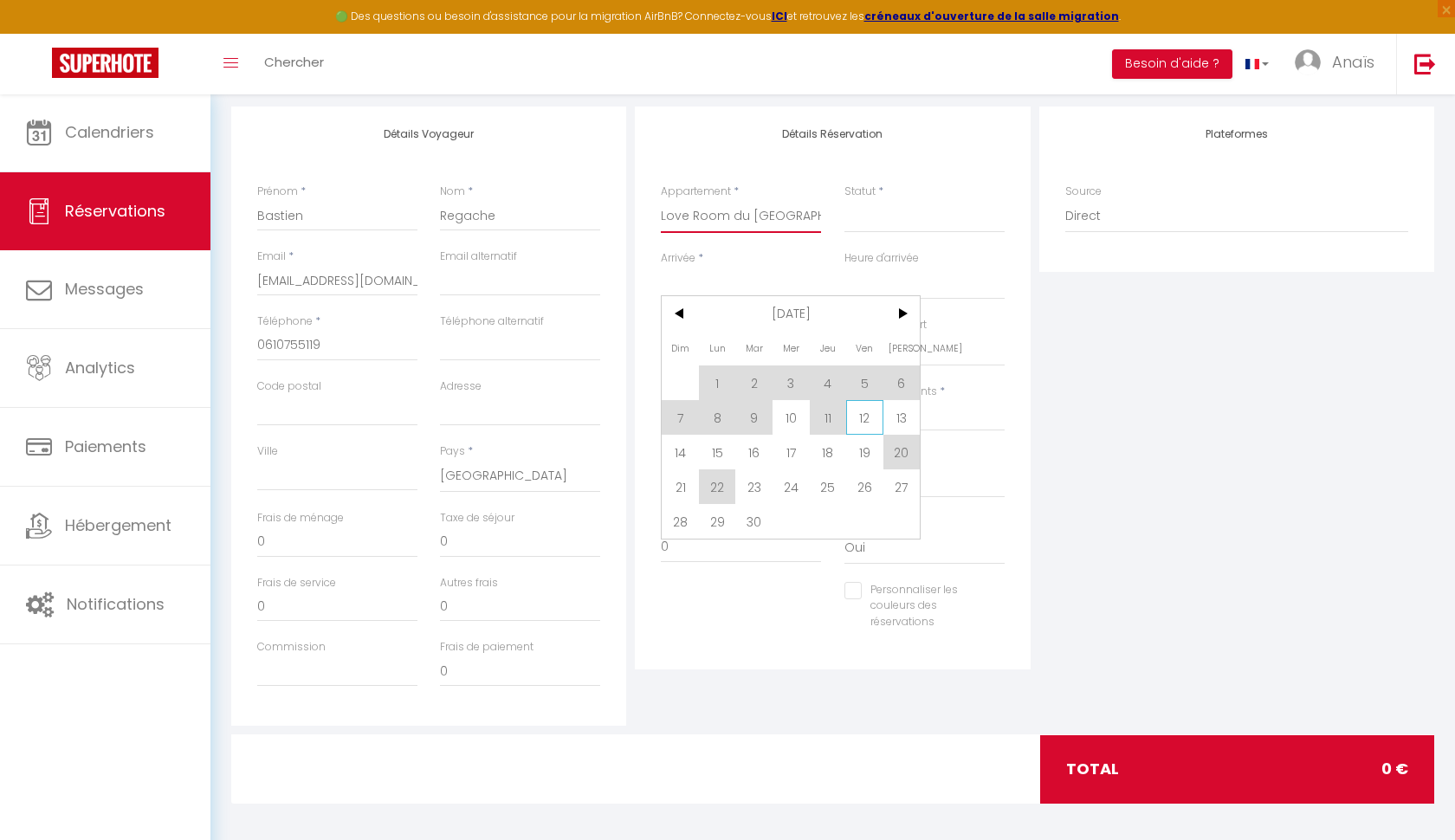
click at [855, 422] on span "12" at bounding box center [864, 418] width 38 height 35
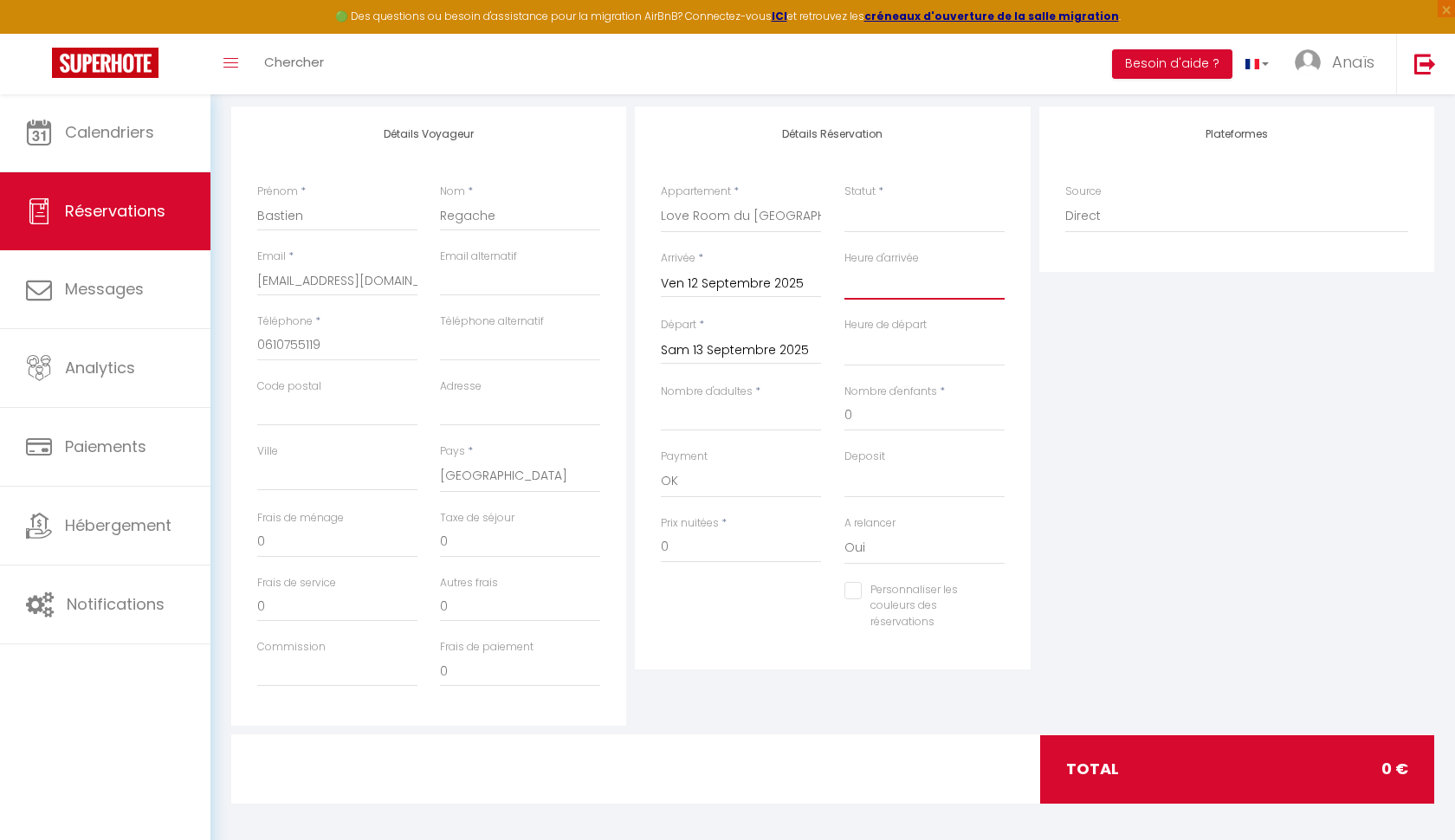
click at [772, 421] on input "Nombre d'adultes" at bounding box center [741, 416] width 160 height 31
click at [765, 547] on input "165" at bounding box center [741, 547] width 160 height 31
click at [757, 539] on input "165" at bounding box center [741, 547] width 160 height 31
click at [787, 596] on div "Personnaliser les couleurs des réservations #D7092E" at bounding box center [832, 615] width 367 height 66
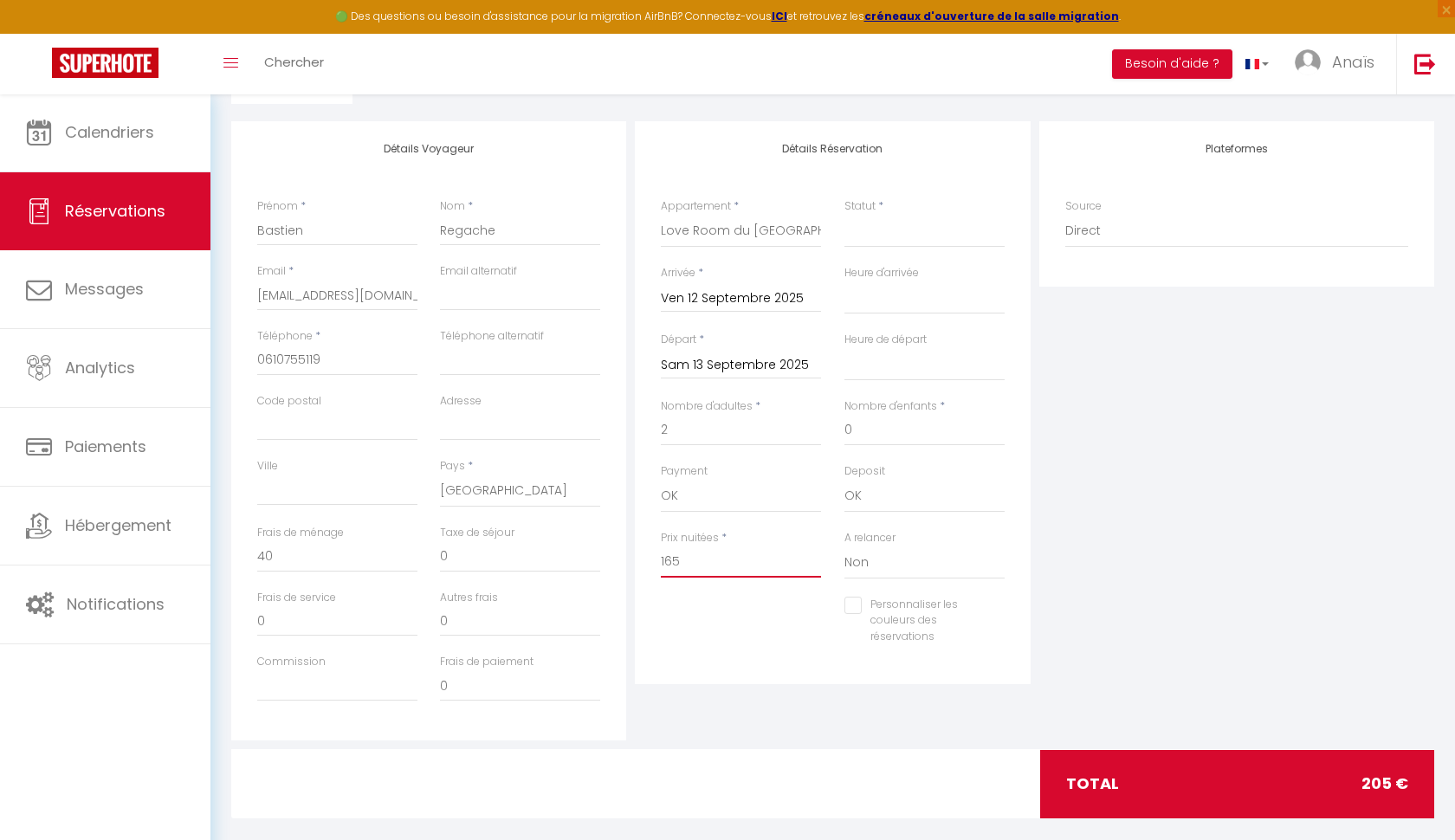
click at [714, 557] on input "165" at bounding box center [741, 562] width 160 height 31
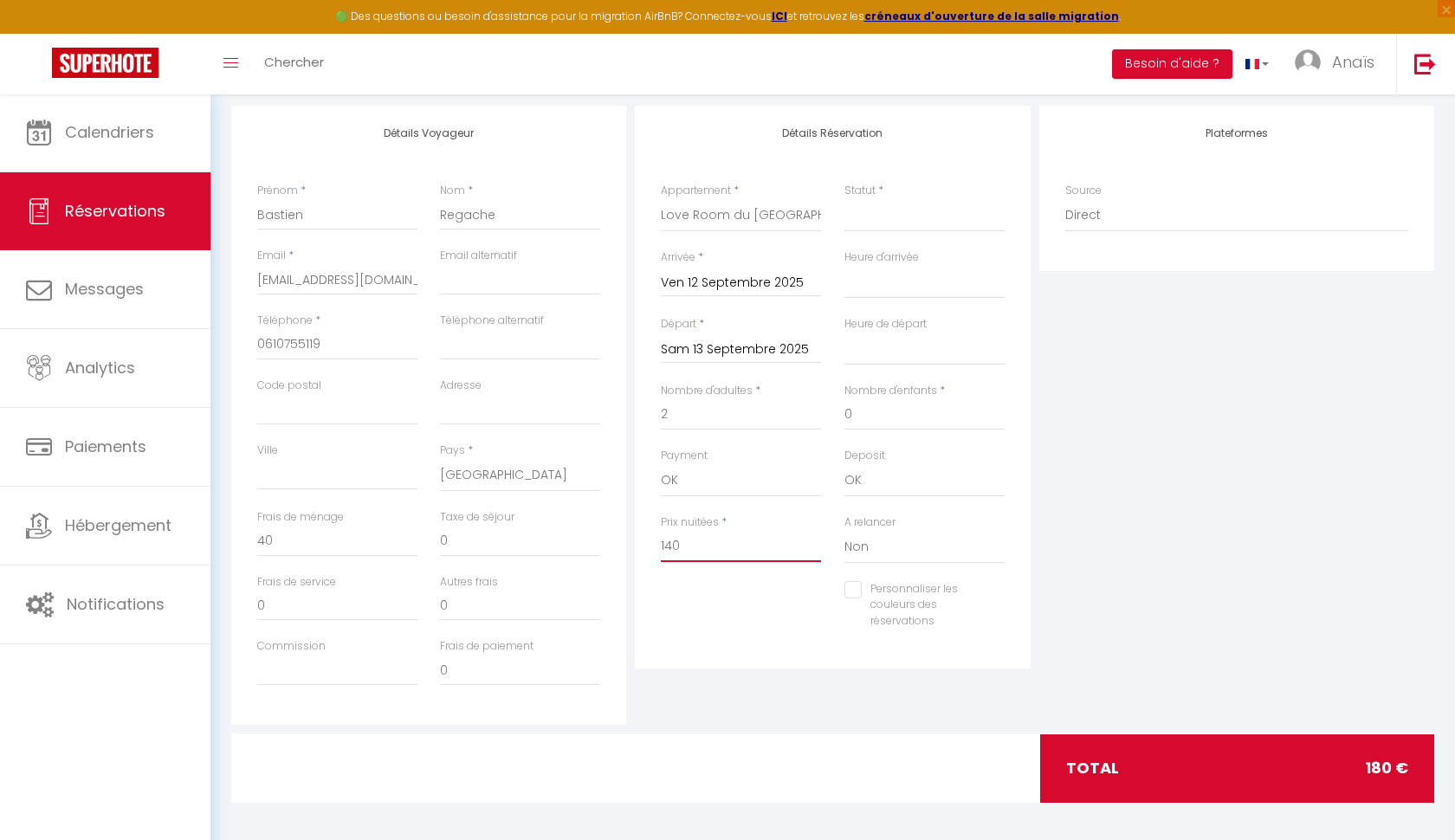
scroll to position [287, 0]
click at [1033, 761] on div "total 180 €" at bounding box center [1238, 769] width 395 height 67
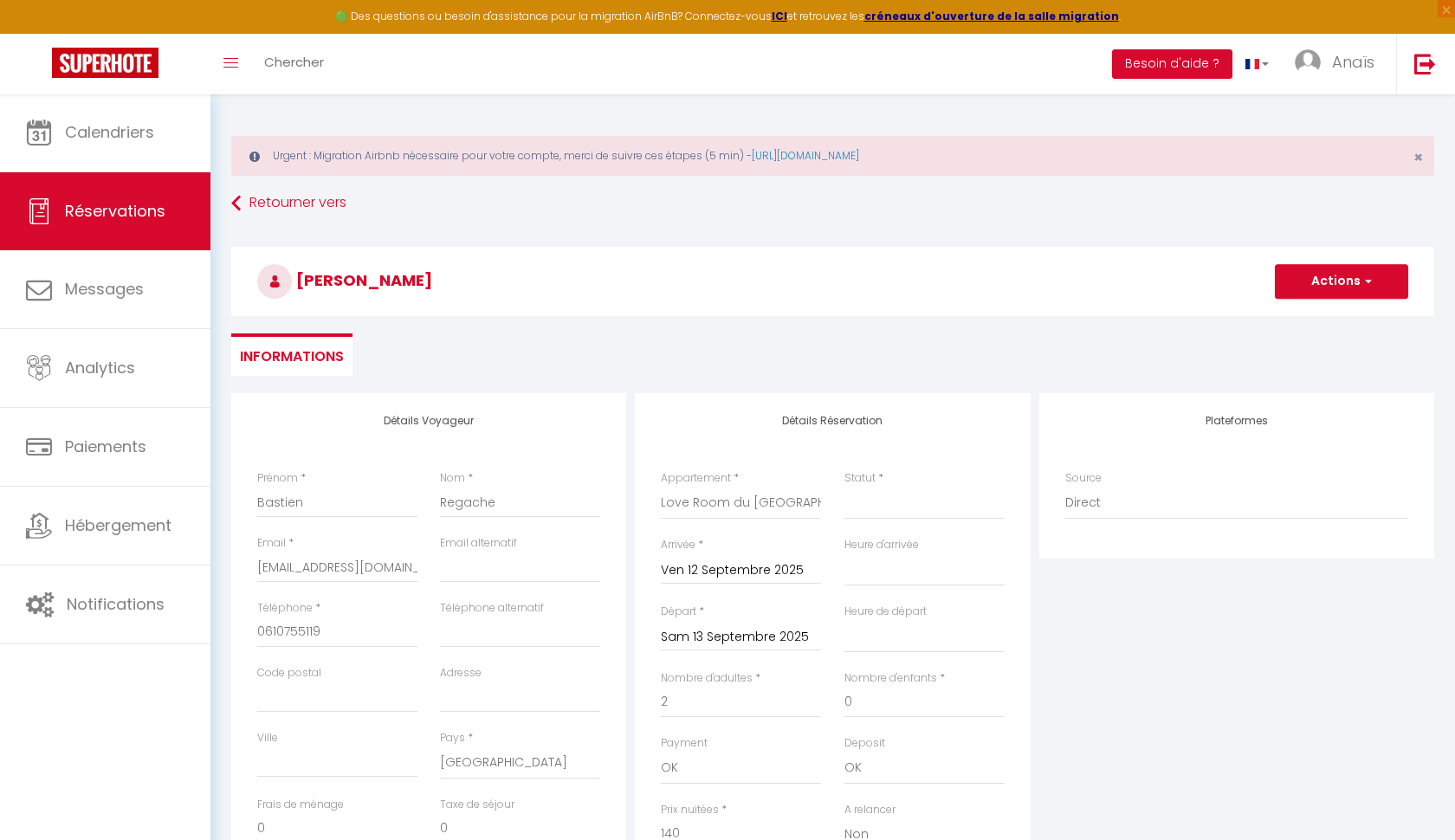
scroll to position [0, 0]
click at [1033, 293] on button "Actions" at bounding box center [1341, 281] width 134 height 35
click at [1033, 321] on link "Enregistrer" at bounding box center [1324, 318] width 137 height 22
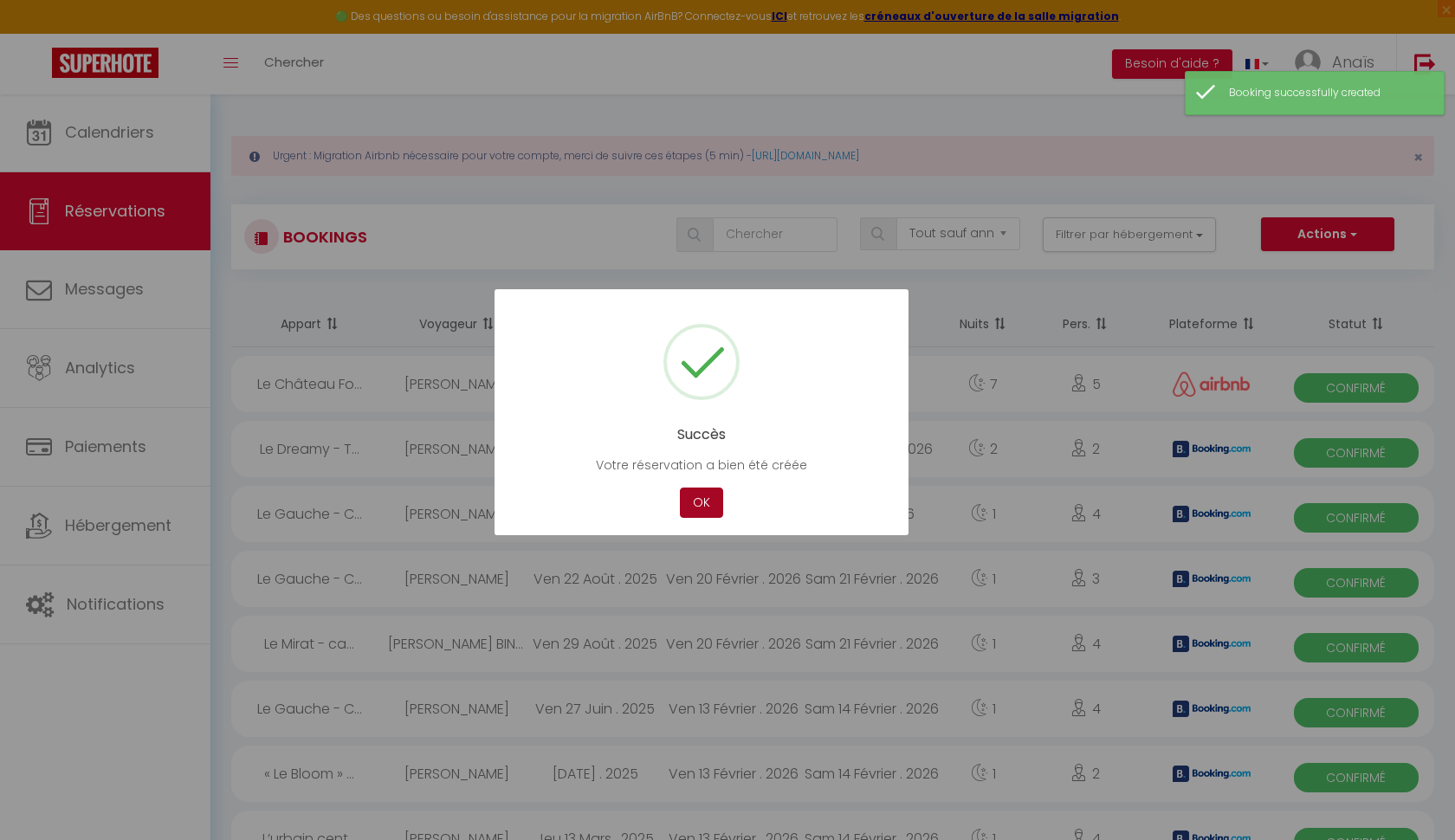
click at [699, 503] on button "OK" at bounding box center [701, 502] width 43 height 30
